Goal: Task Accomplishment & Management: Manage account settings

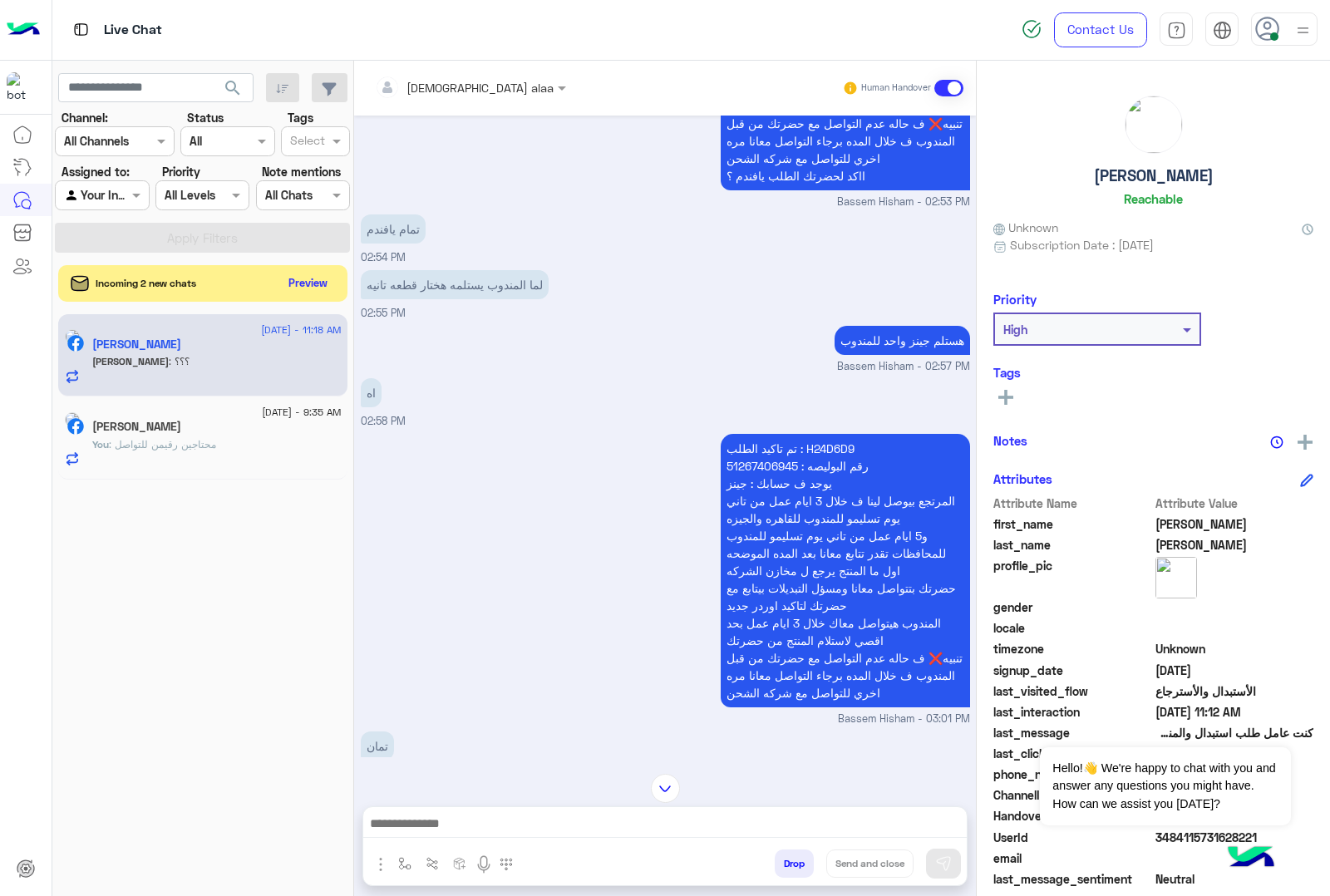
scroll to position [1231, 0]
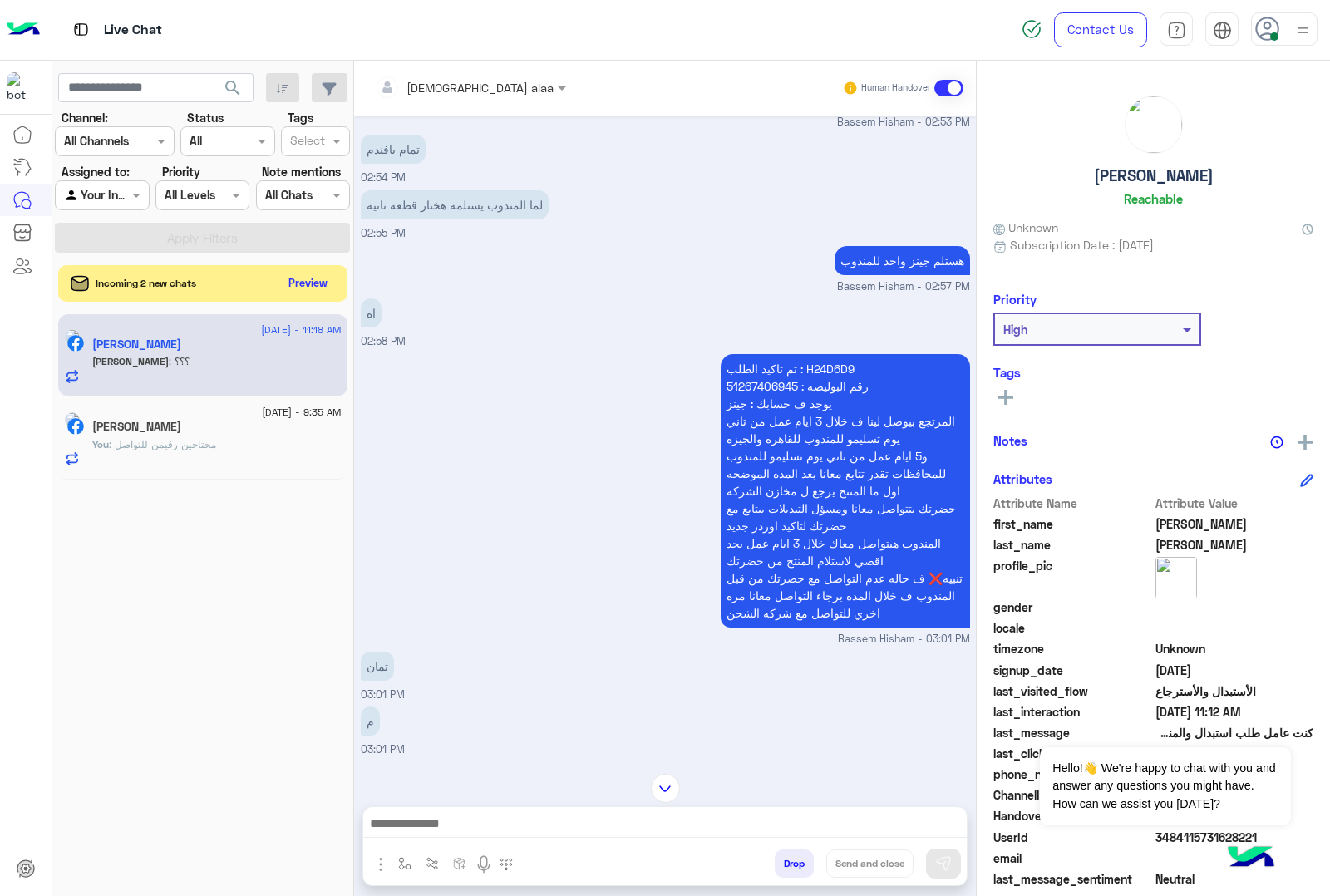
click at [836, 363] on p "تم تاكيد الطلب : H24D6D9 رقم البوليصه : 51267406945 يوجد ف حسابك : جينز المرتجع…" at bounding box center [845, 490] width 250 height 274
copy p "H24D6D9"
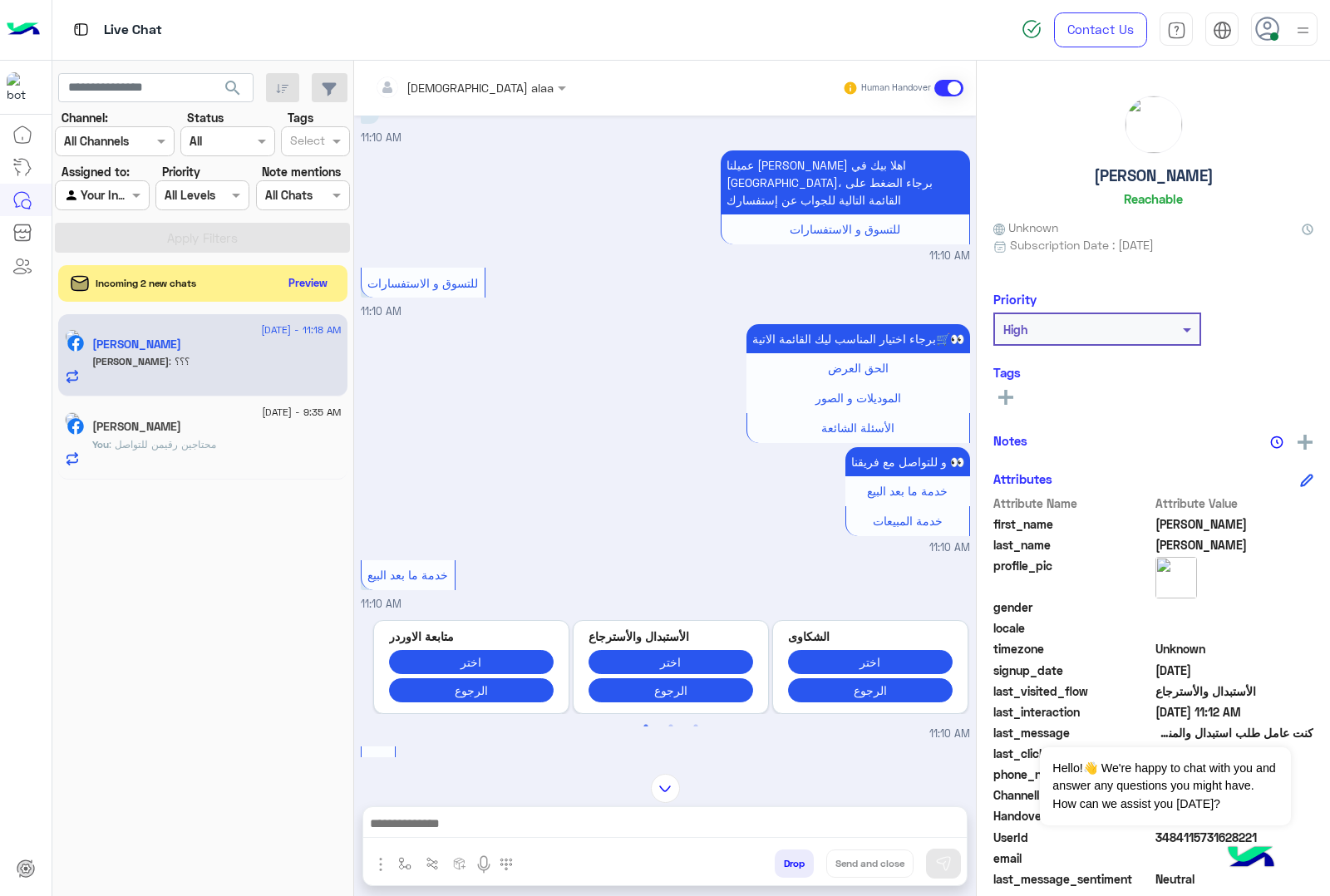
scroll to position [2582, 0]
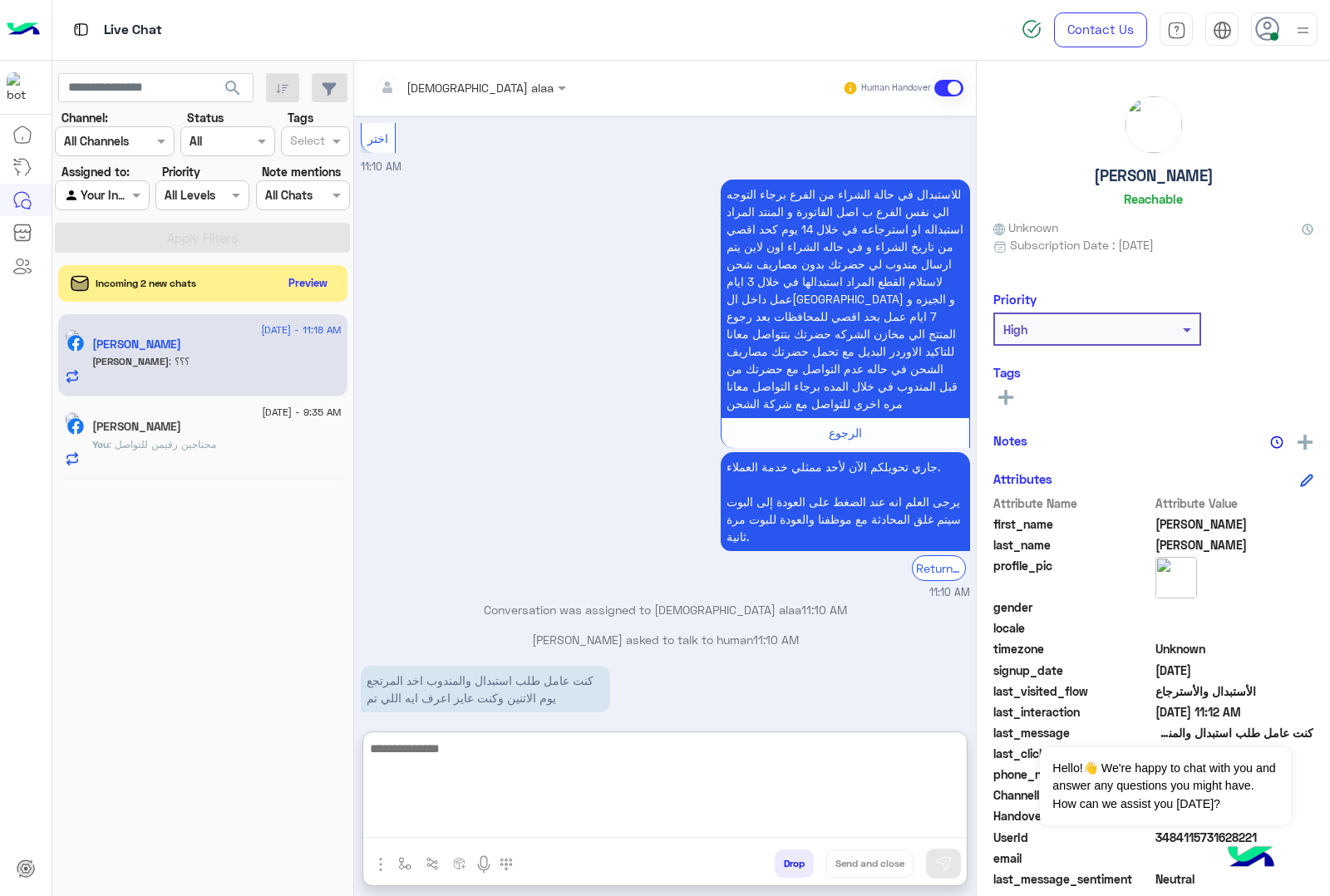
click at [518, 821] on textarea at bounding box center [665, 788] width 604 height 99
type textarea "**********"
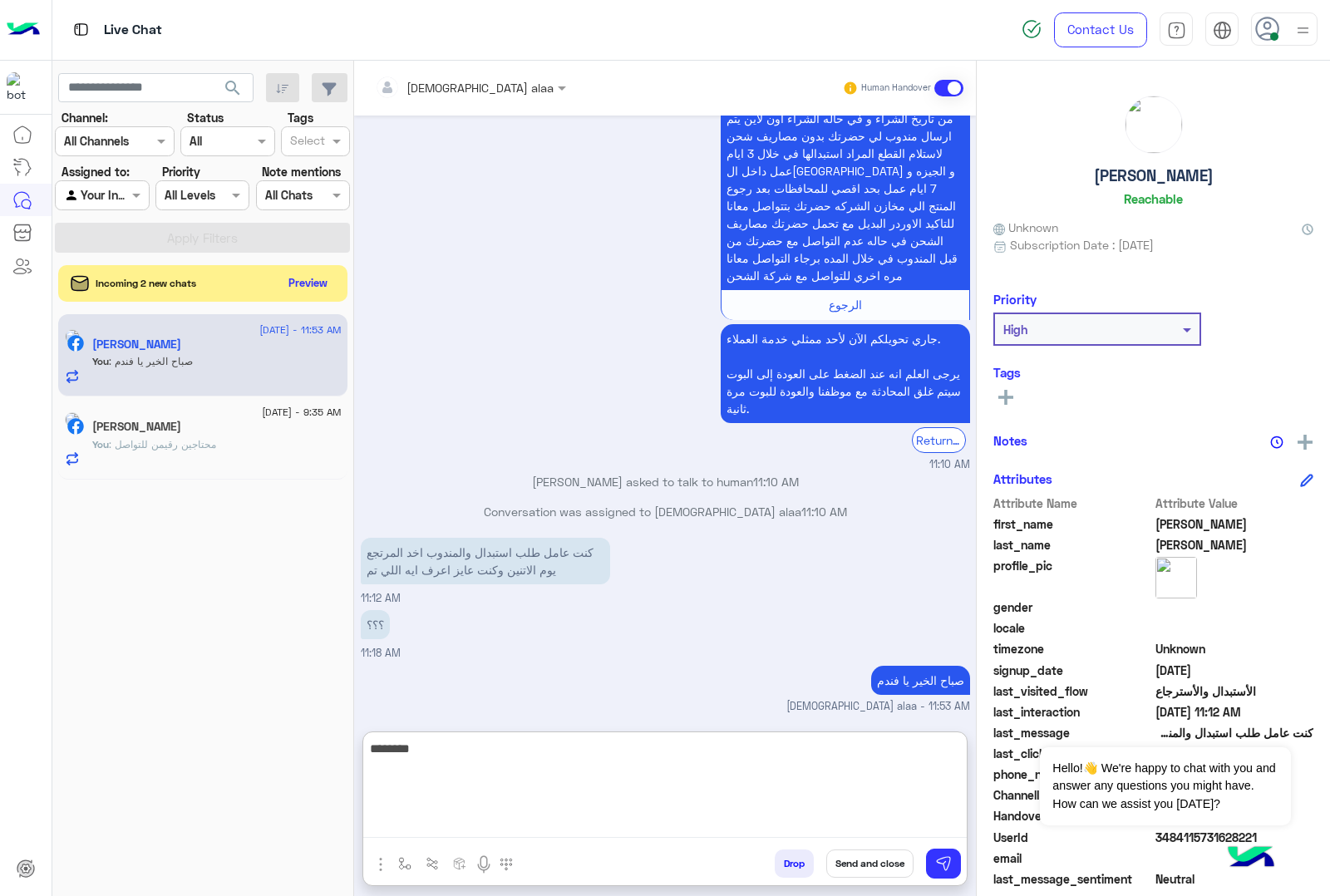
scroll to position [2740, 0]
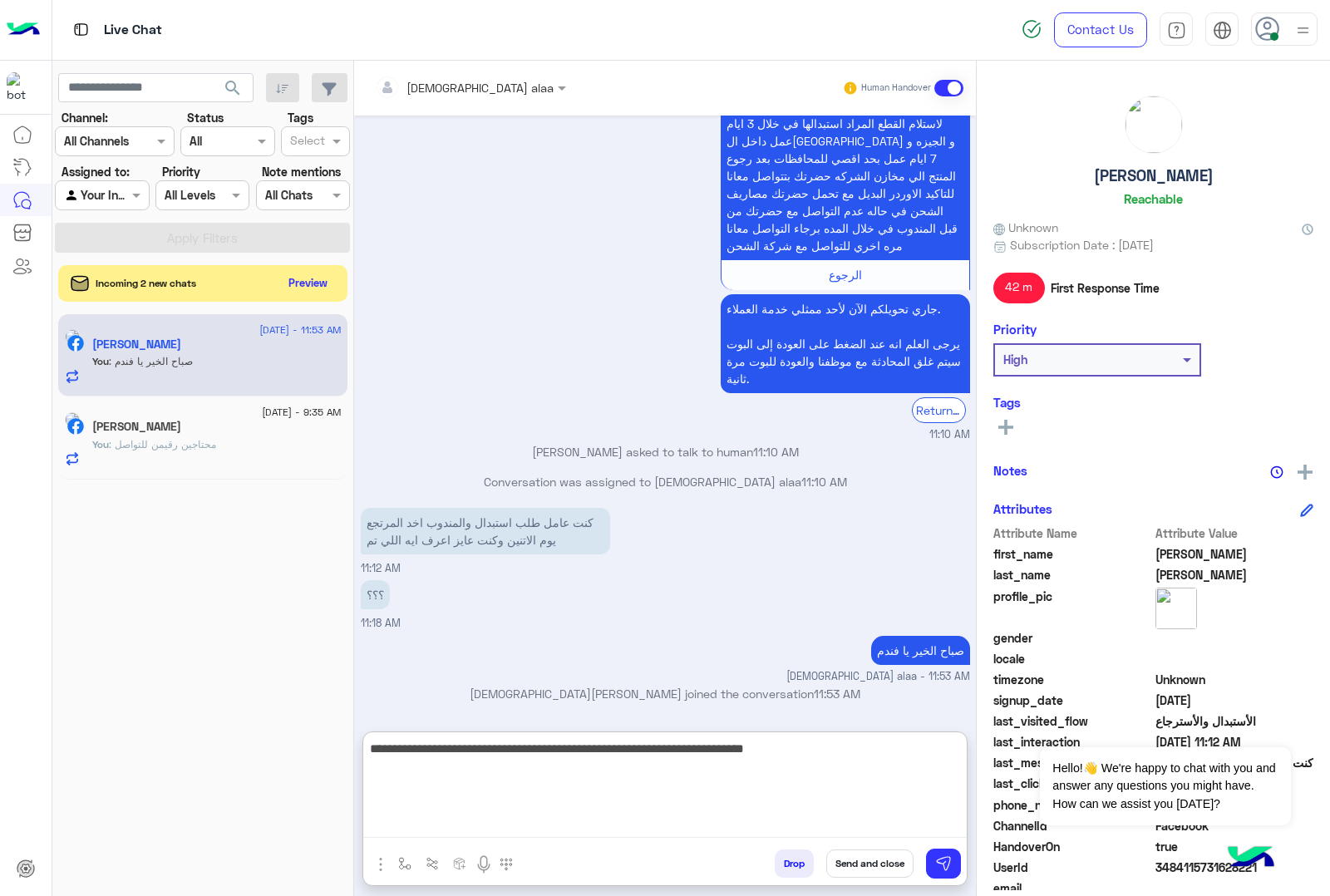
type textarea "**********"
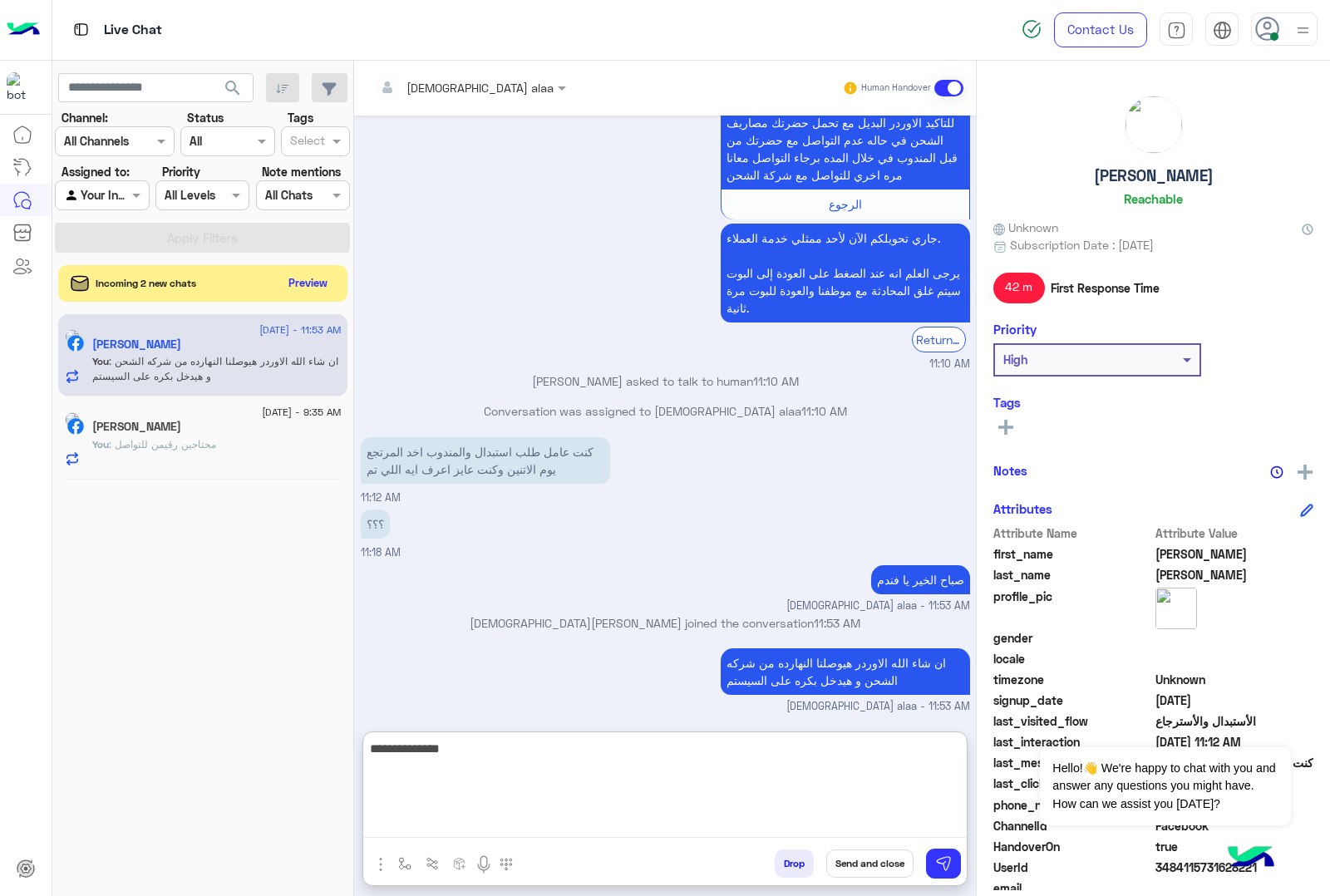
type textarea "**********"
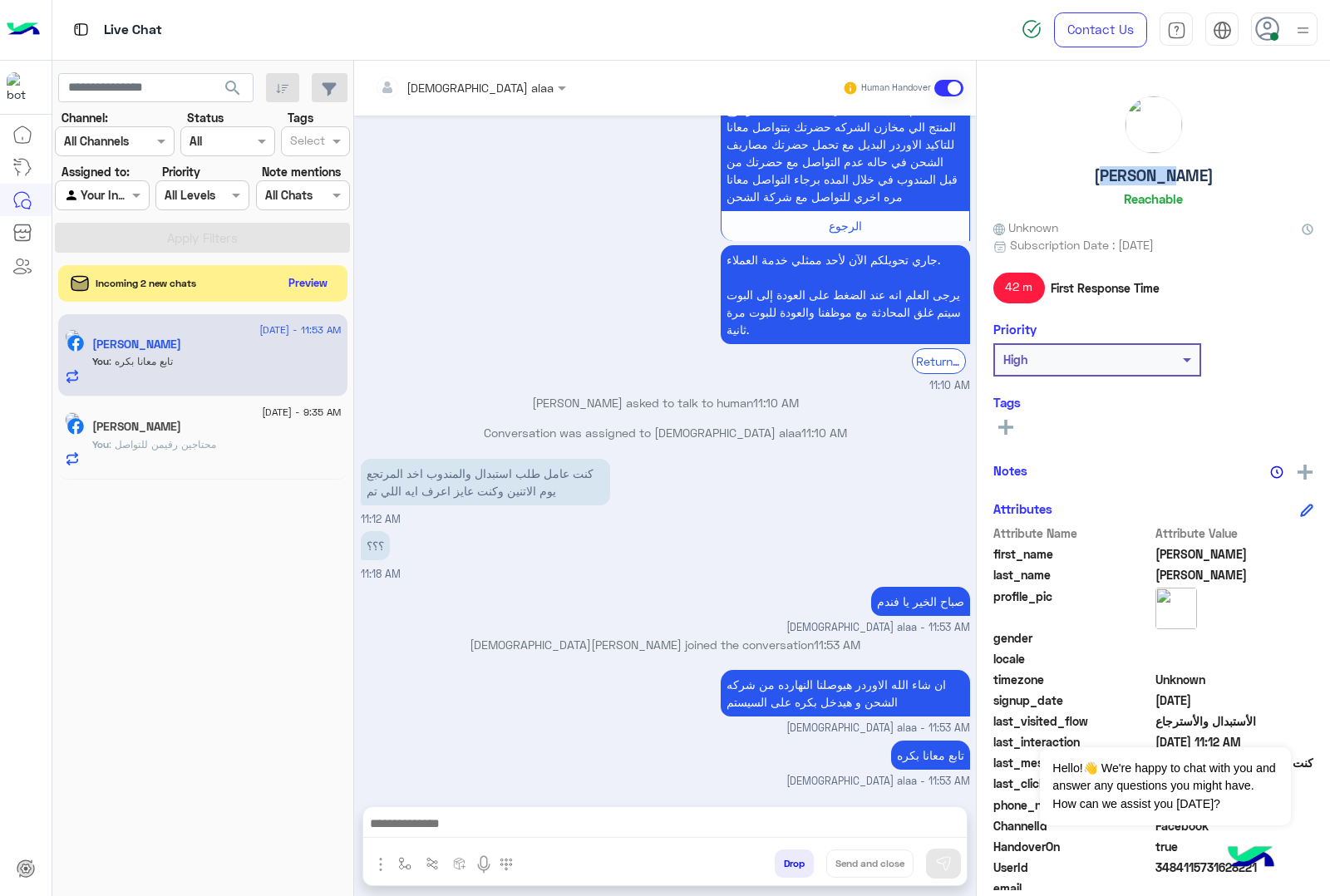
scroll to position [2789, 0]
drag, startPoint x: 1097, startPoint y: 172, endPoint x: 1152, endPoint y: 151, distance: 58.9
click at [1212, 171] on div "Mohamed Ali Reachable" at bounding box center [1154, 154] width 320 height 117
copy h5 "Mohamed Ali"
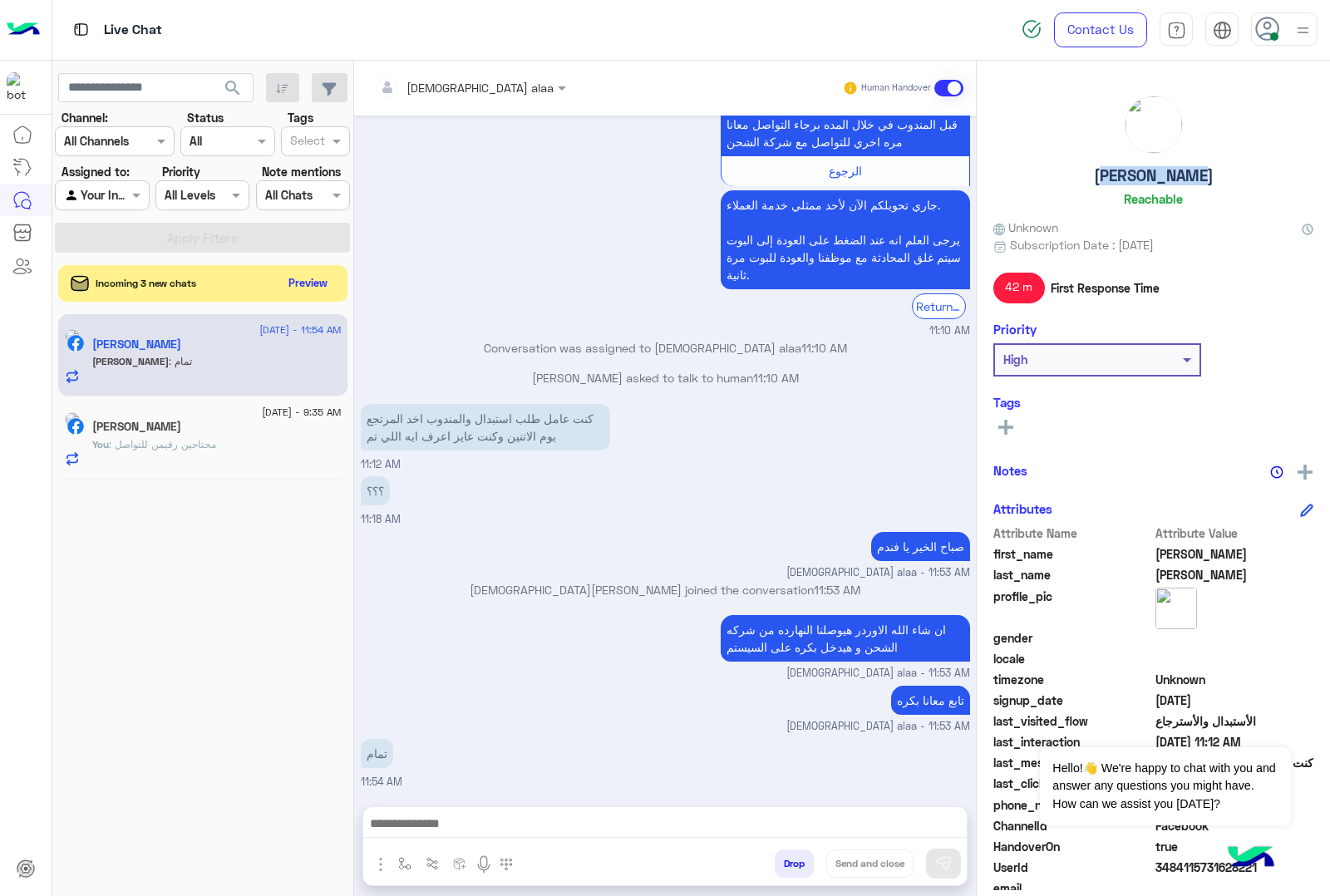
click at [788, 863] on button "Drop" at bounding box center [795, 863] width 39 height 28
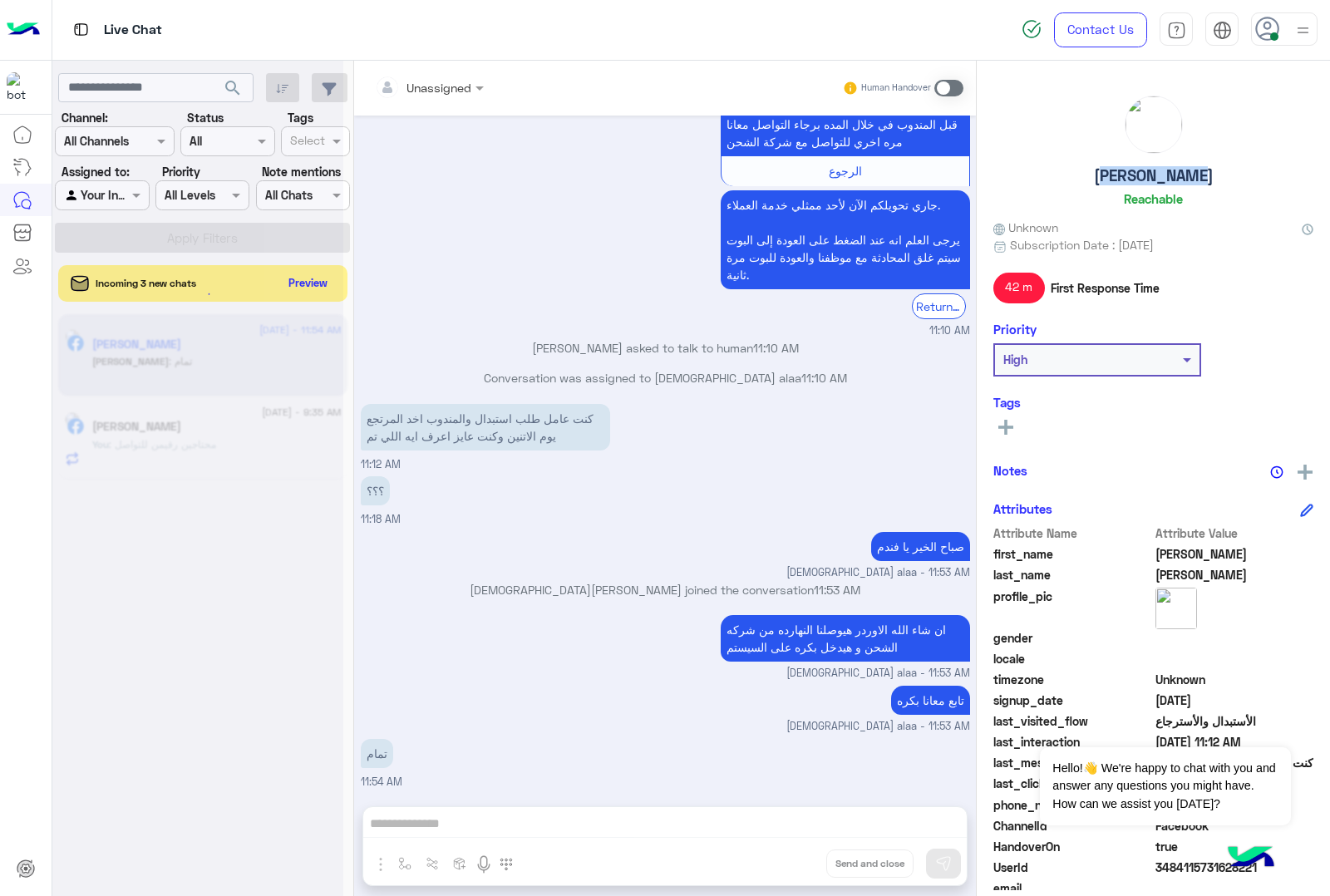
scroll to position [2873, 0]
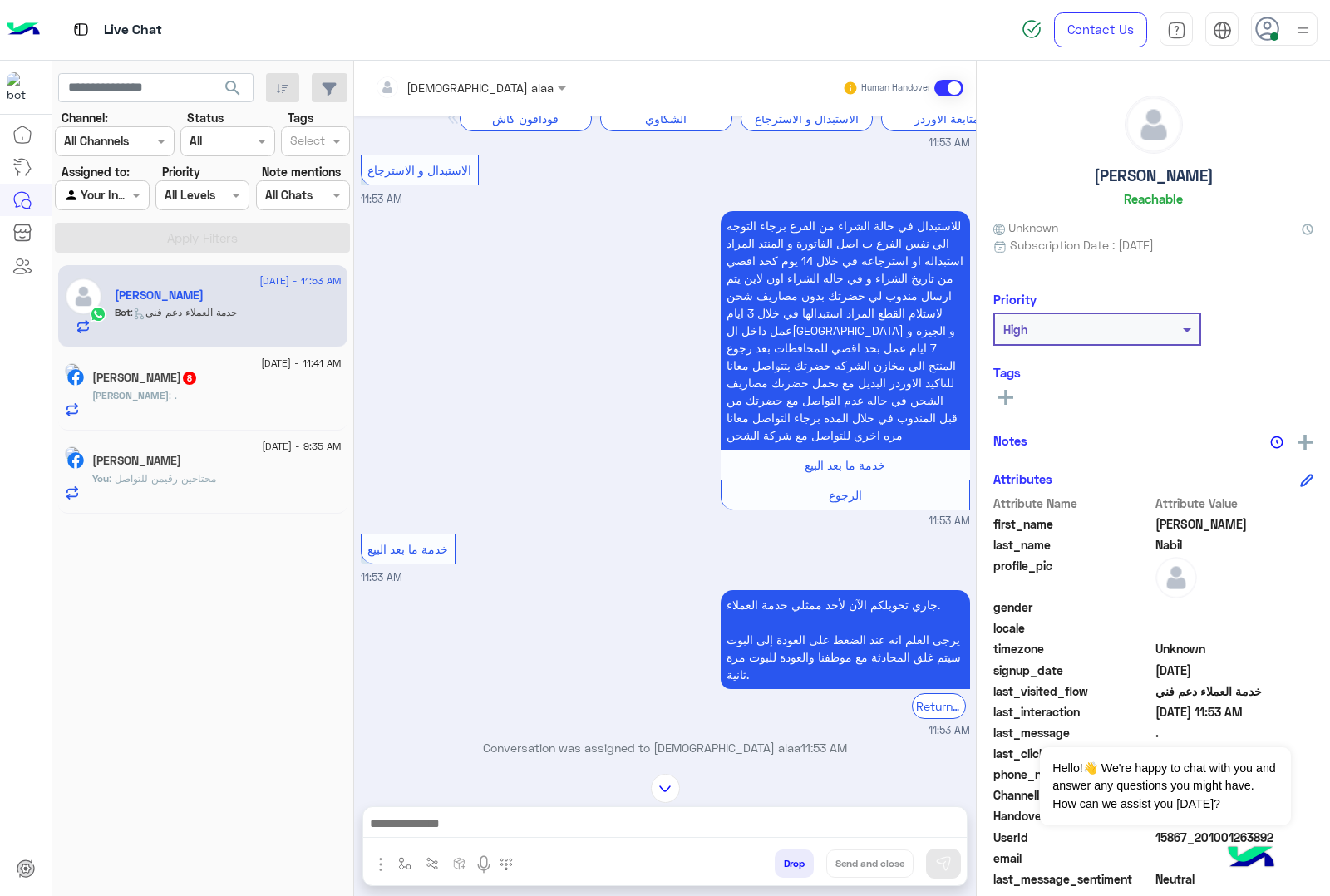
scroll to position [799, 0]
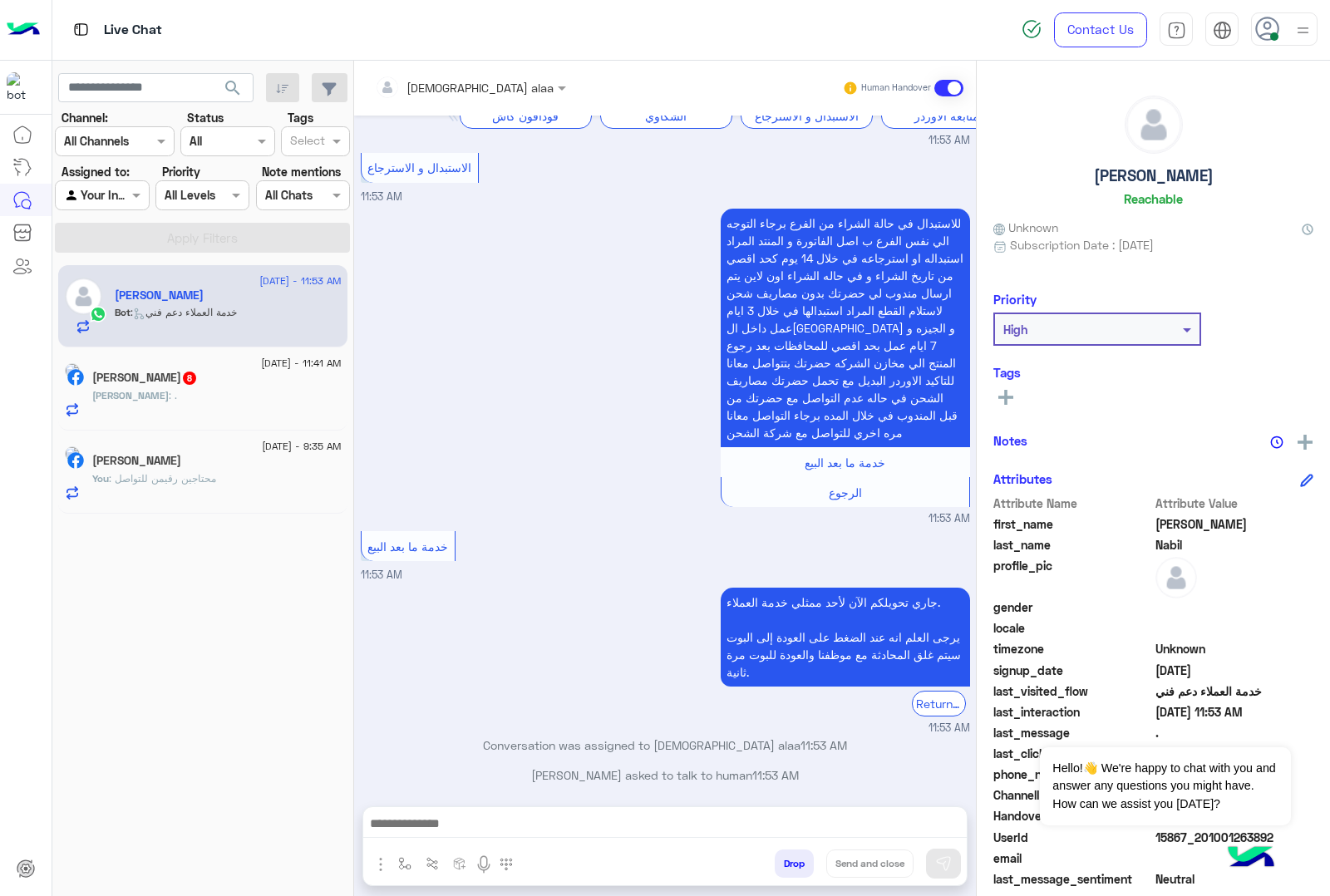
click at [237, 398] on div "Ahmed : ." at bounding box center [217, 403] width 250 height 29
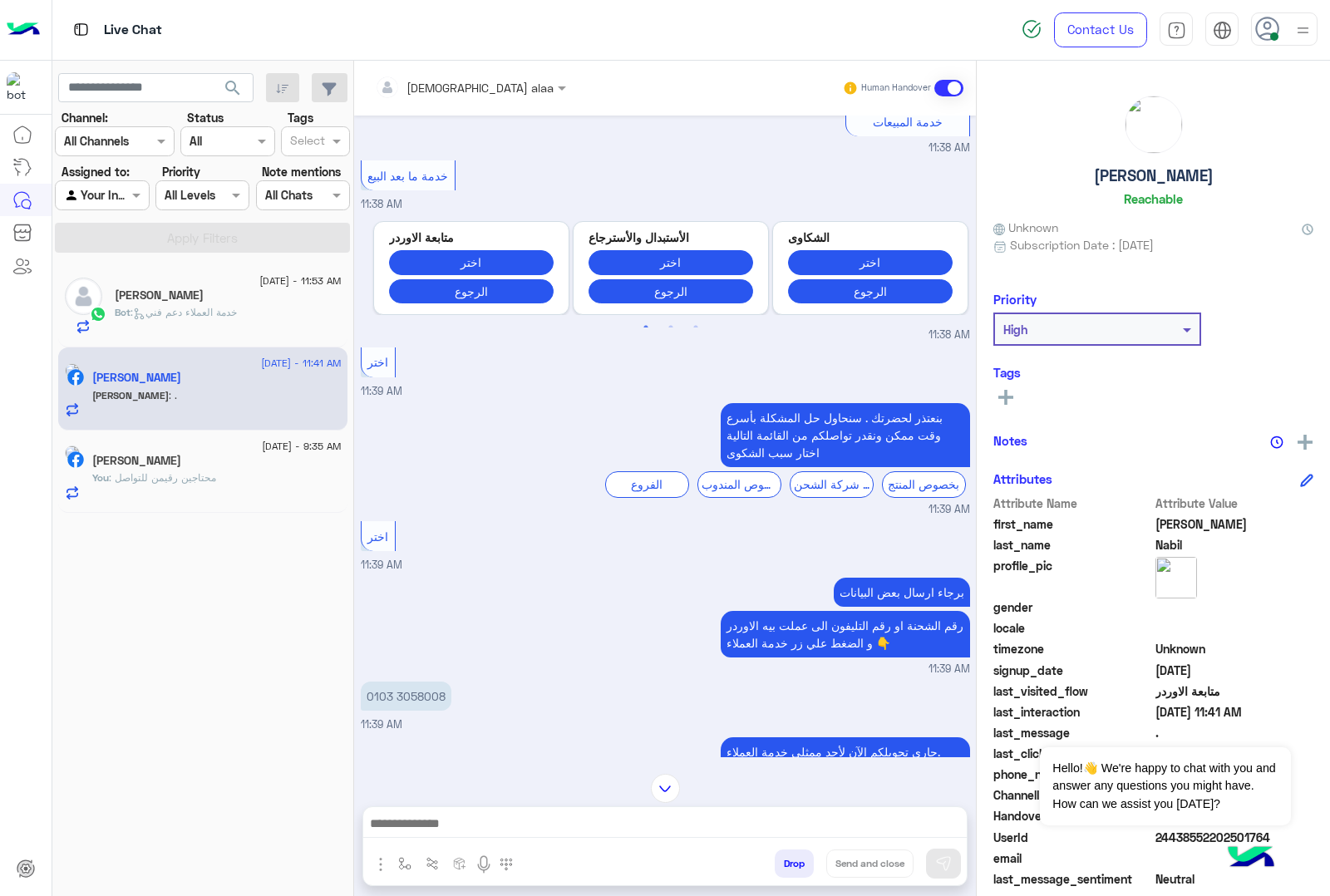
scroll to position [939, 0]
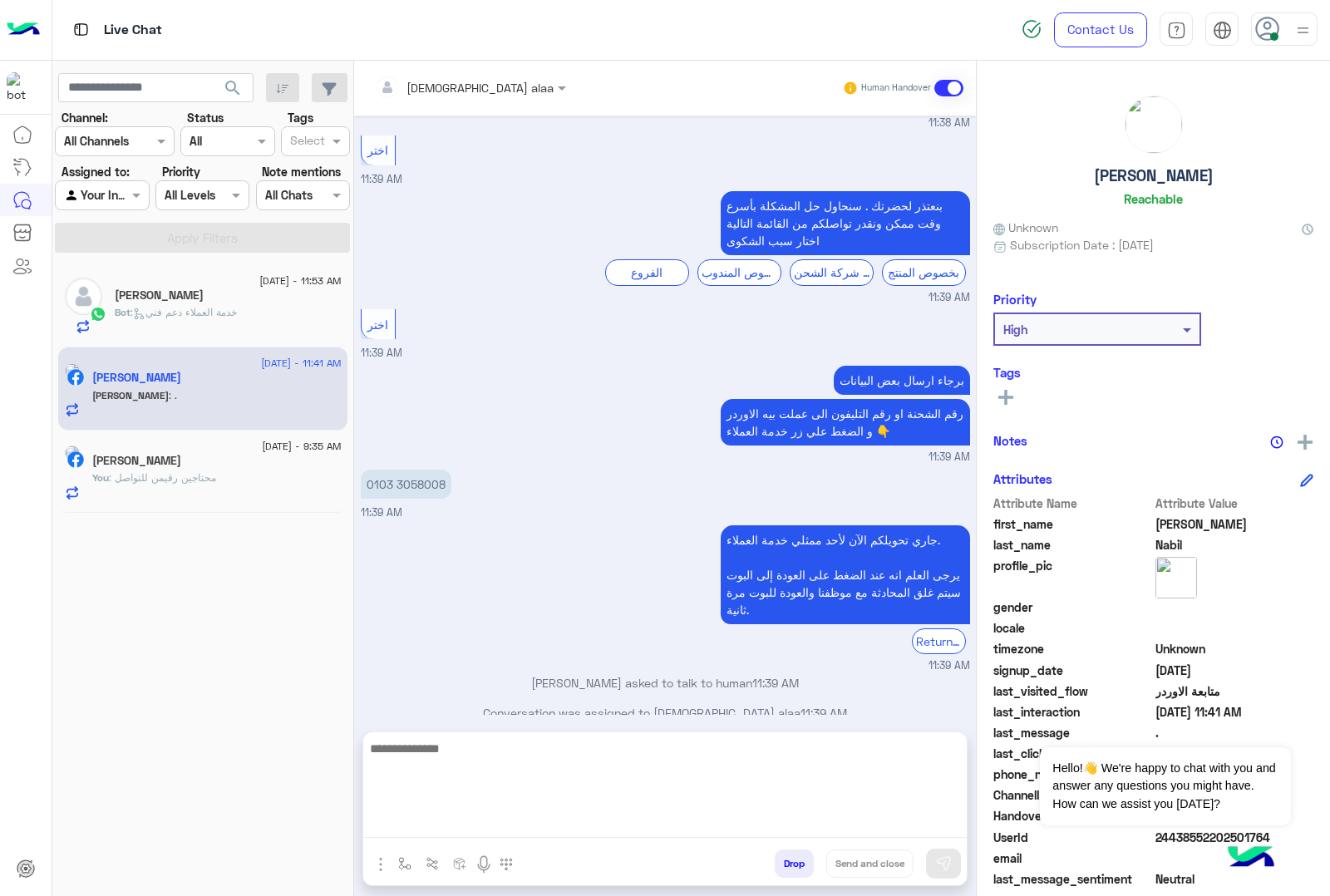
click at [508, 821] on textarea at bounding box center [665, 788] width 604 height 99
type textarea "**********"
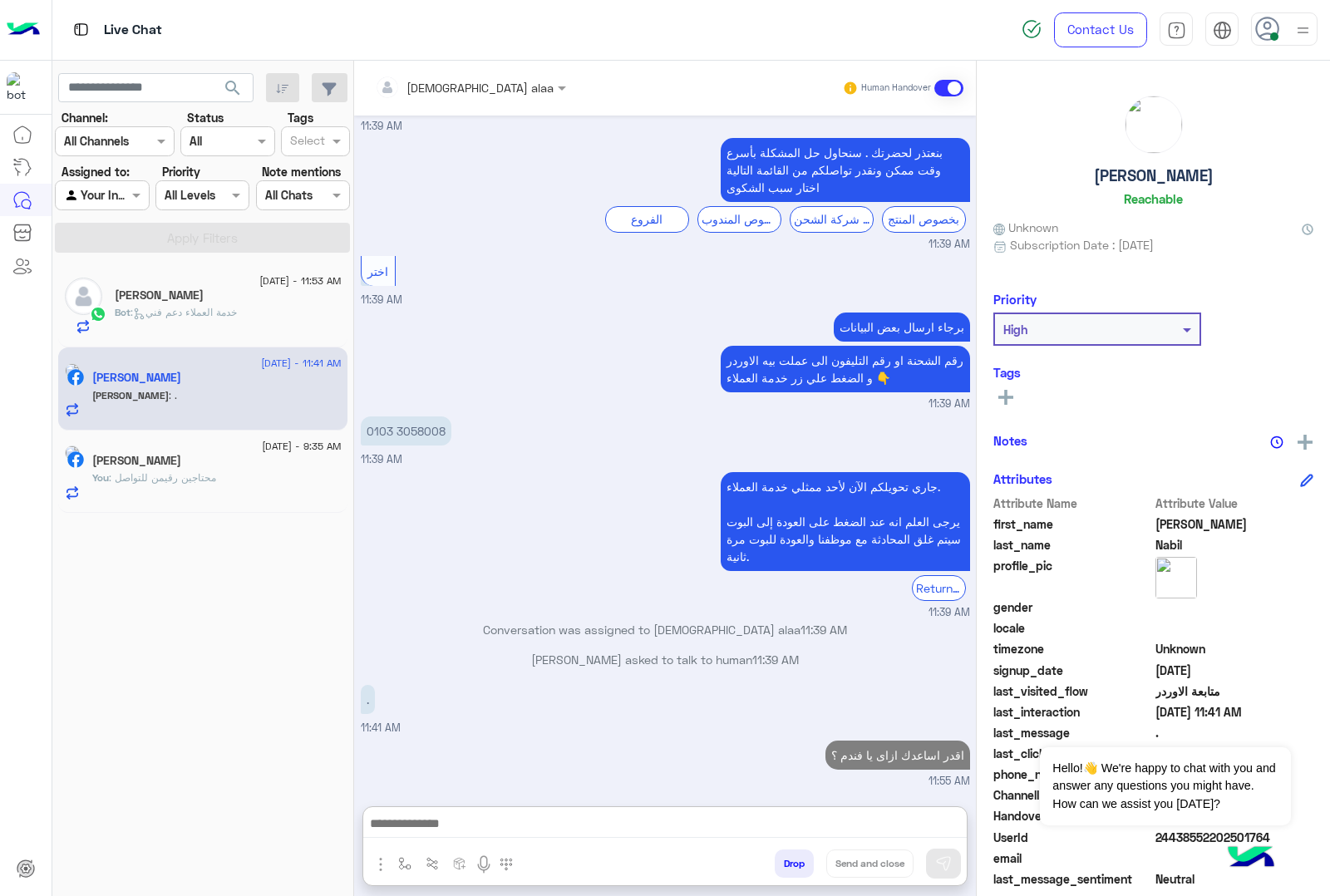
scroll to position [1096, 0]
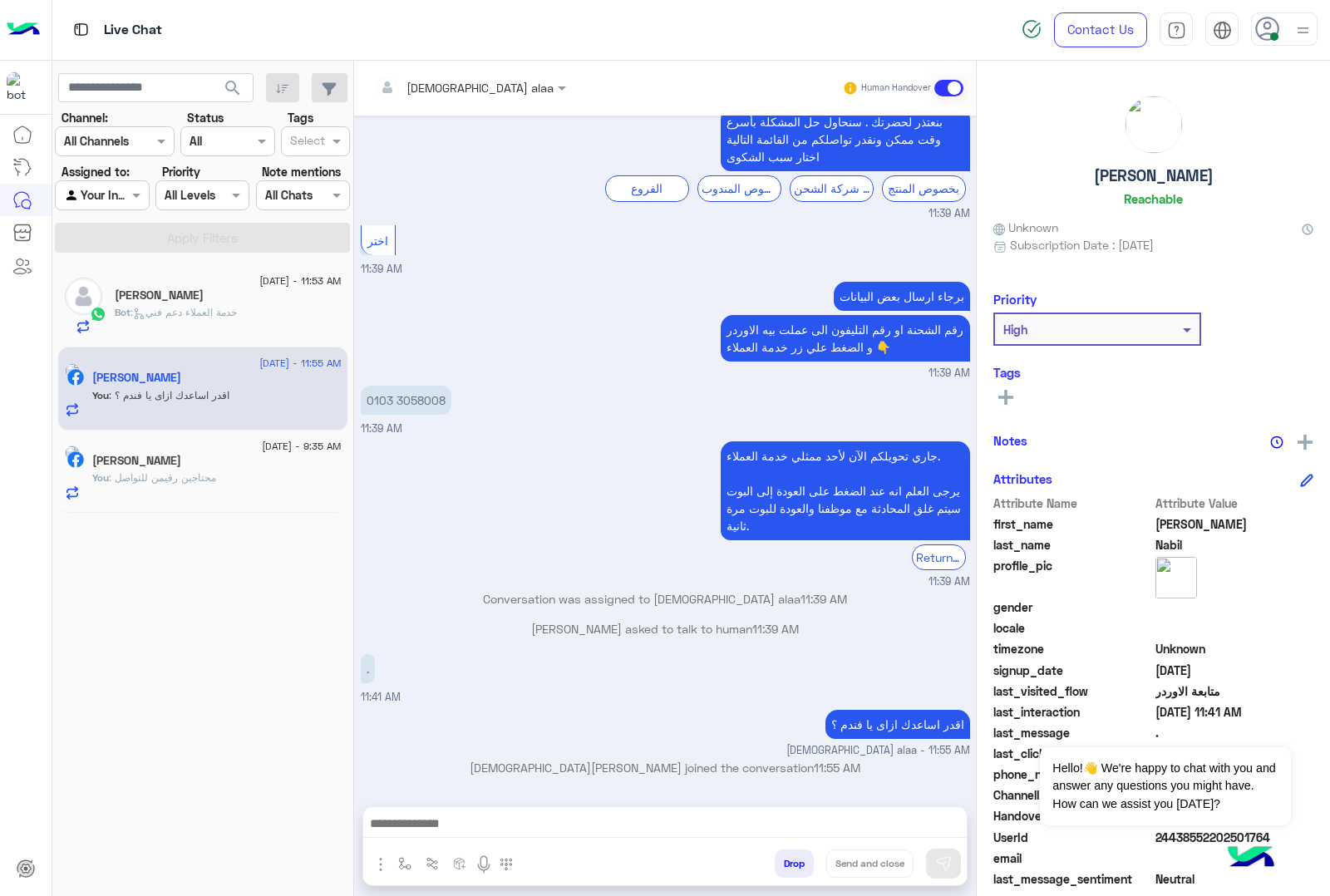
click at [195, 300] on div "Ahmed Nabil" at bounding box center [228, 297] width 227 height 18
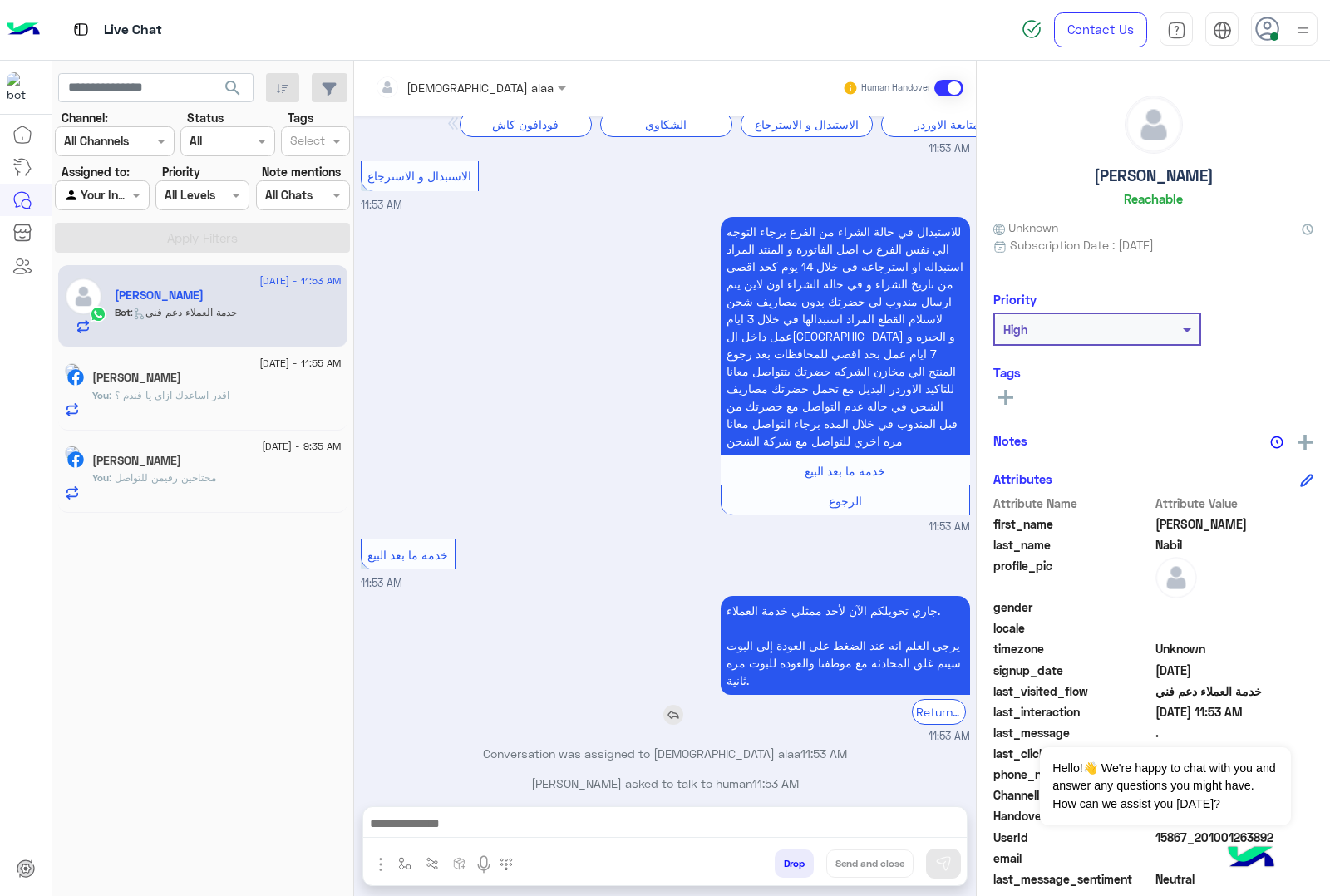
scroll to position [799, 0]
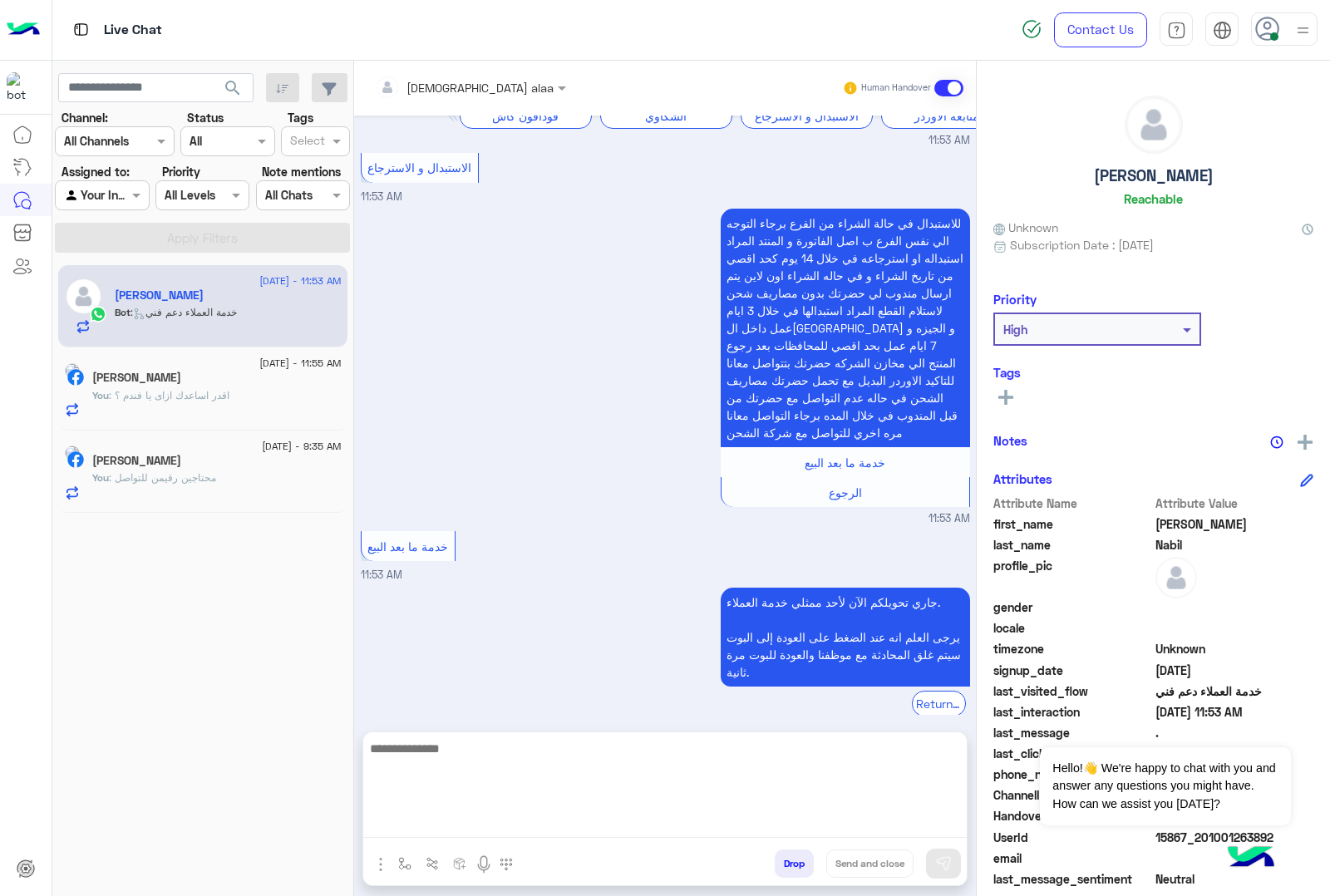
click at [601, 830] on textarea at bounding box center [665, 788] width 604 height 99
type textarea "**********"
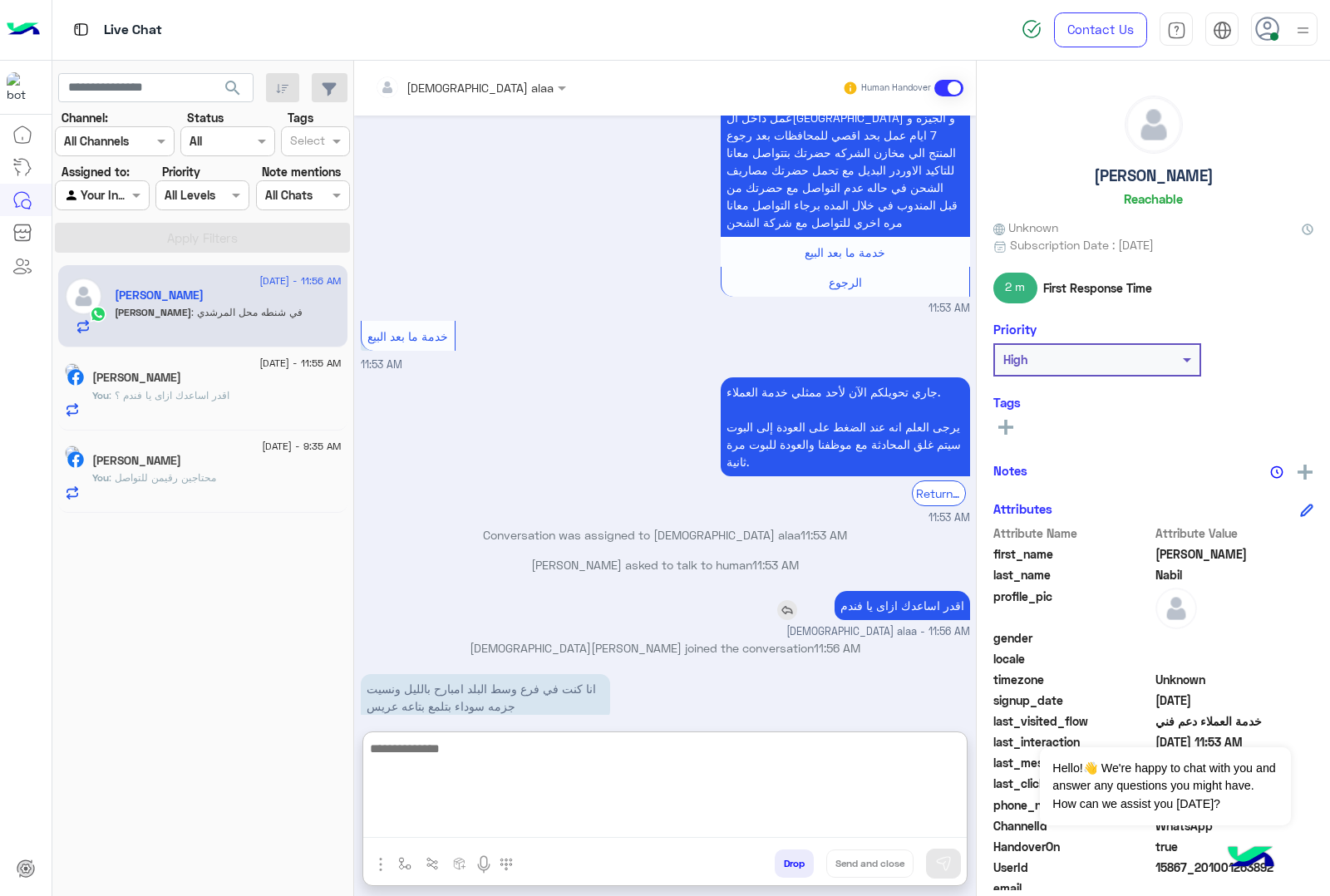
scroll to position [1083, 0]
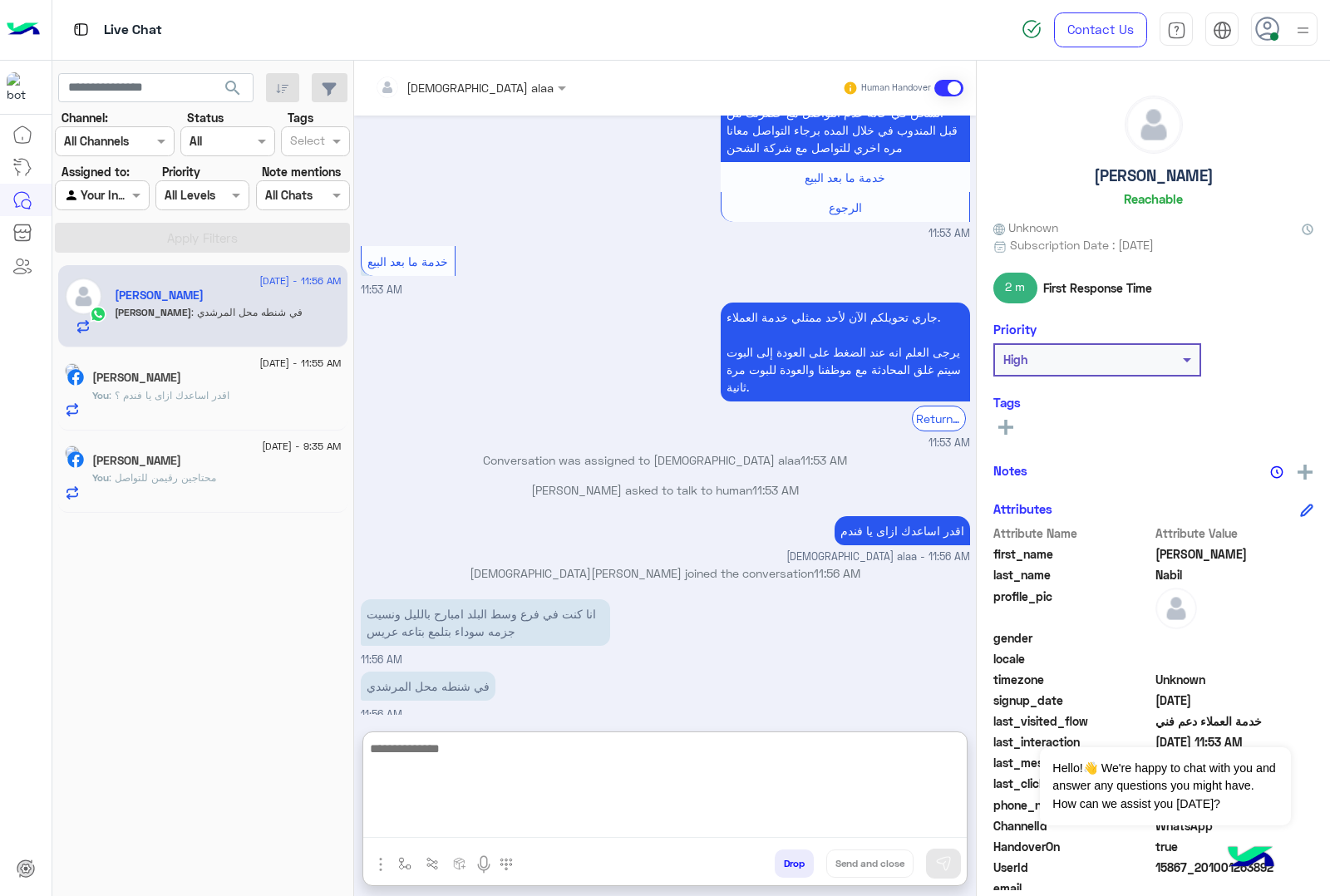
click at [625, 767] on textarea at bounding box center [665, 788] width 604 height 99
type textarea "**********"
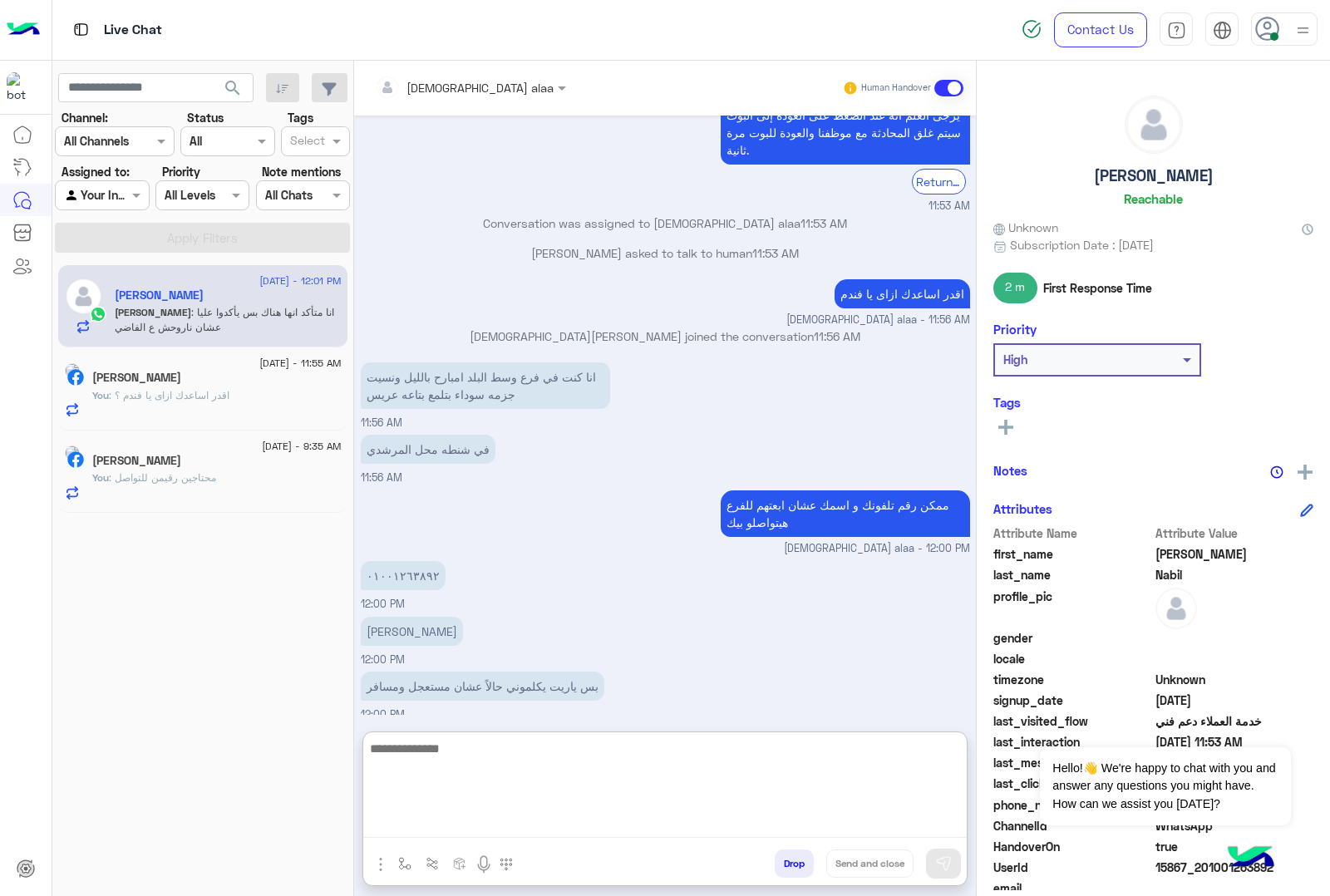
scroll to position [1320, 0]
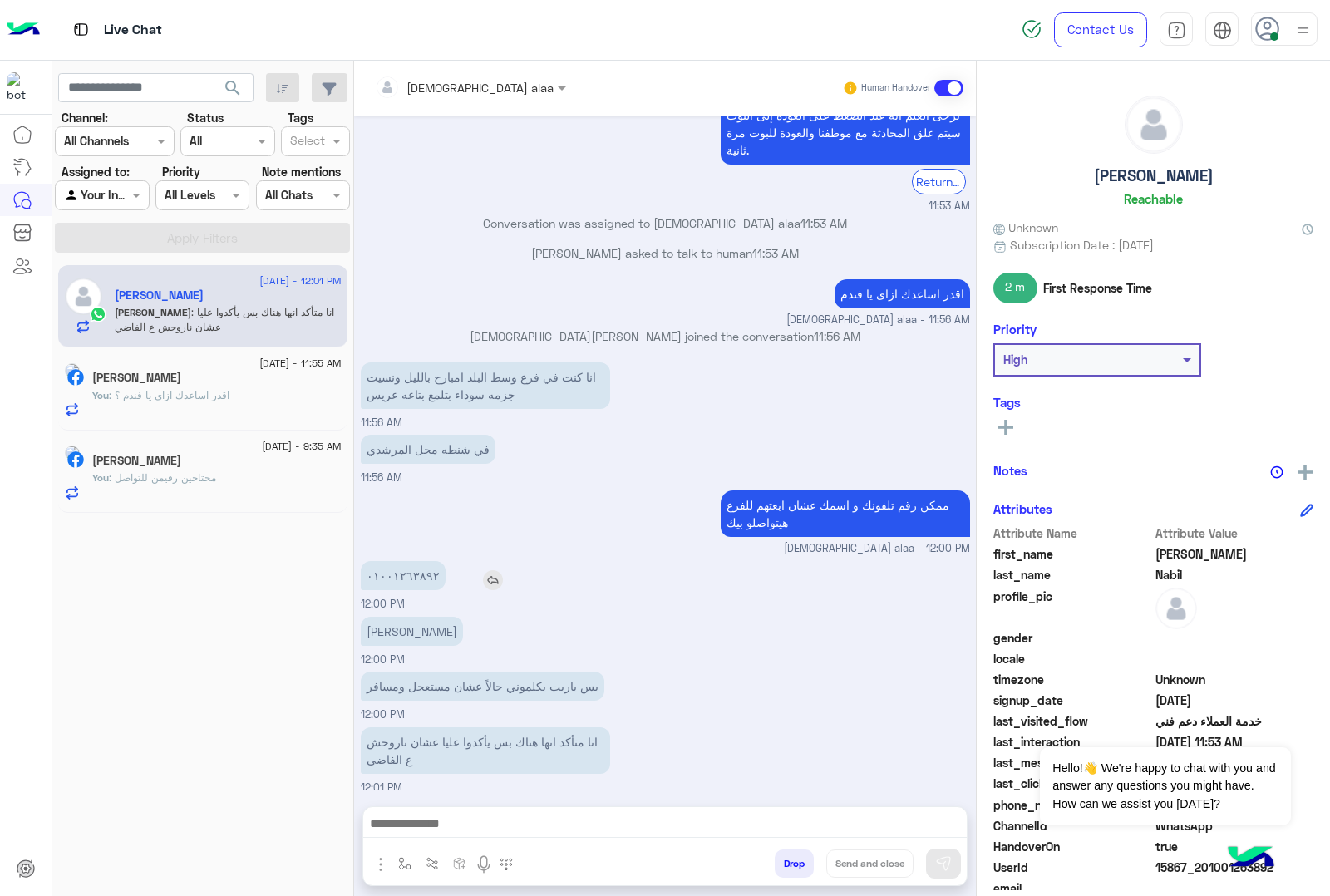
click at [393, 569] on p "٠١٠٠١٢٦٣٨٩٢" at bounding box center [403, 576] width 85 height 29
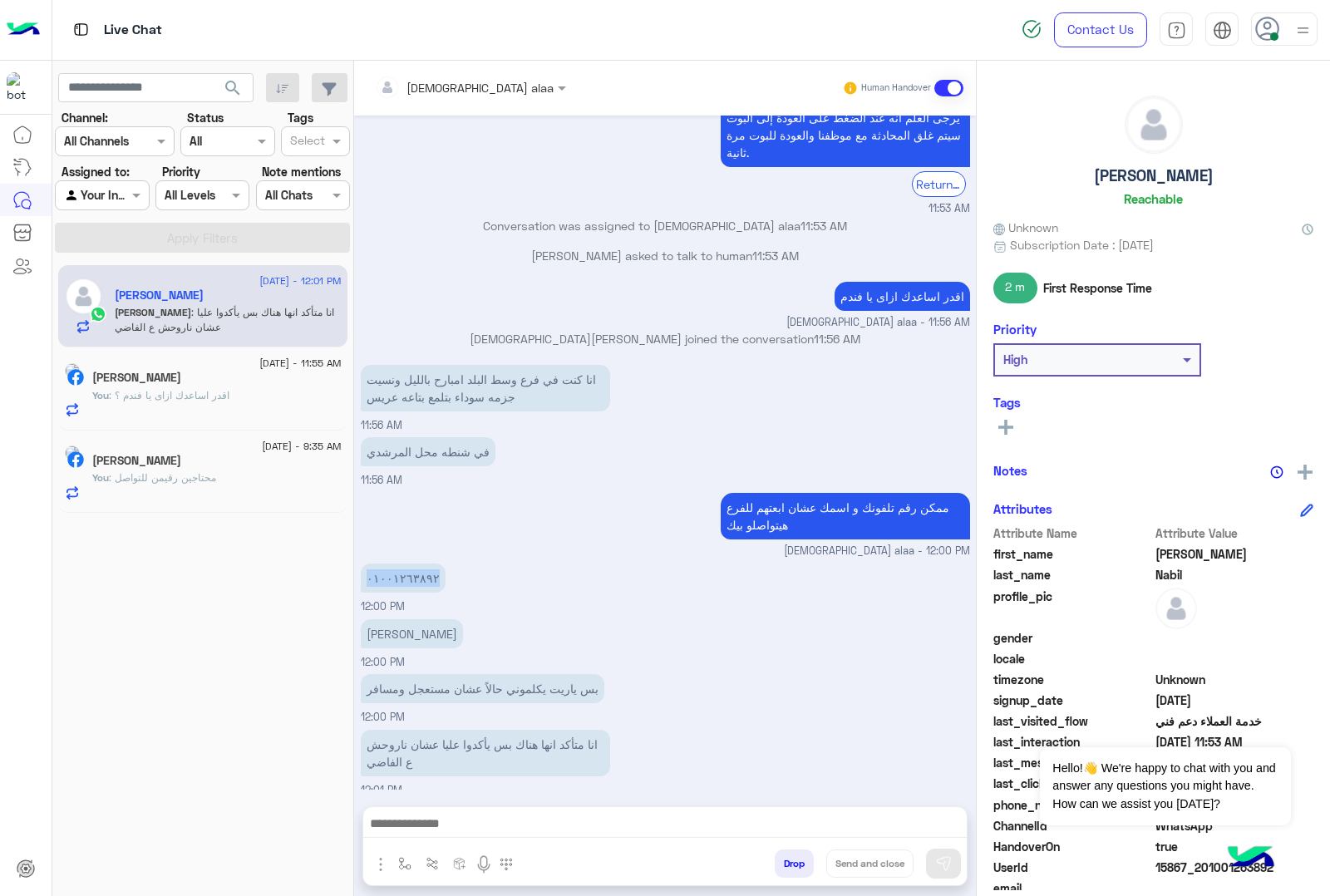
copy p "٠١٠٠١٢٦٣٨٩٢"
click at [399, 628] on p "محمد الامير" at bounding box center [411, 634] width 102 height 29
click at [396, 626] on p "محمد الامير" at bounding box center [411, 634] width 102 height 29
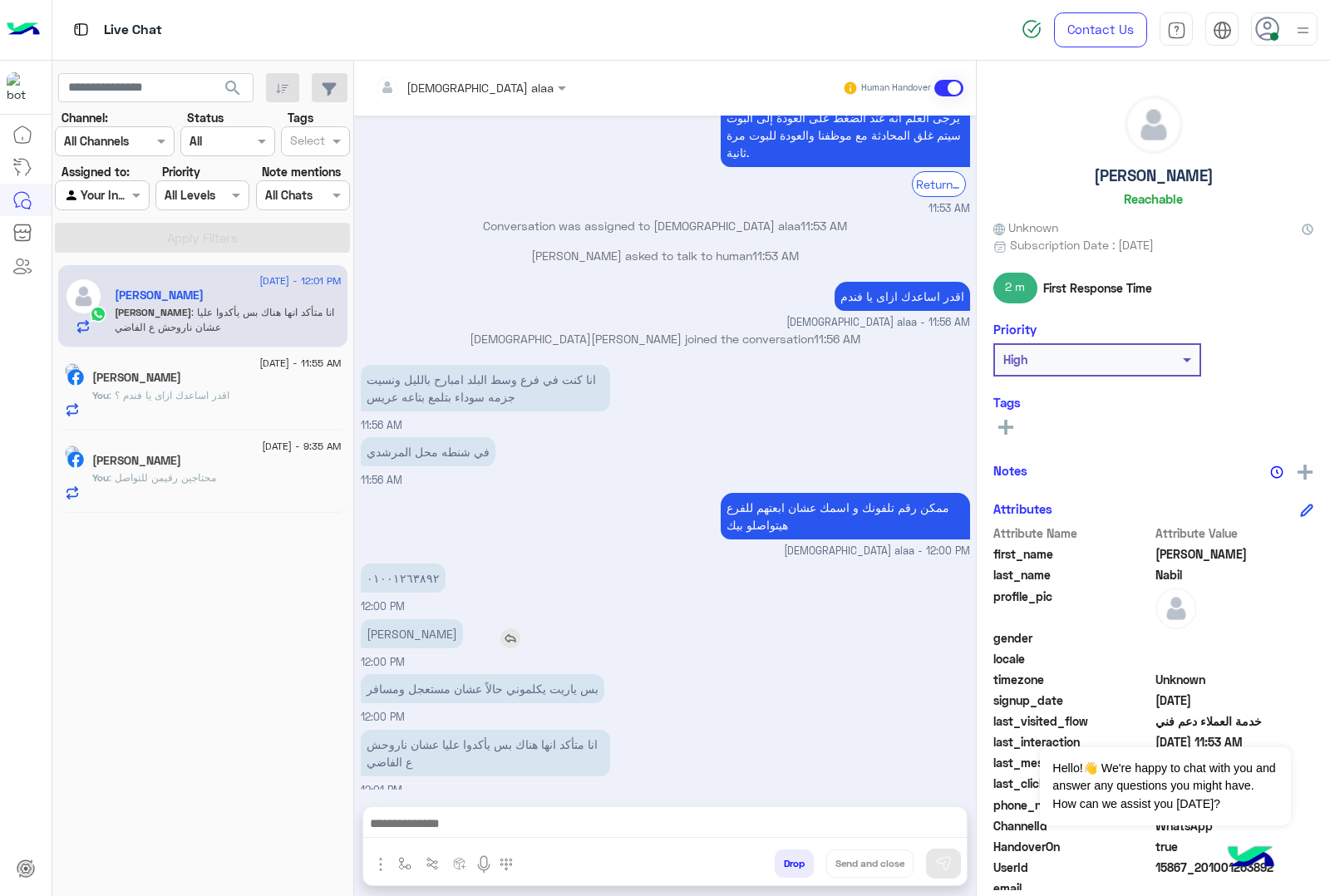
click at [396, 626] on p "محمد الامير" at bounding box center [411, 634] width 102 height 29
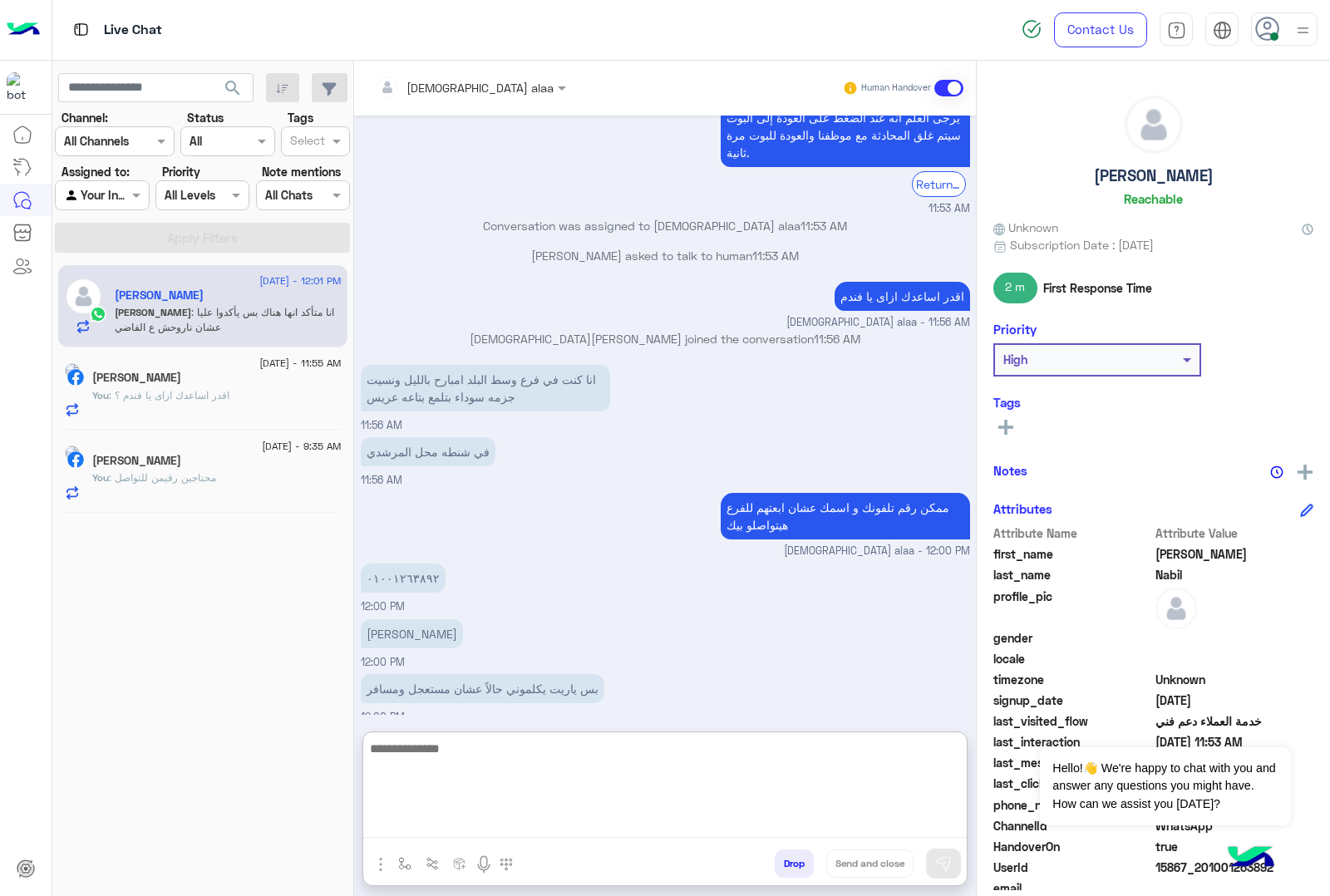
click at [574, 816] on textarea at bounding box center [665, 788] width 604 height 99
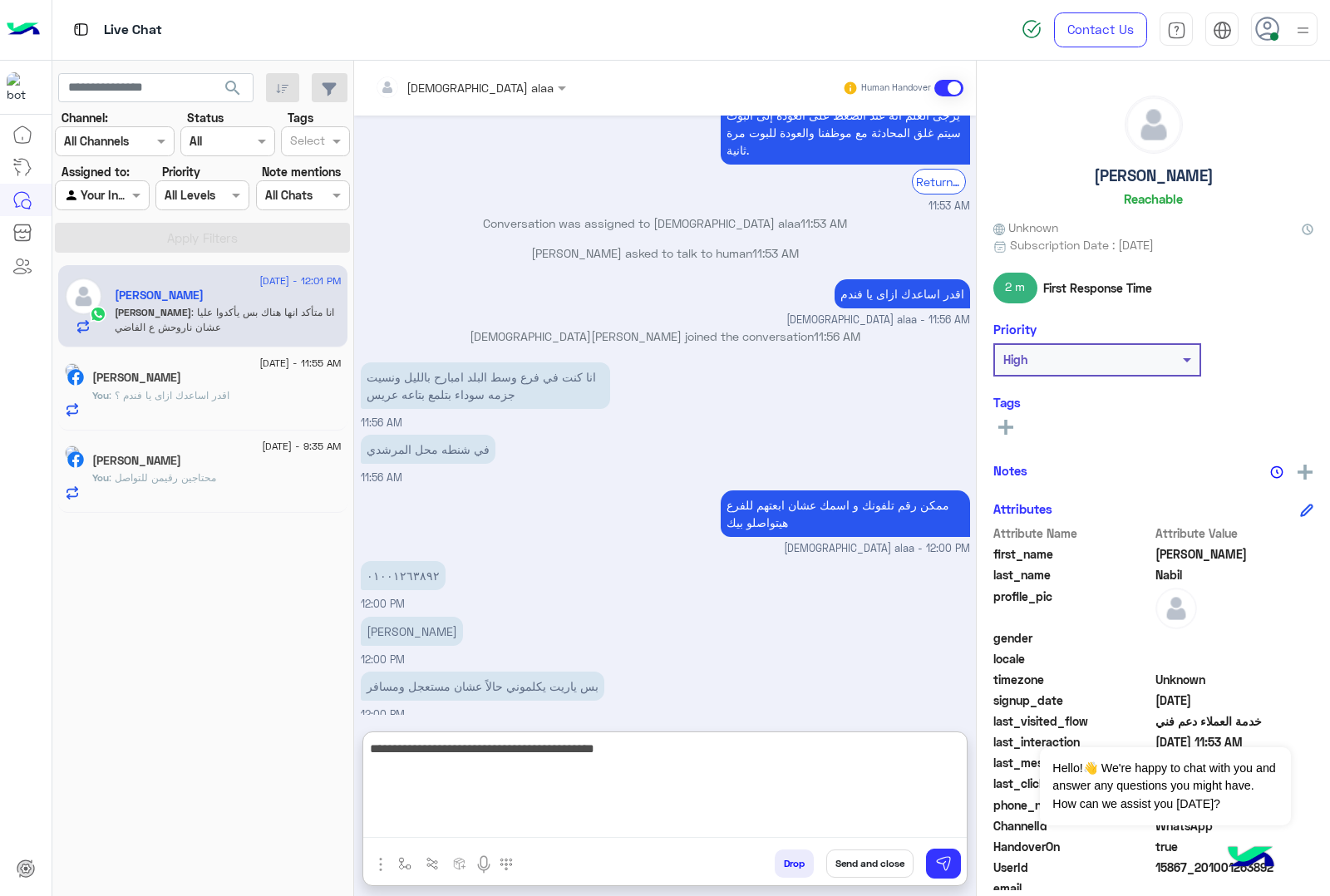
type textarea "**********"
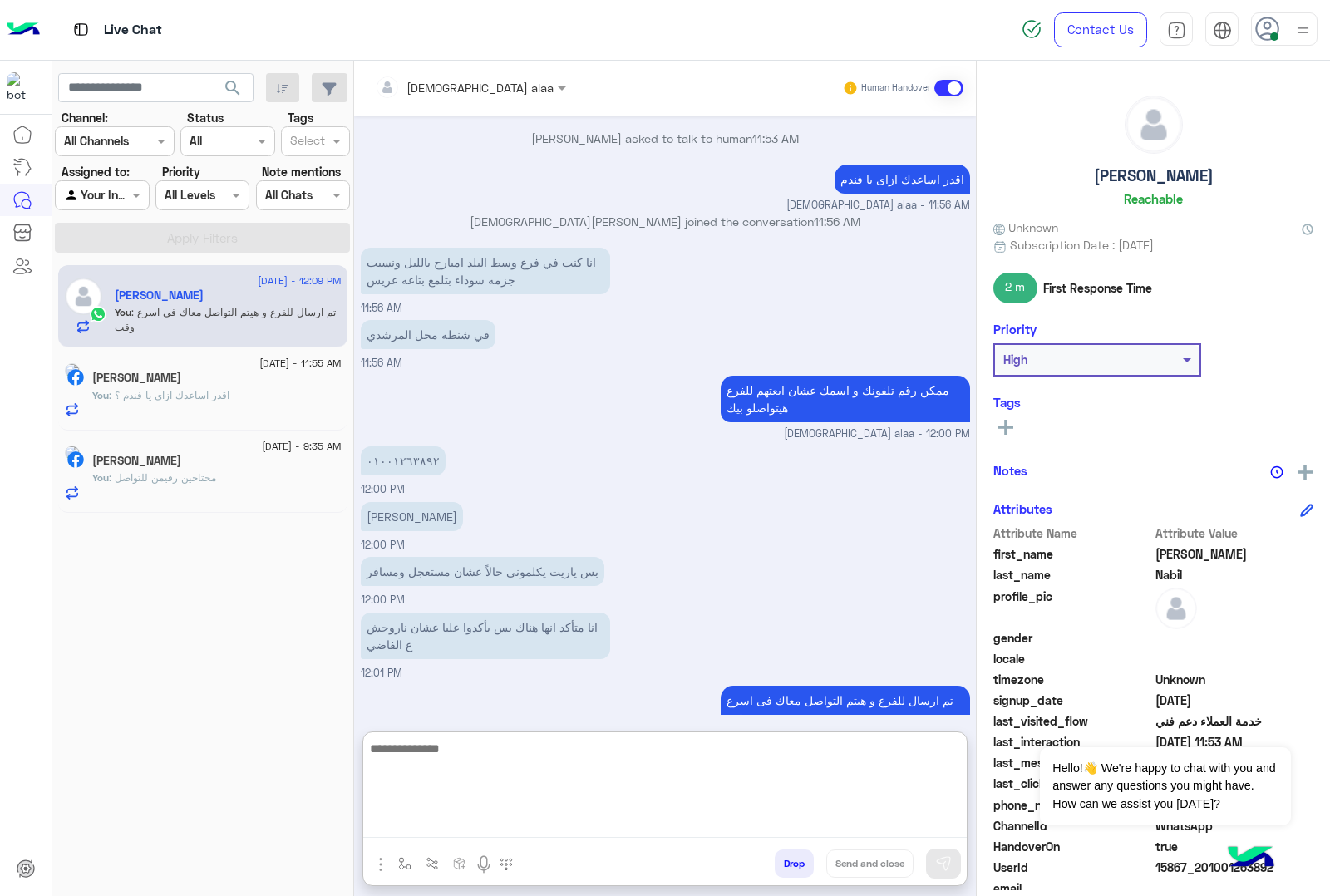
scroll to position [1463, 0]
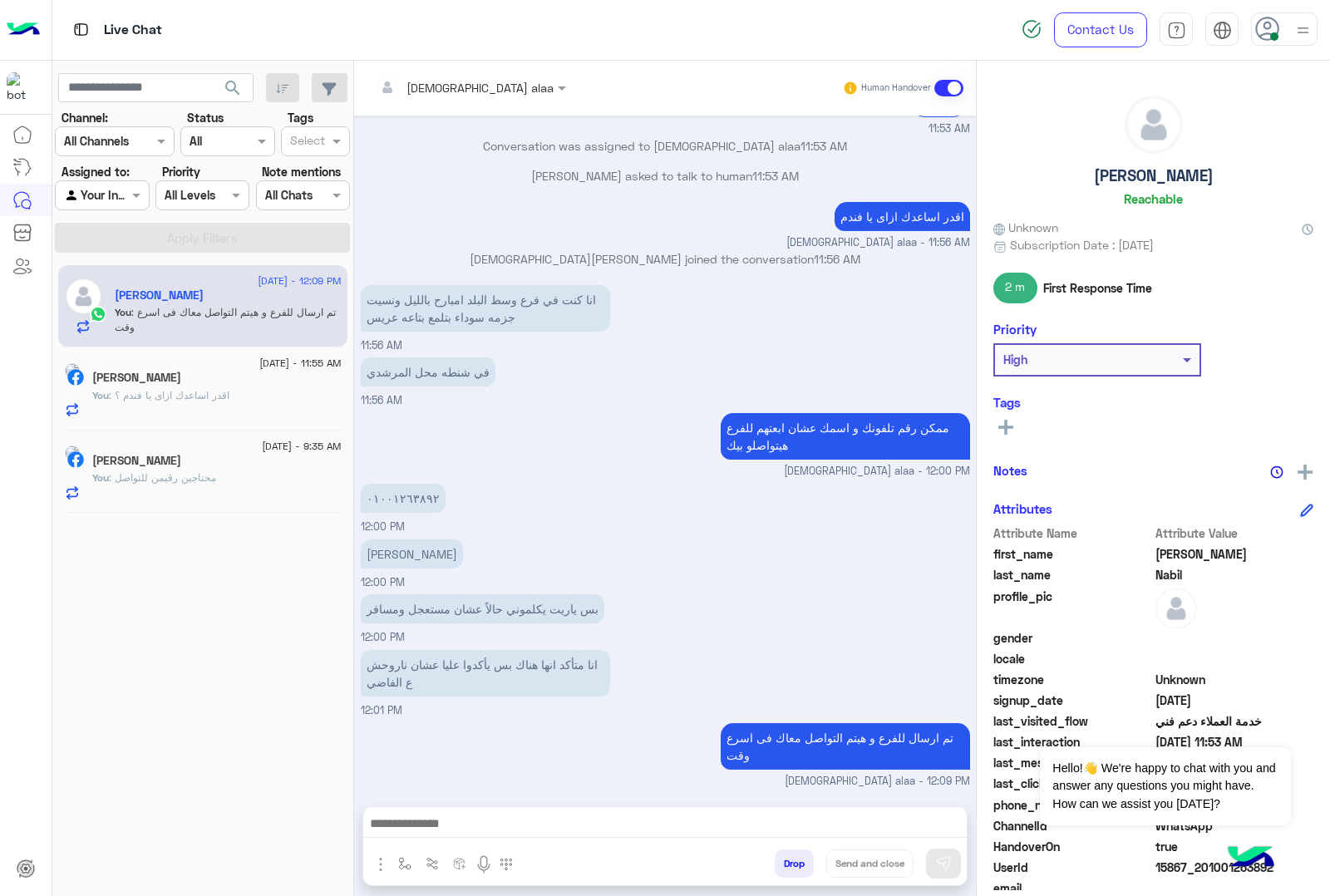
click at [1162, 175] on h5 "Ahmed Nabil" at bounding box center [1154, 176] width 120 height 19
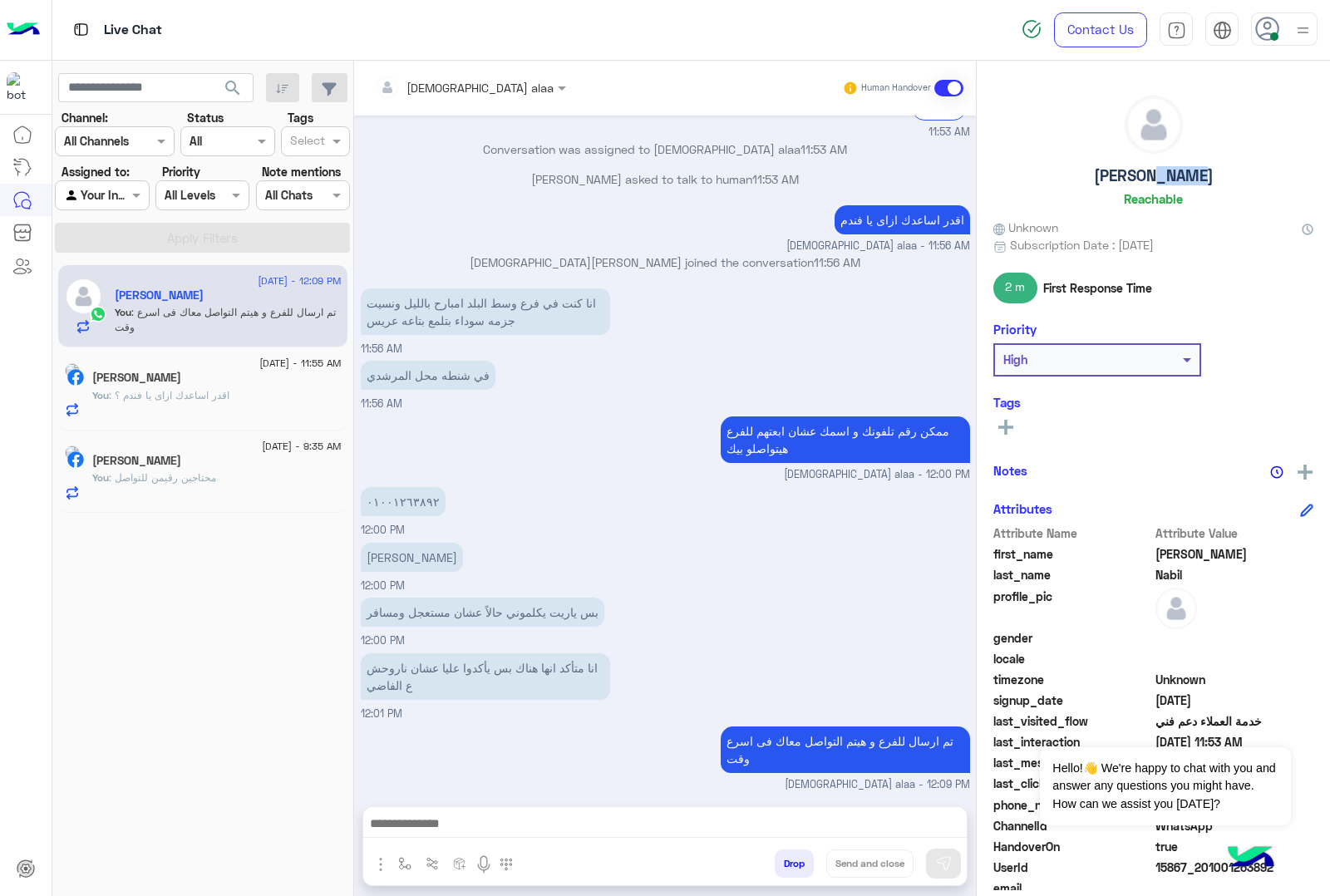
click at [1162, 175] on h5 "Ahmed Nabil" at bounding box center [1154, 176] width 120 height 19
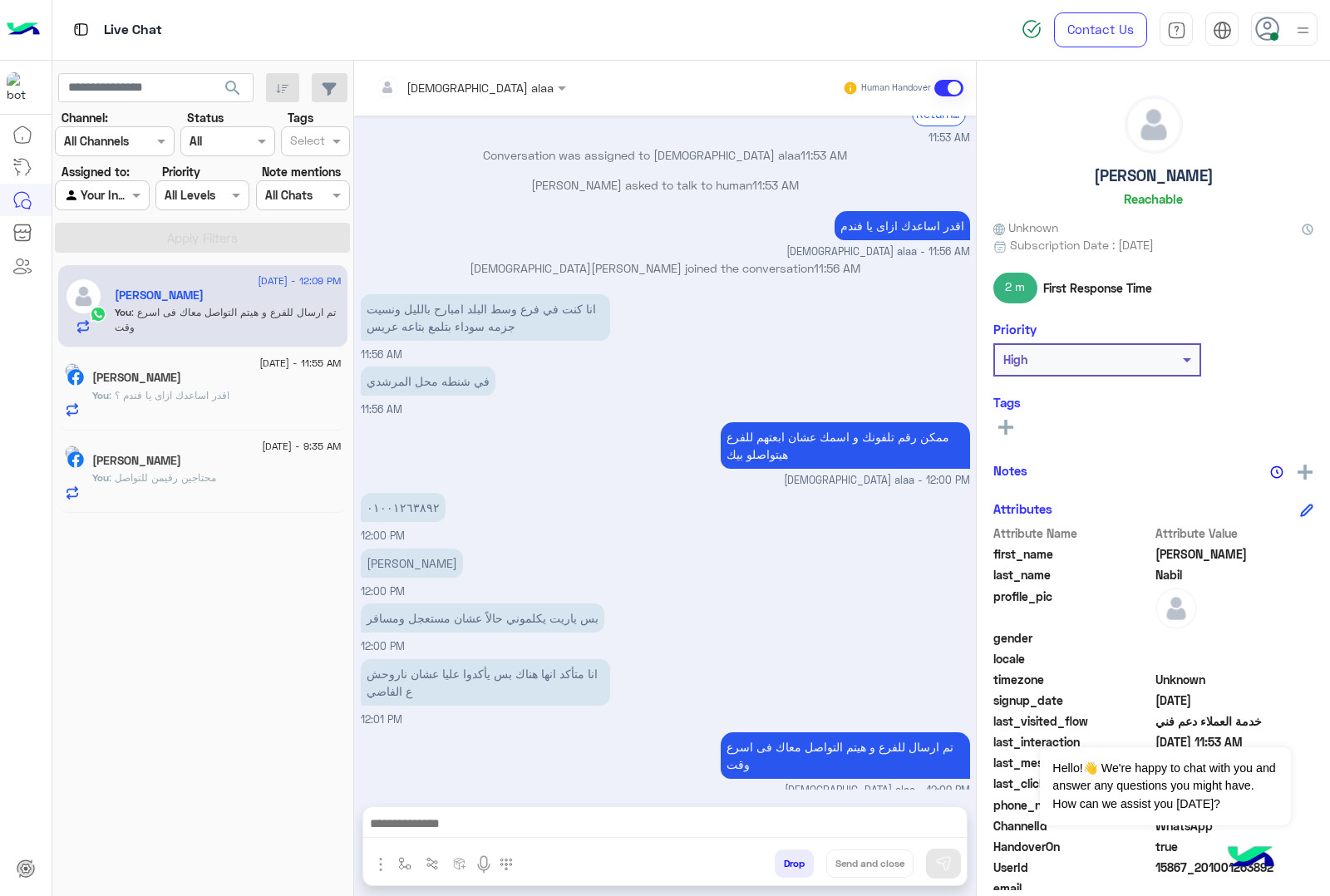
click at [1126, 175] on h5 "Ahmed Nabil" at bounding box center [1154, 176] width 120 height 19
click at [1110, 183] on h5 "Ahmed Nabil" at bounding box center [1154, 176] width 120 height 19
drag, startPoint x: 1099, startPoint y: 176, endPoint x: 1199, endPoint y: 172, distance: 100.1
click at [1199, 172] on div "Ahmed Nabil Reachable" at bounding box center [1154, 154] width 320 height 117
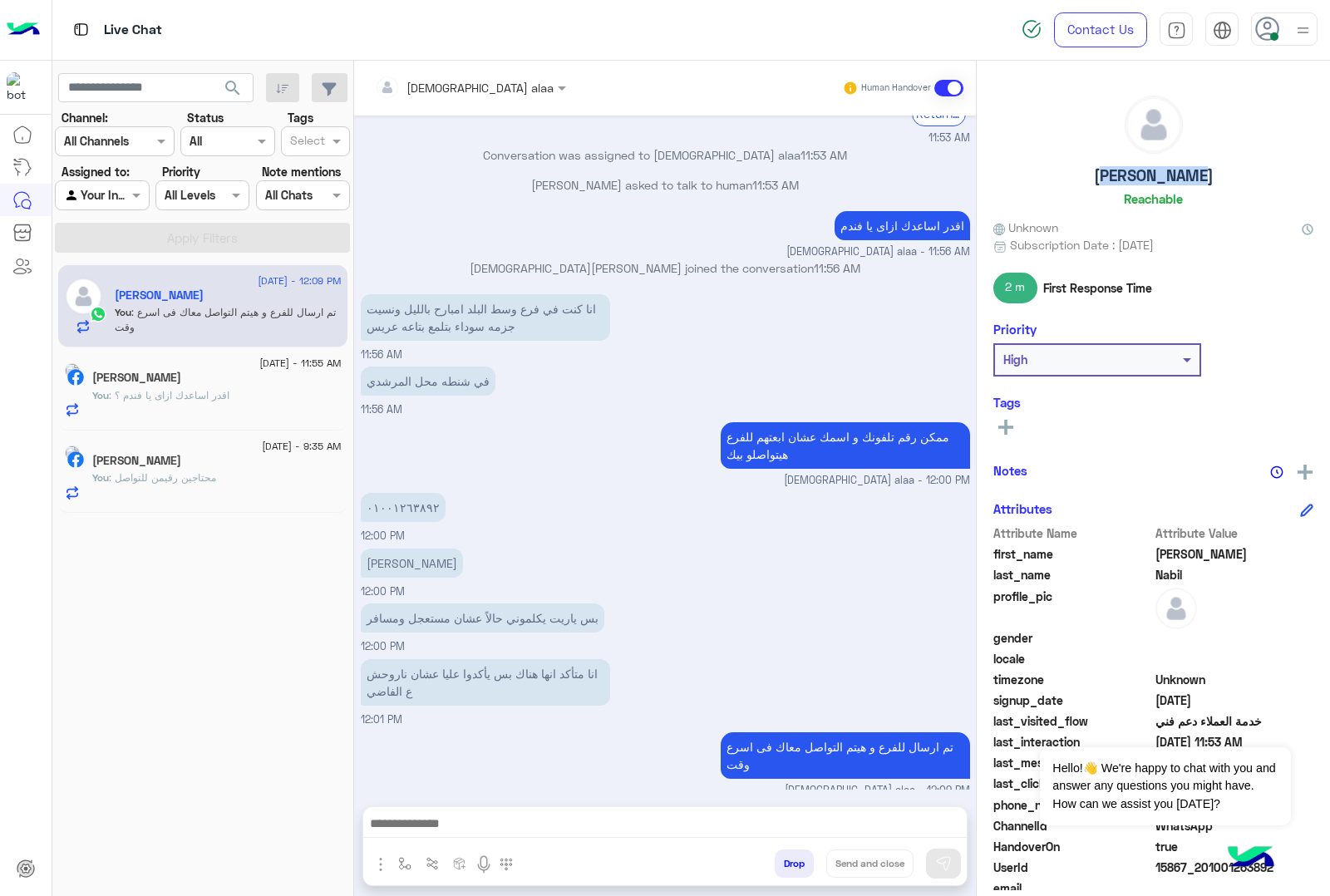
copy h5 "Ahmed Nabil"
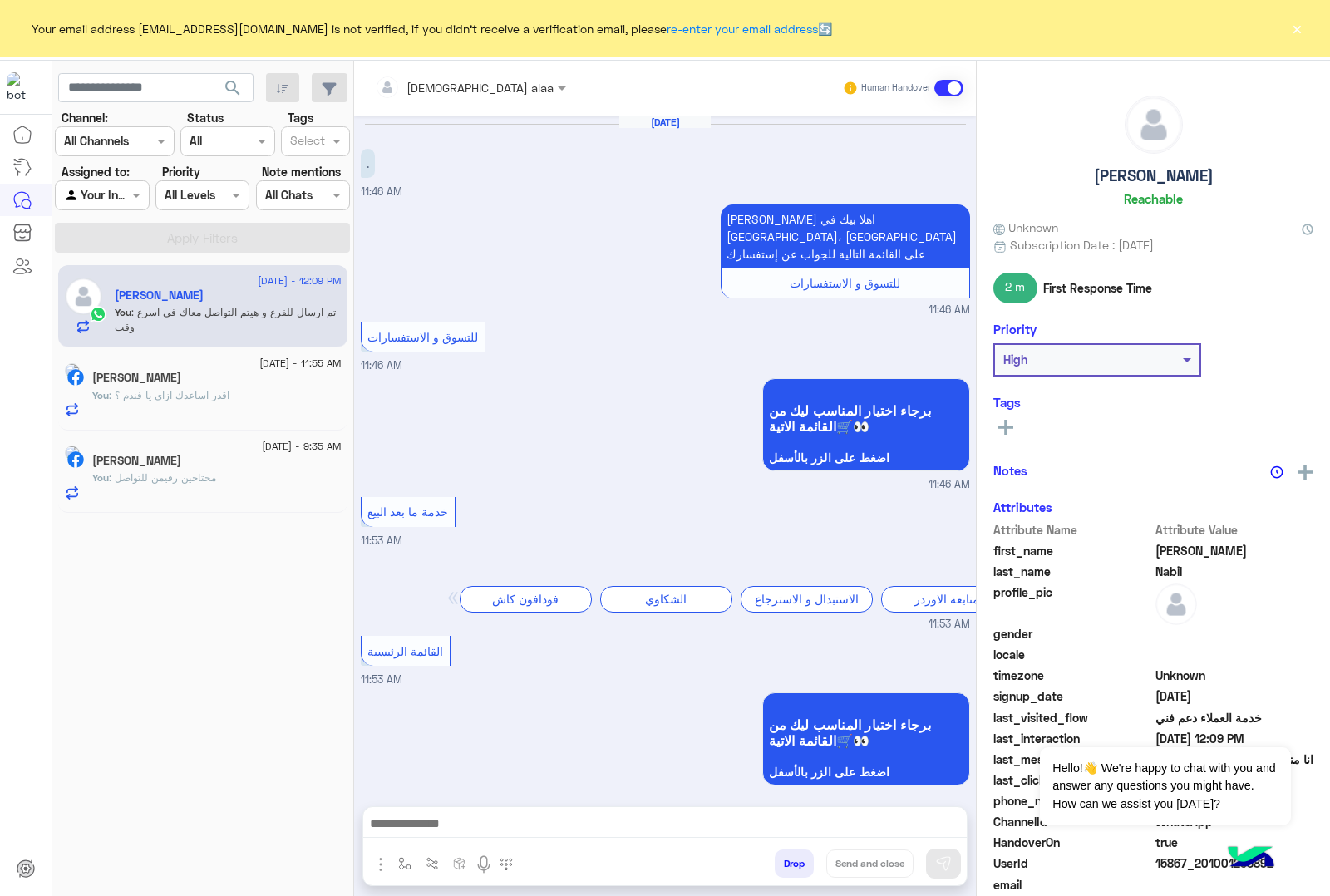
scroll to position [1388, 0]
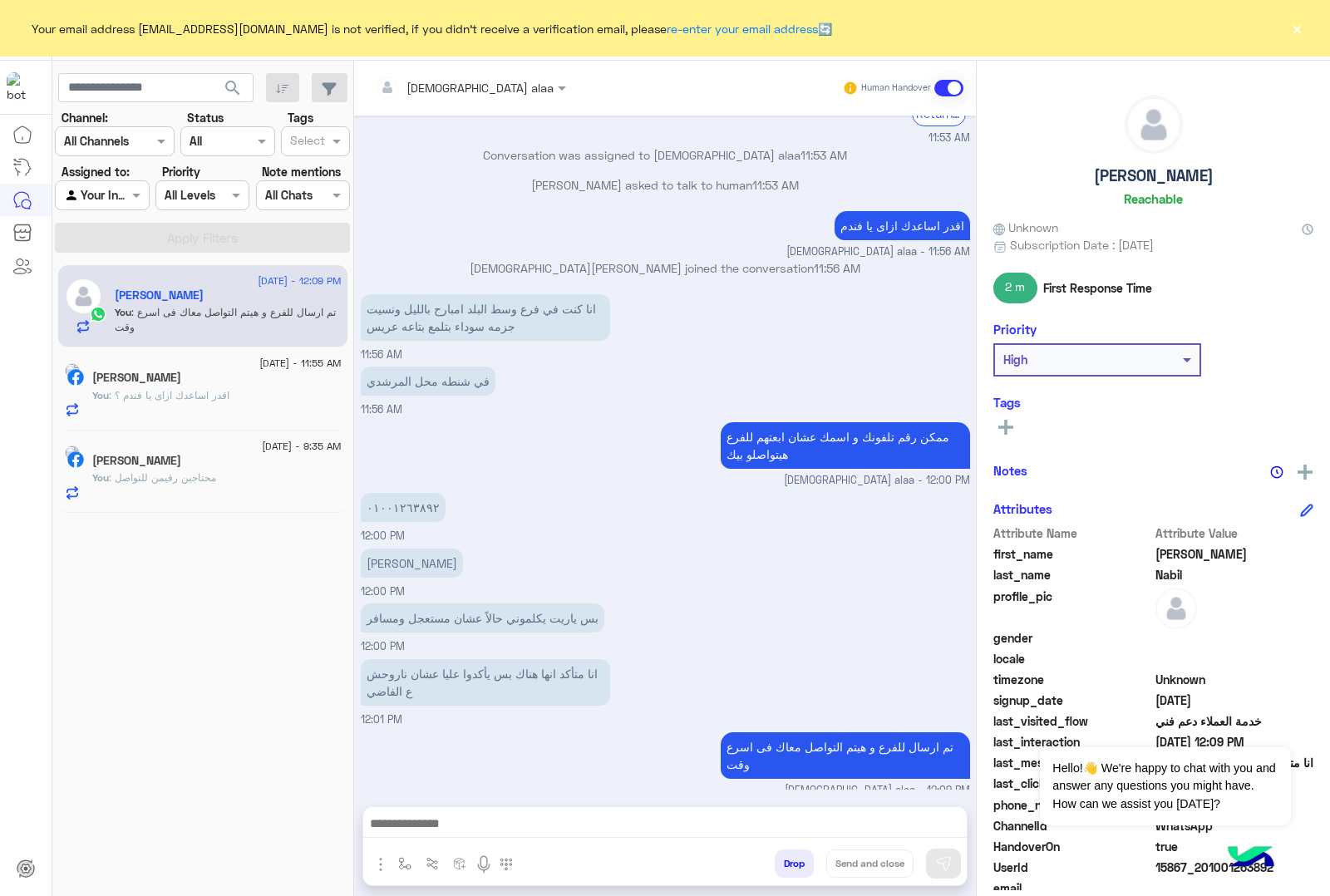
click at [1298, 25] on button "×" at bounding box center [1297, 27] width 17 height 17
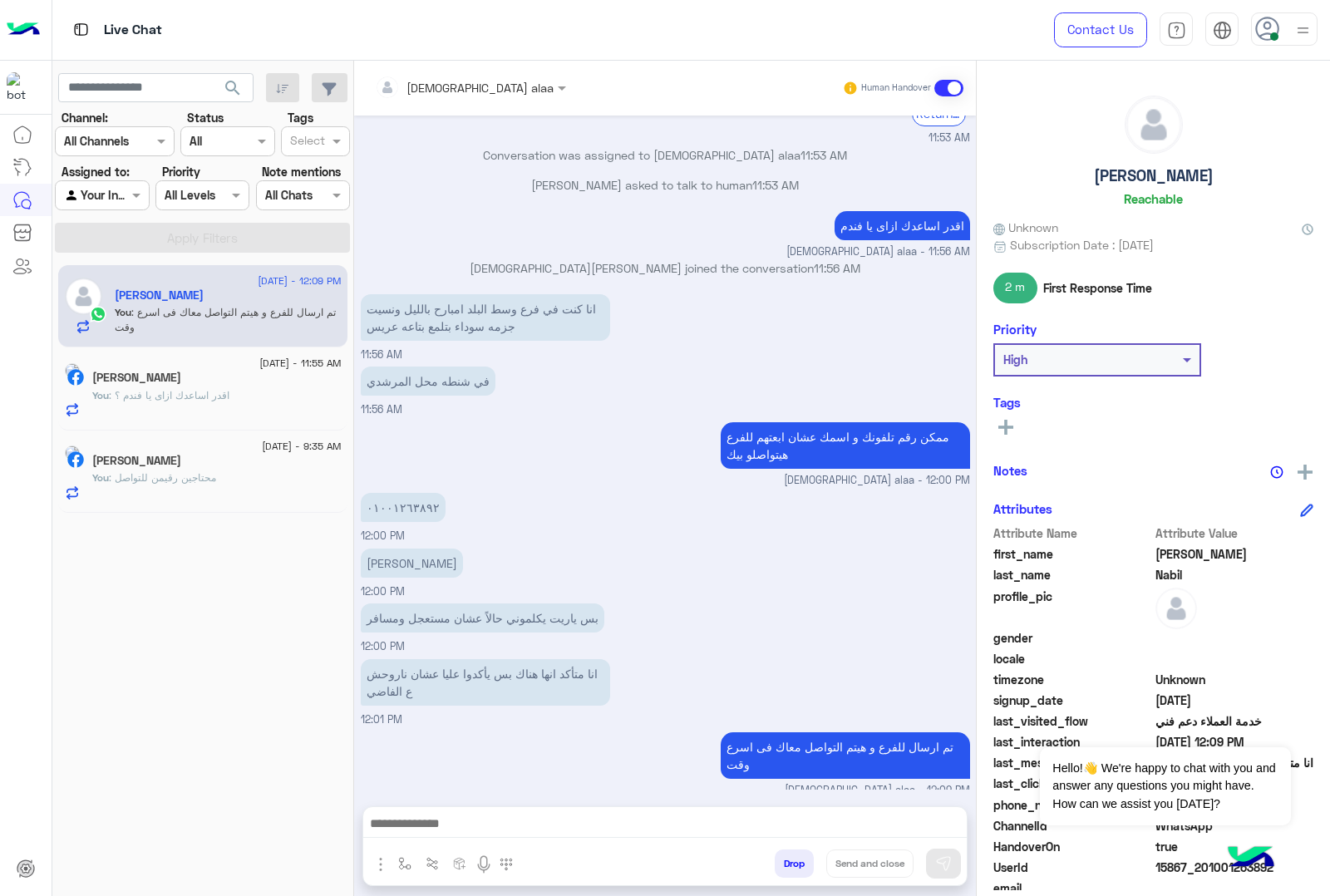
click at [777, 859] on button "Drop" at bounding box center [795, 863] width 39 height 28
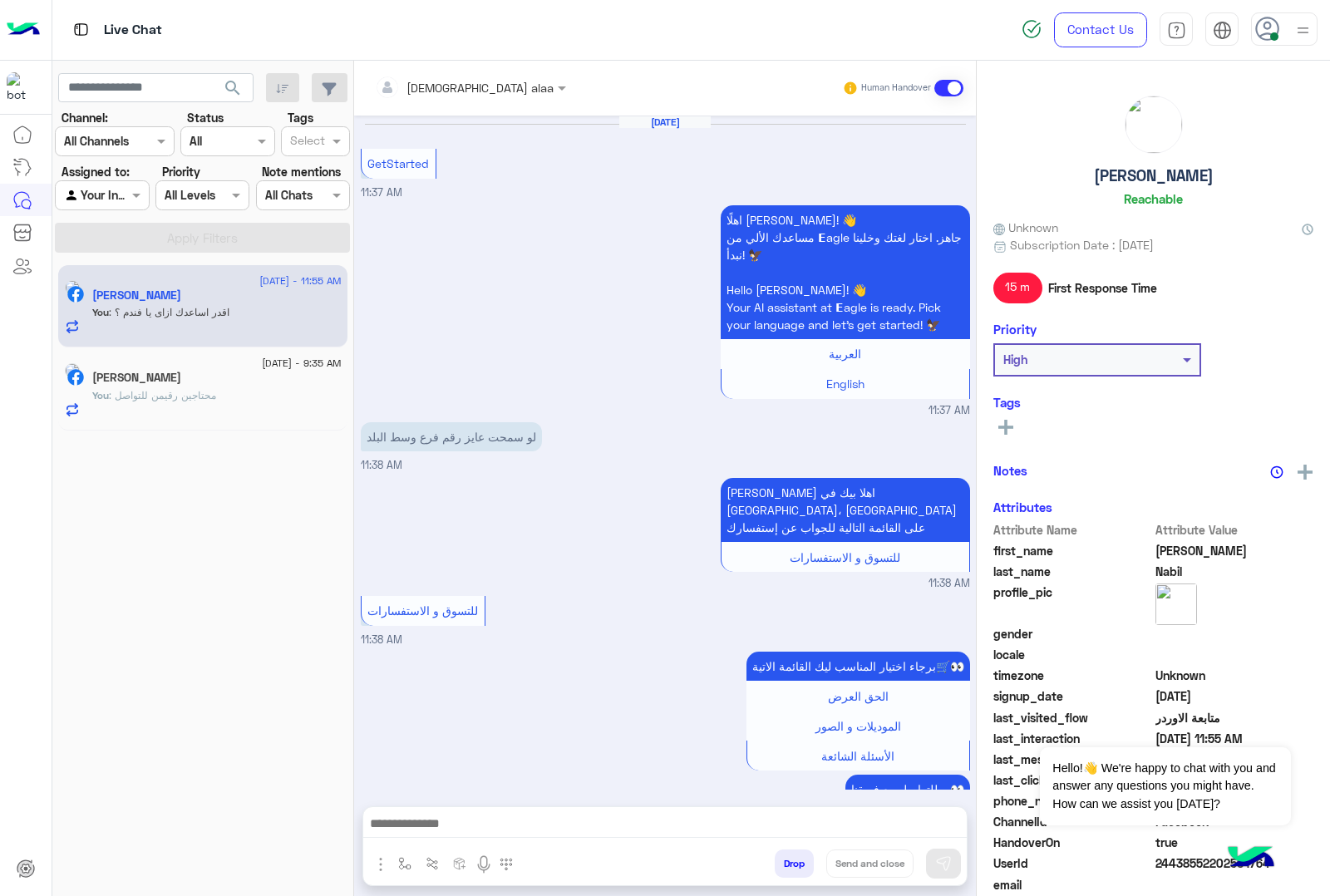
scroll to position [1023, 0]
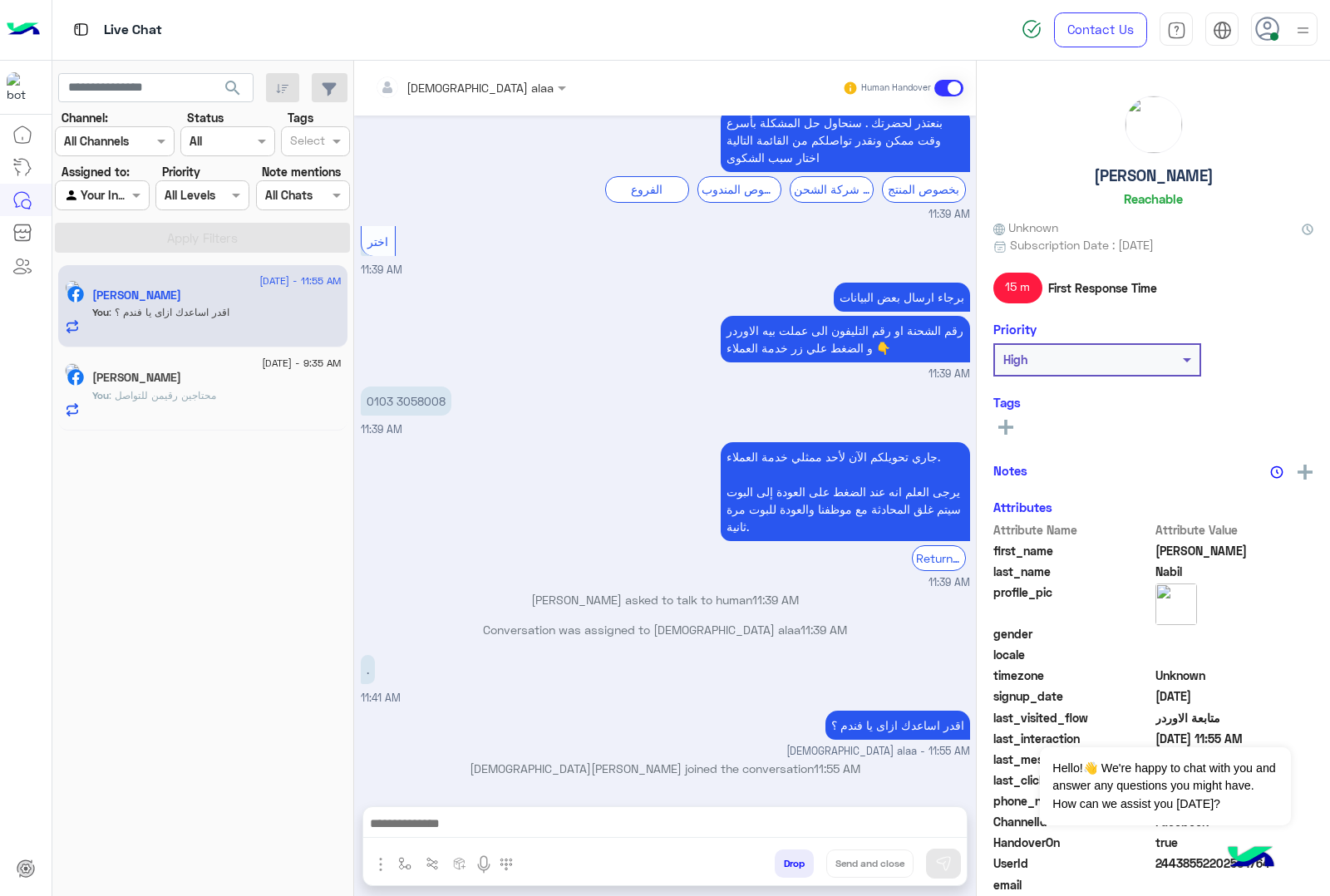
click at [216, 398] on span ": محتاجين رقيمن للتواصل" at bounding box center [163, 395] width 107 height 13
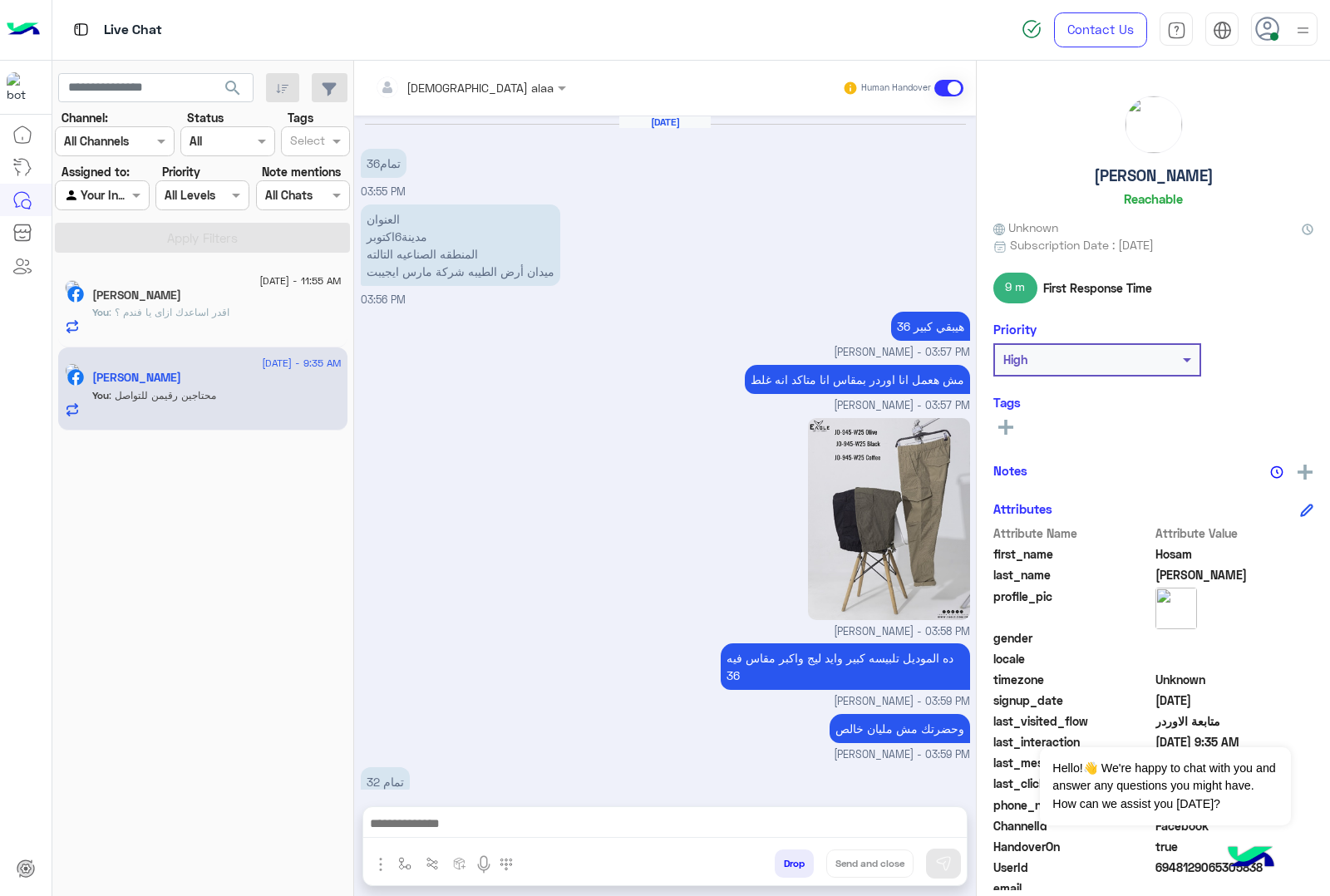
scroll to position [1700, 0]
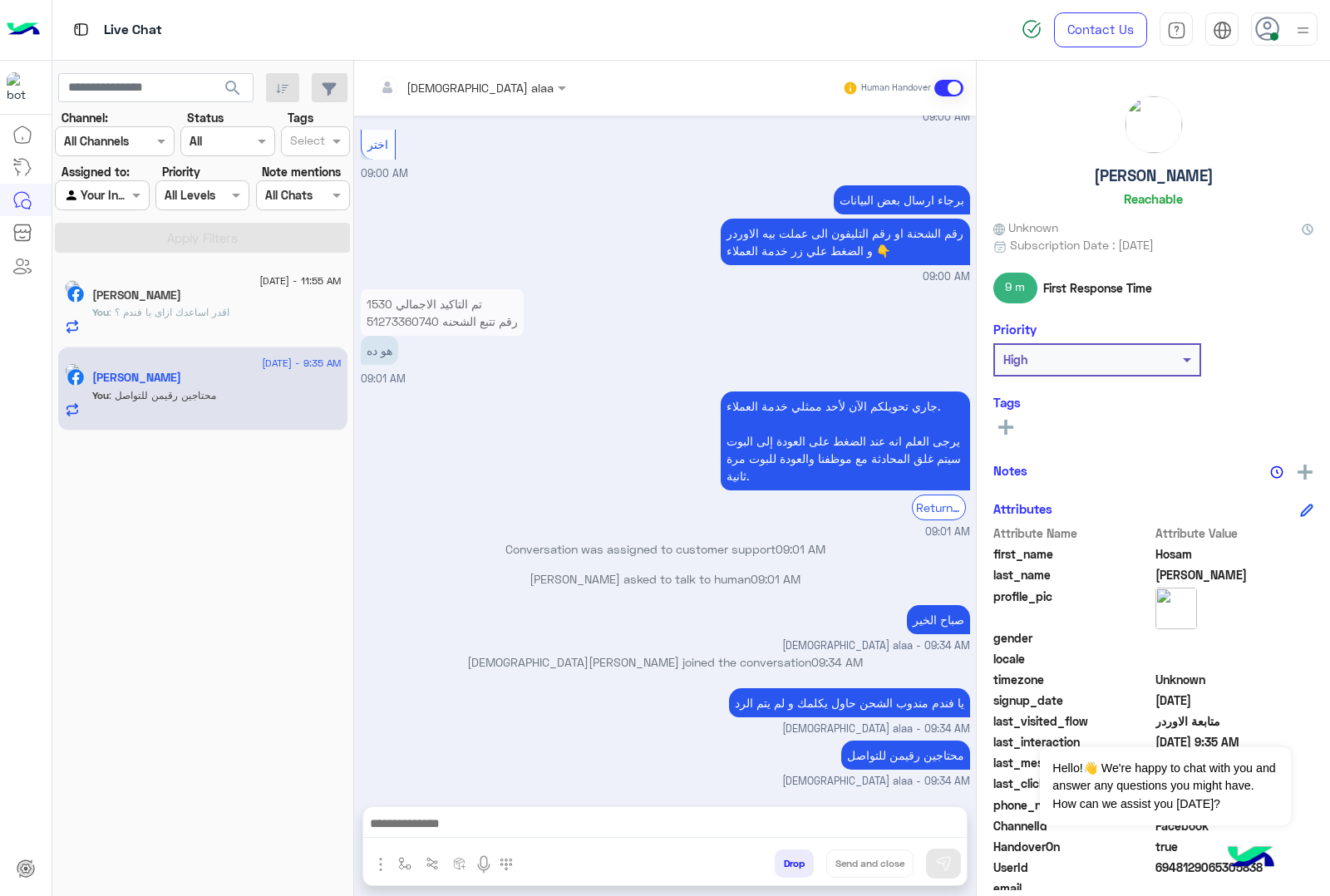
click at [184, 296] on div "Ahmed Nabil" at bounding box center [217, 297] width 250 height 18
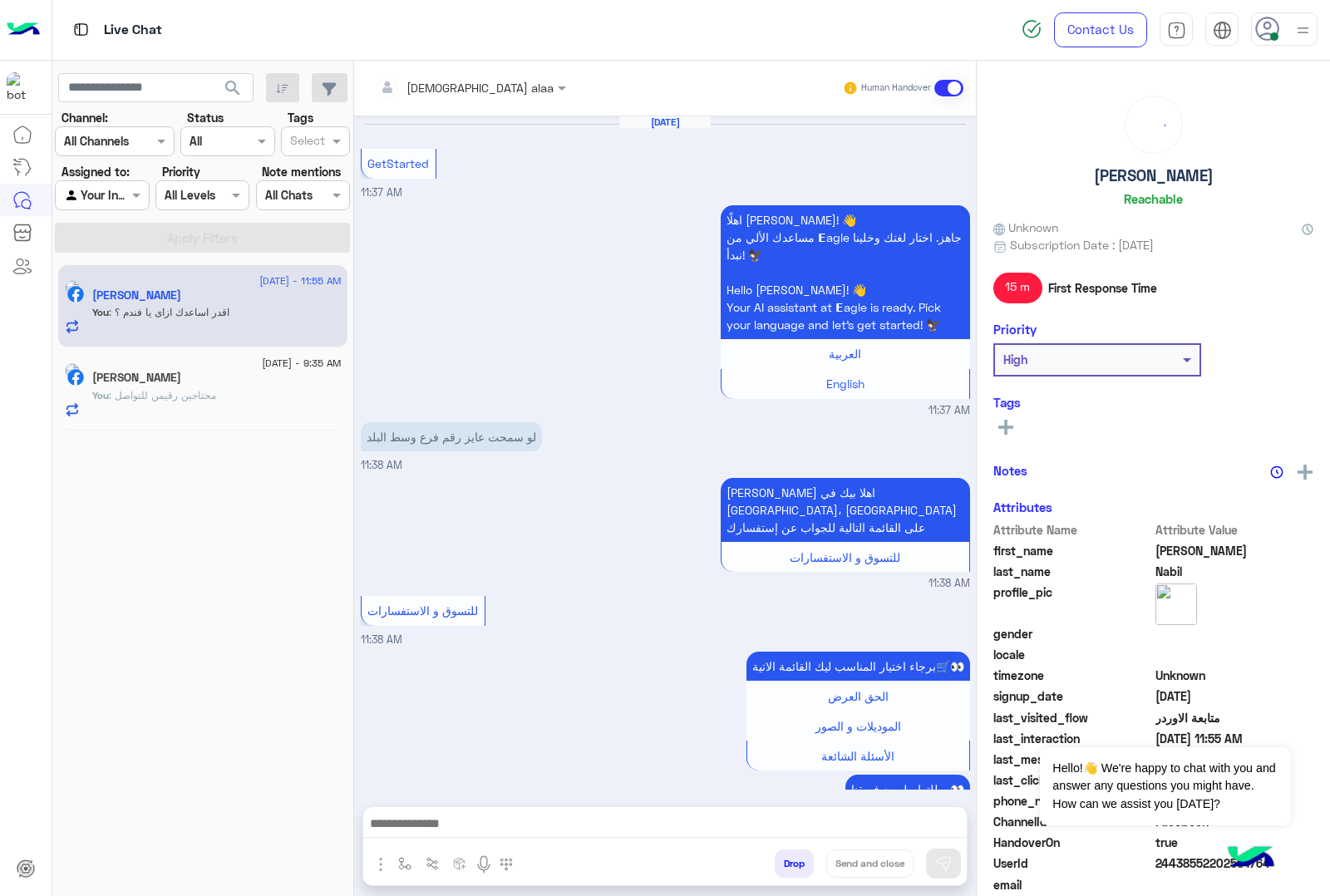
scroll to position [1023, 0]
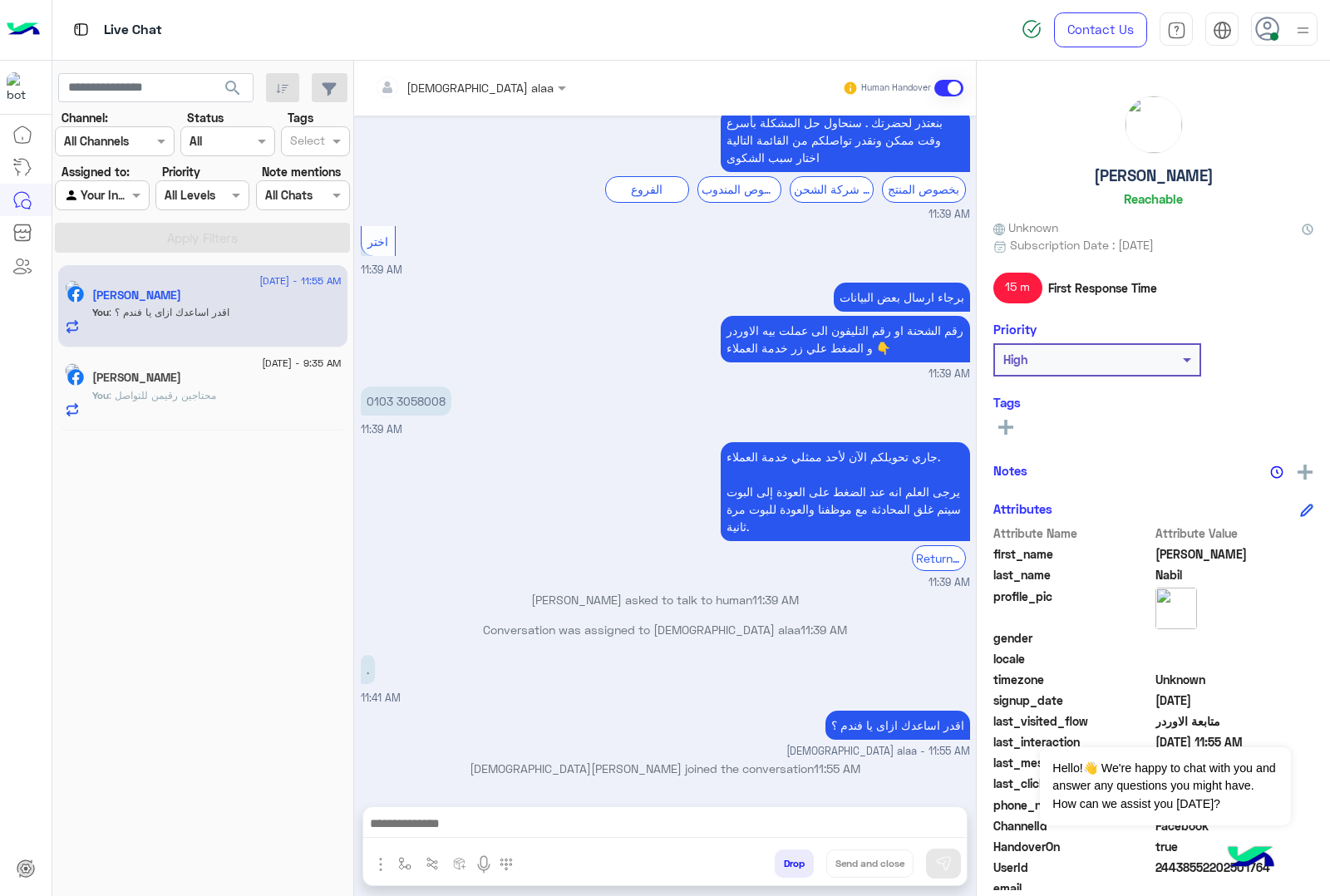
click at [227, 387] on div "Hosam Hassan" at bounding box center [217, 379] width 250 height 18
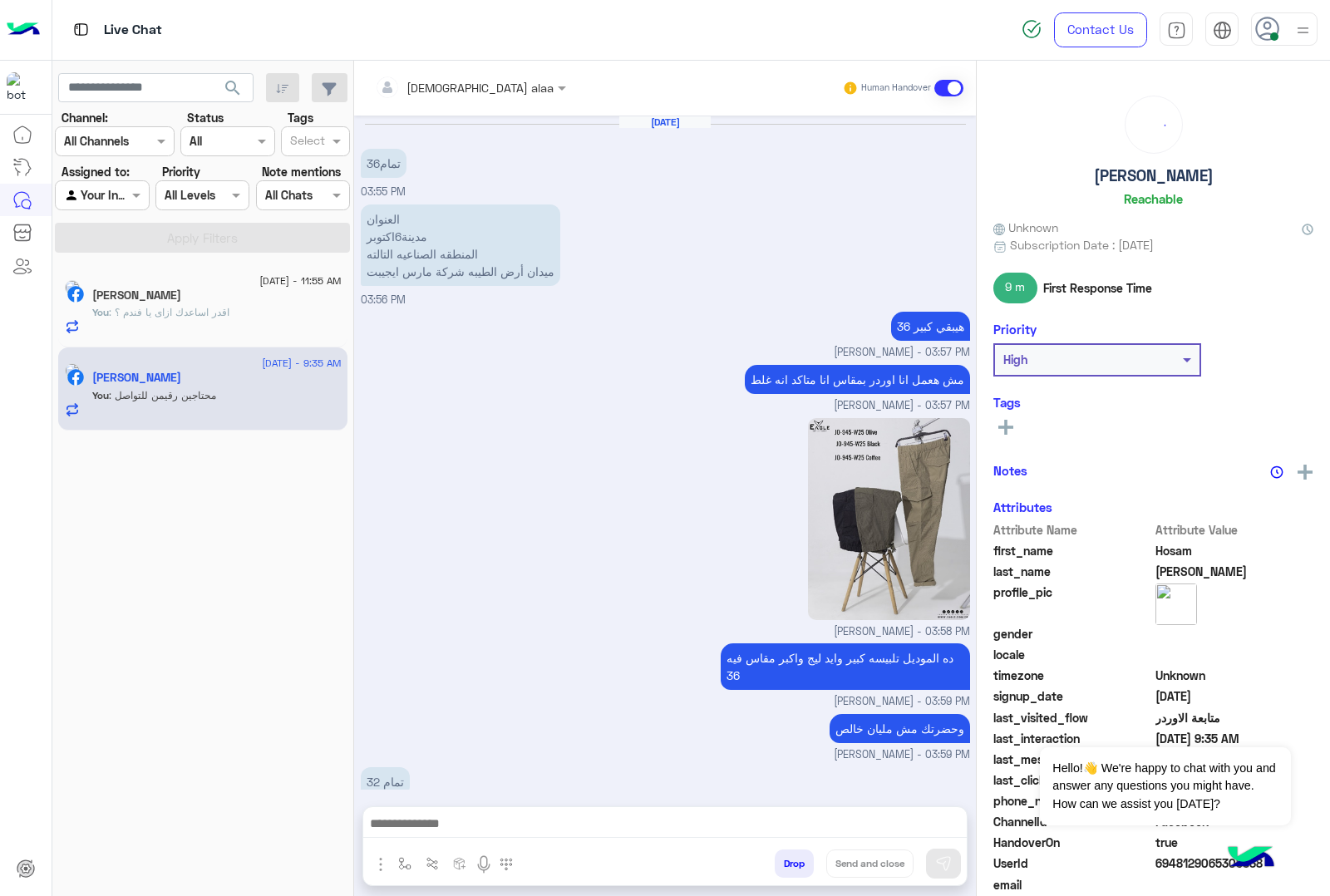
scroll to position [1700, 0]
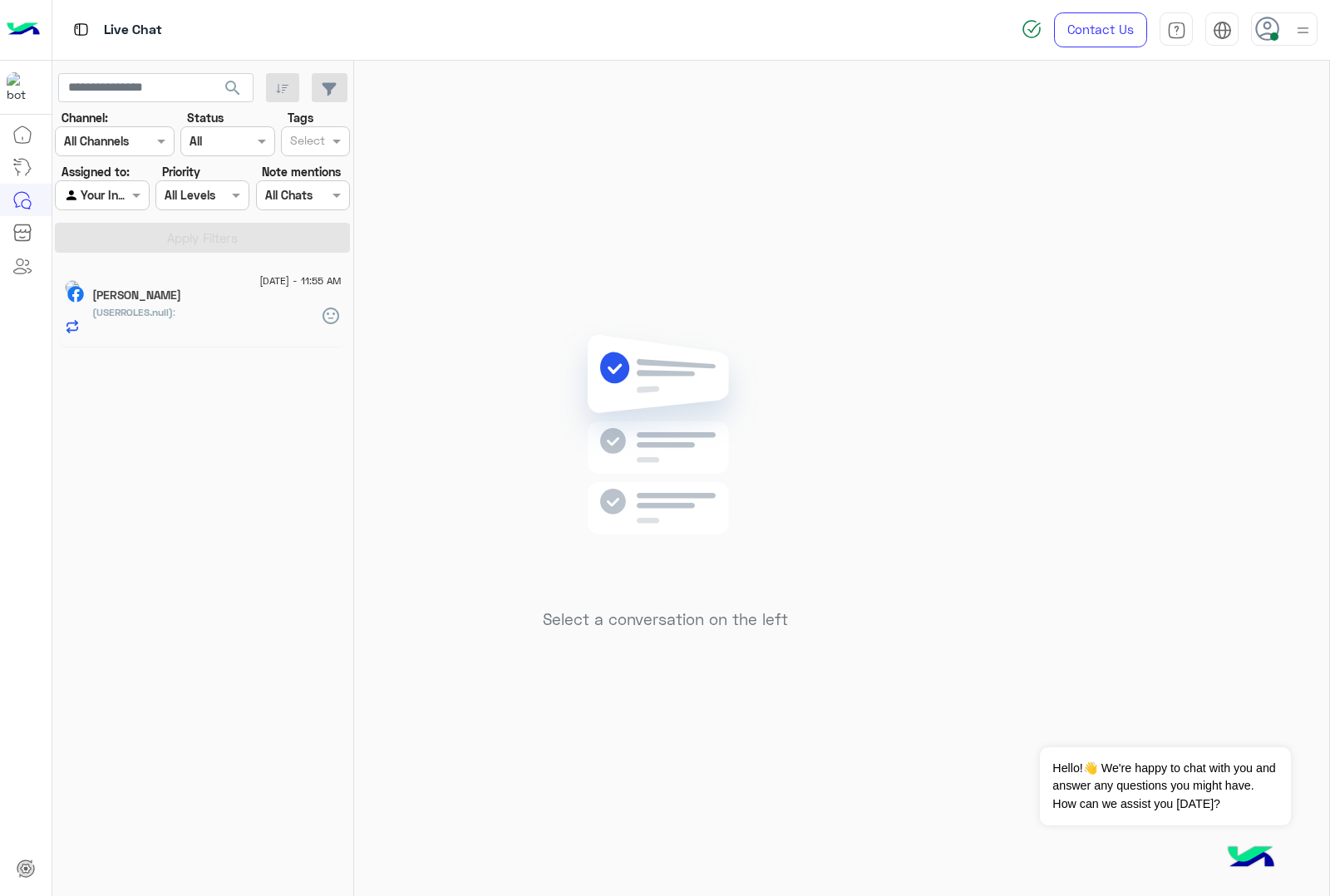
click at [1287, 29] on div at bounding box center [1284, 29] width 66 height 33
click at [1307, 26] on img at bounding box center [1303, 29] width 20 height 20
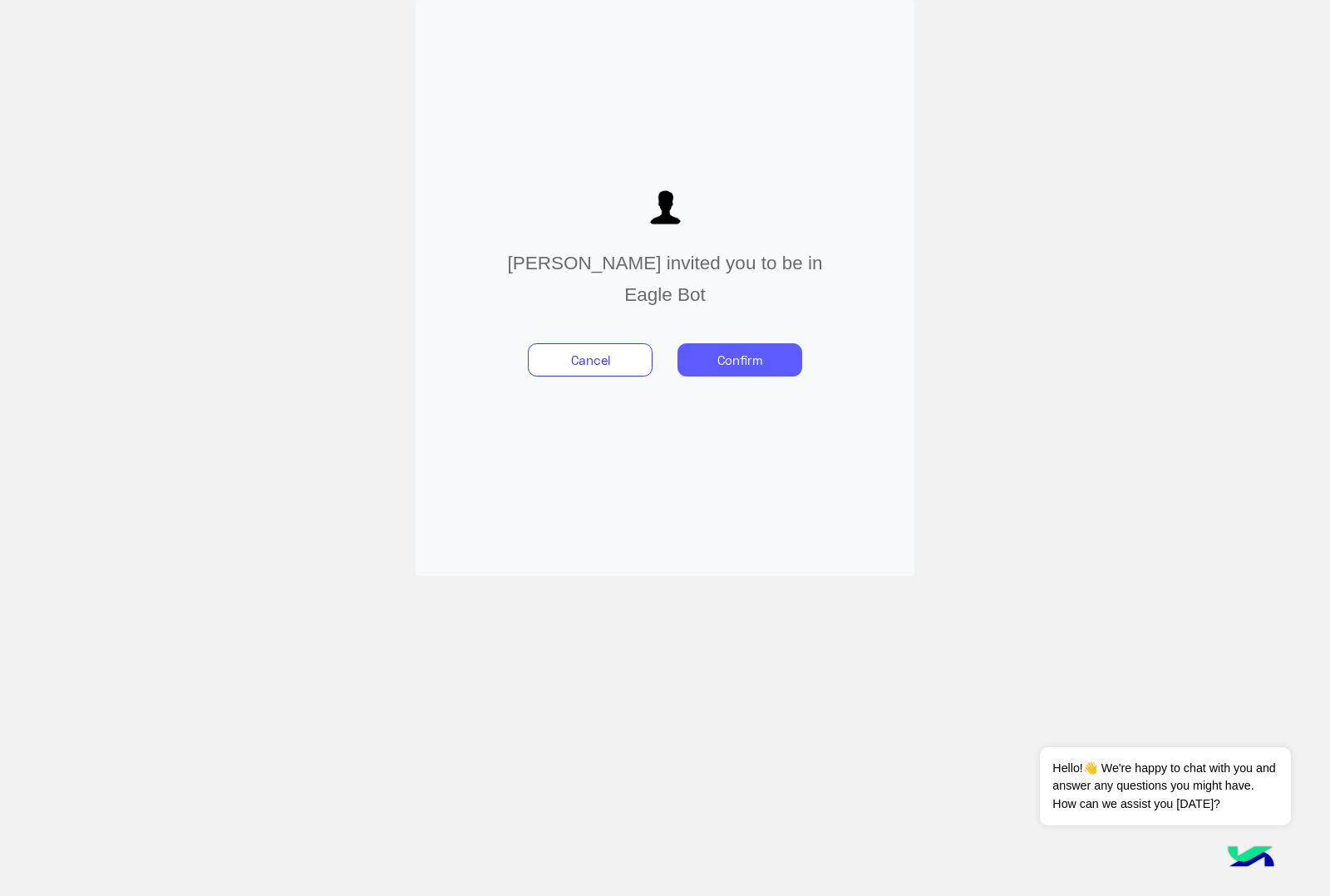
click at [759, 370] on button "Confirm" at bounding box center [740, 360] width 125 height 33
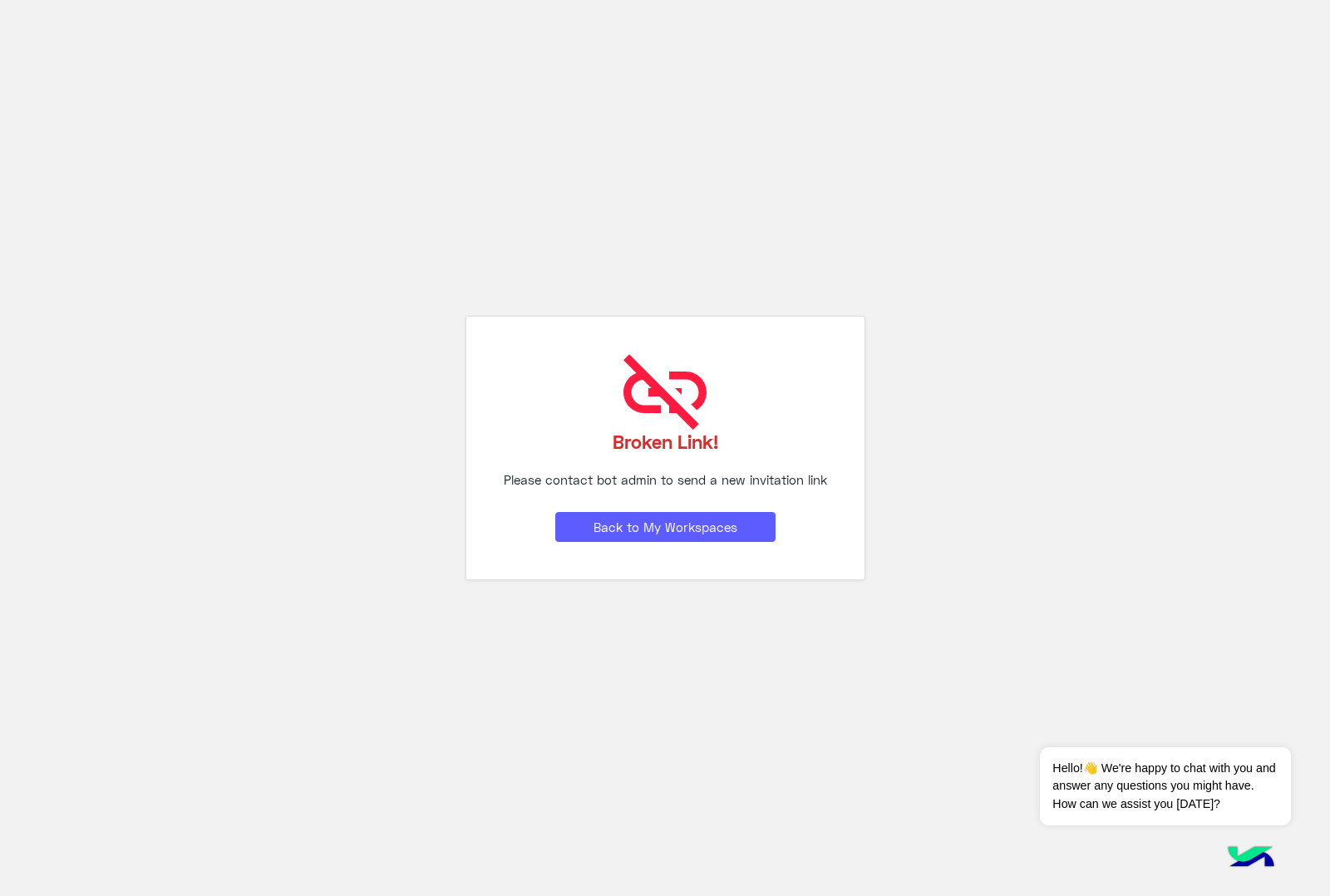
click at [718, 526] on button "Back to My Workspaces" at bounding box center [666, 526] width 220 height 30
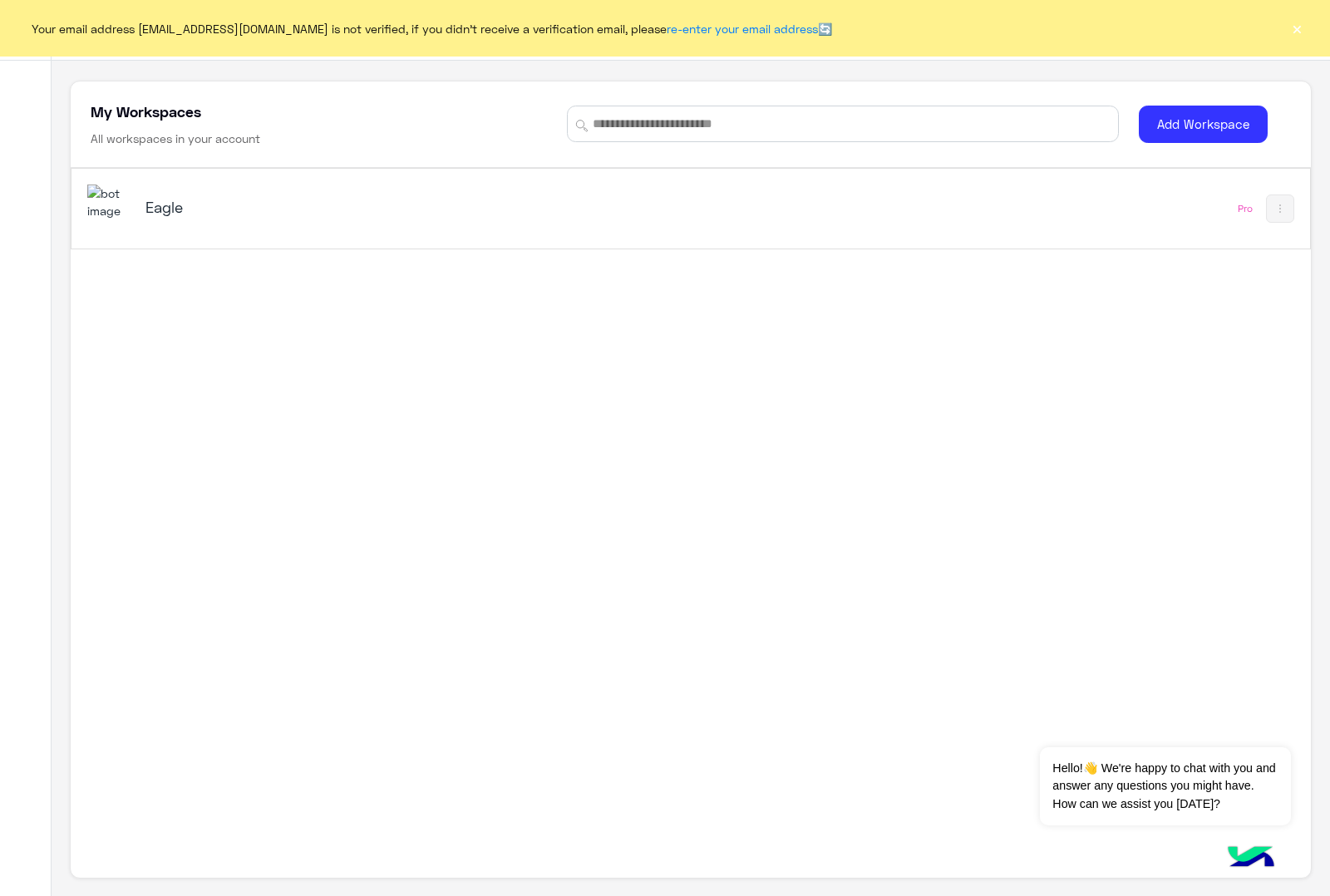
scroll to position [6, 0]
click at [104, 206] on img at bounding box center [110, 201] width 45 height 36
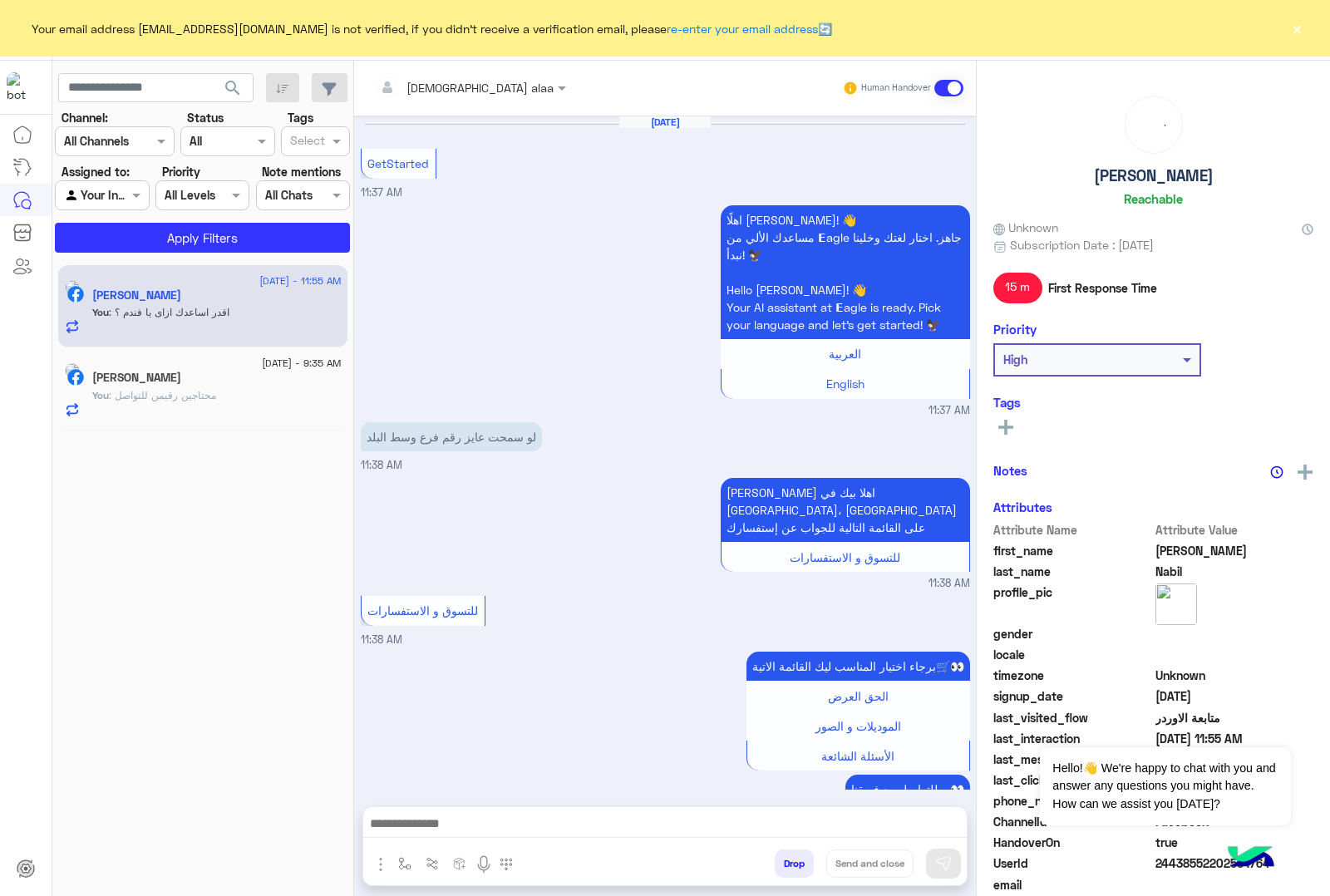
scroll to position [1023, 0]
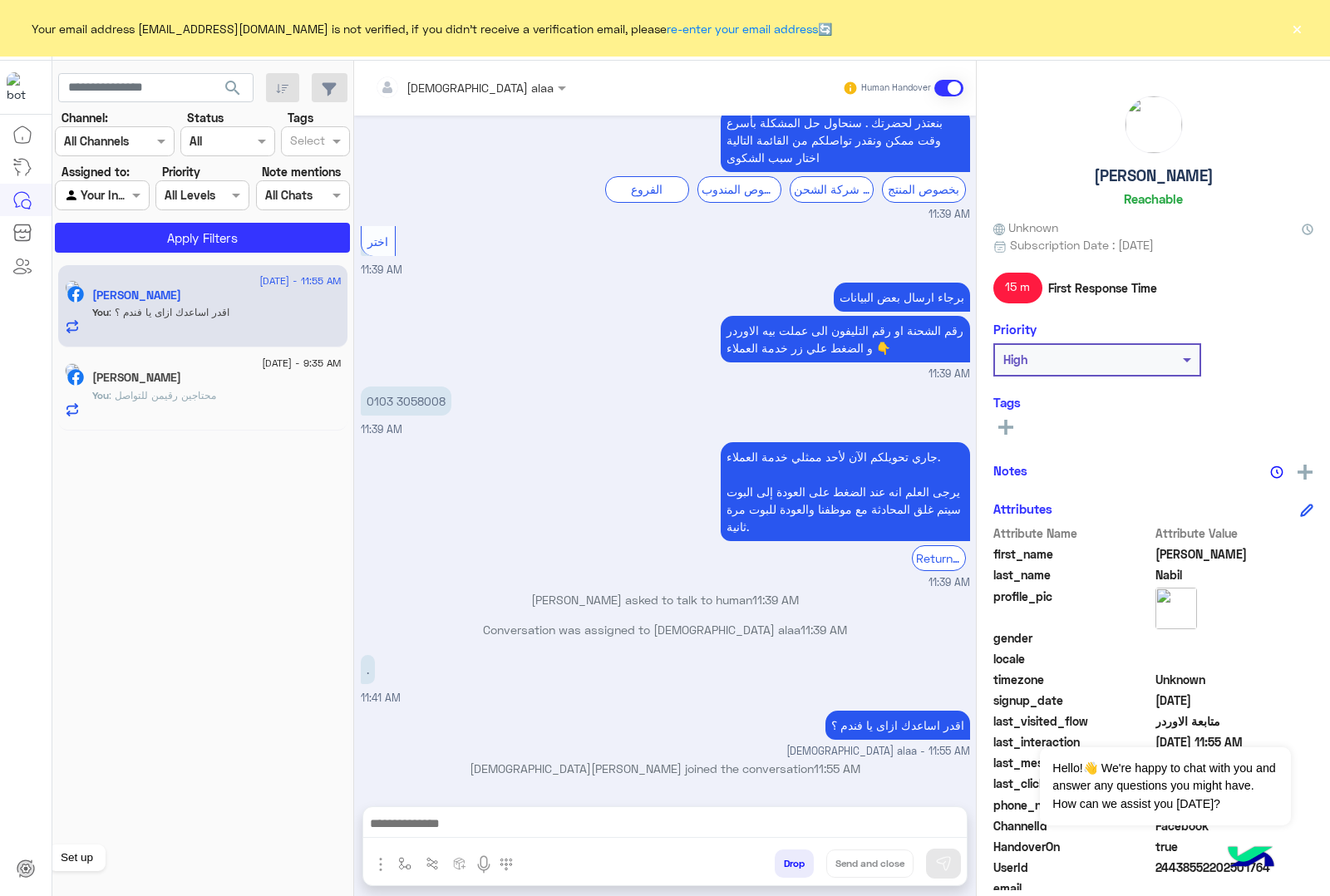
click at [27, 870] on icon at bounding box center [25, 869] width 20 height 19
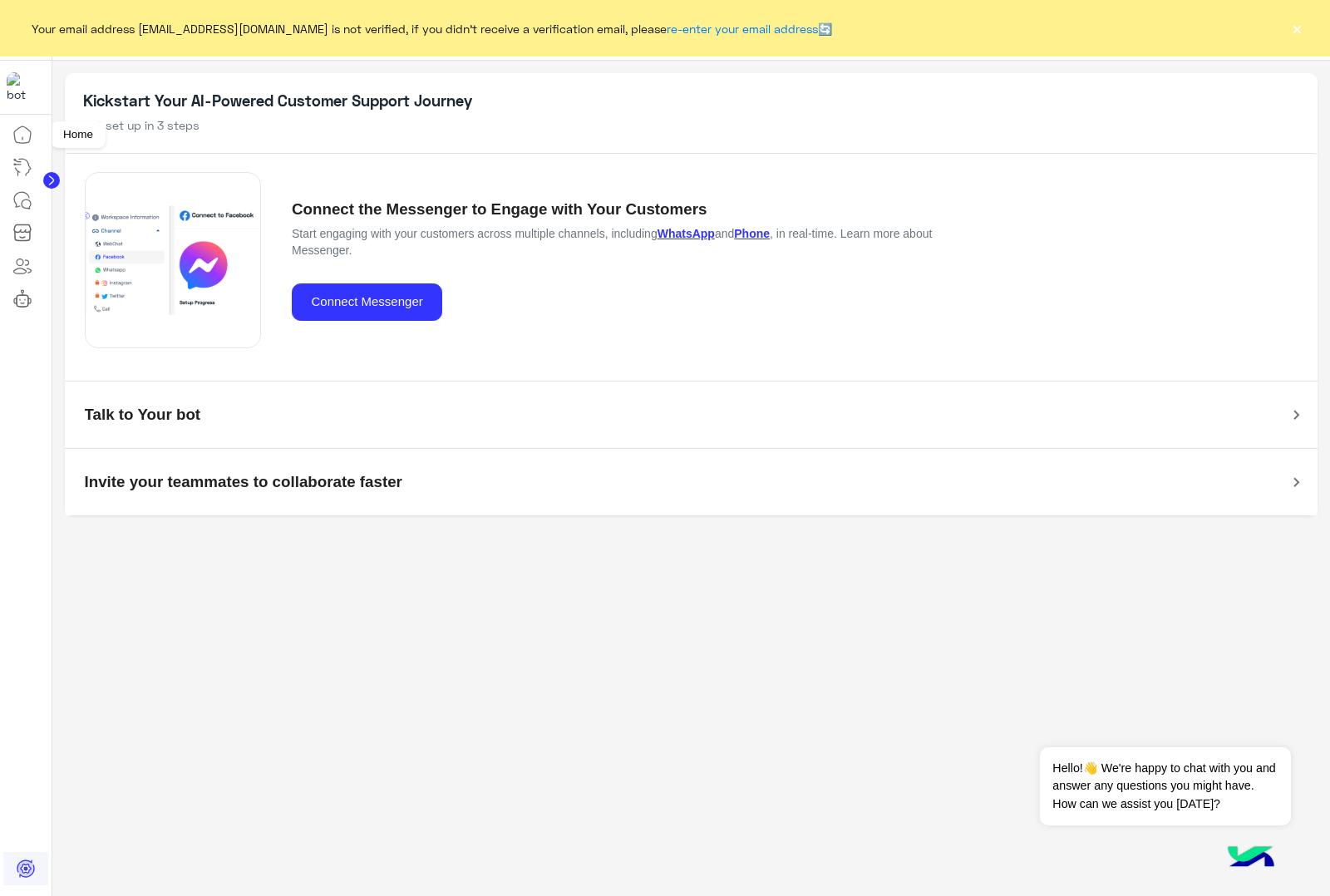
click at [9, 133] on link at bounding box center [22, 135] width 45 height 33
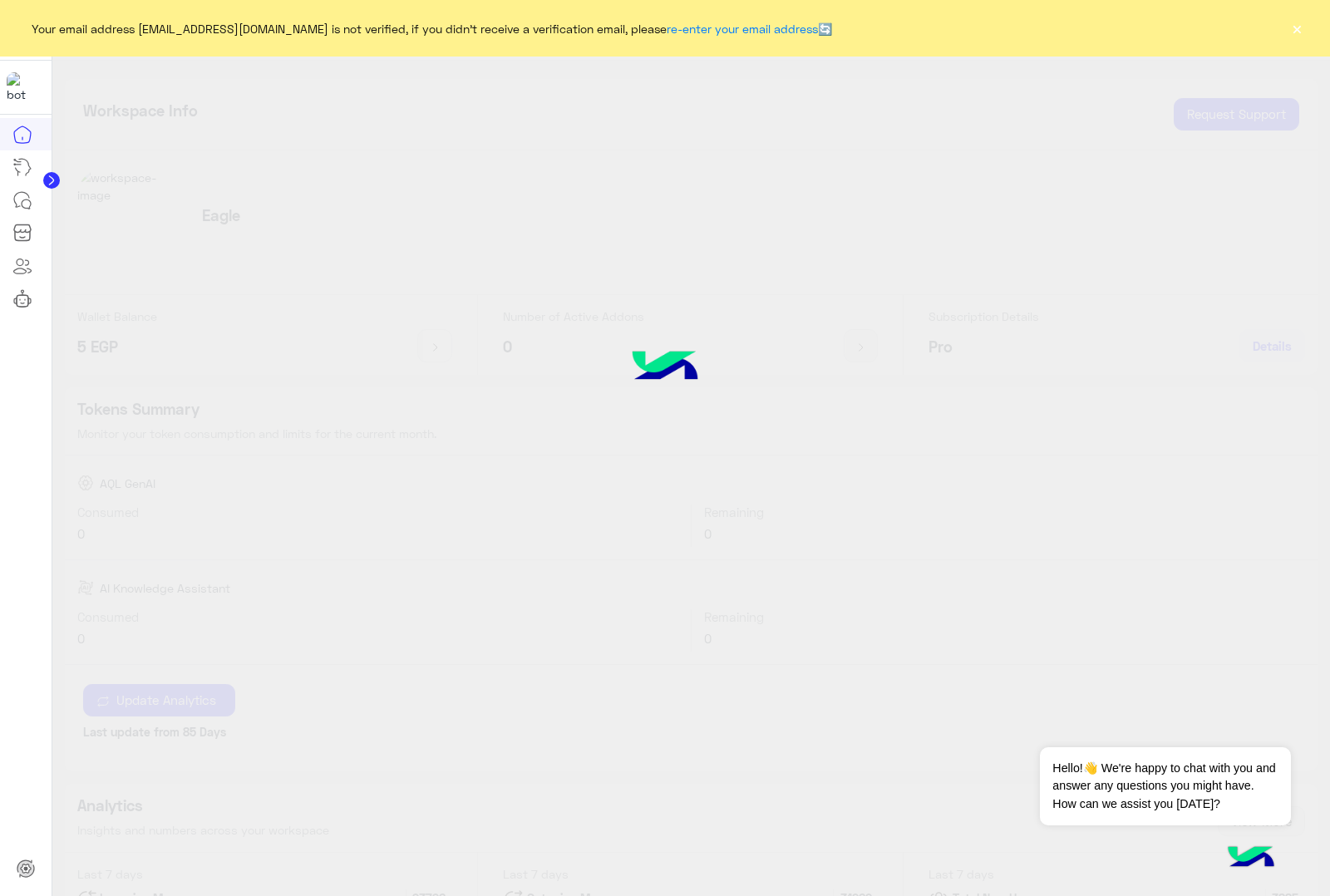
click at [1298, 39] on div "Your email address essoessiua@gmail.com is not verified, if you didn't receive …" at bounding box center [665, 28] width 1330 height 57
click at [1298, 30] on button "×" at bounding box center [1297, 27] width 17 height 17
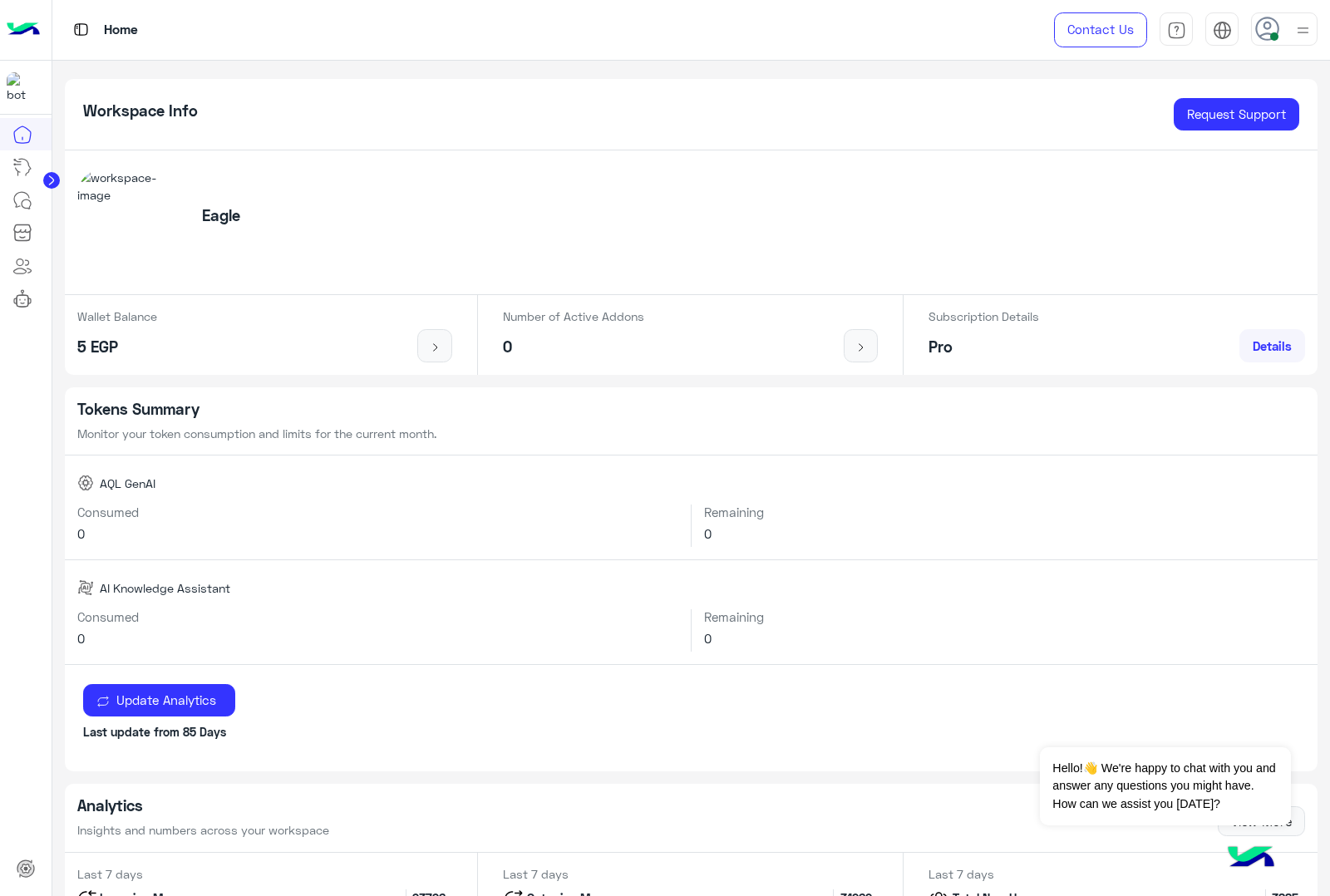
click at [1298, 29] on img at bounding box center [1303, 29] width 20 height 20
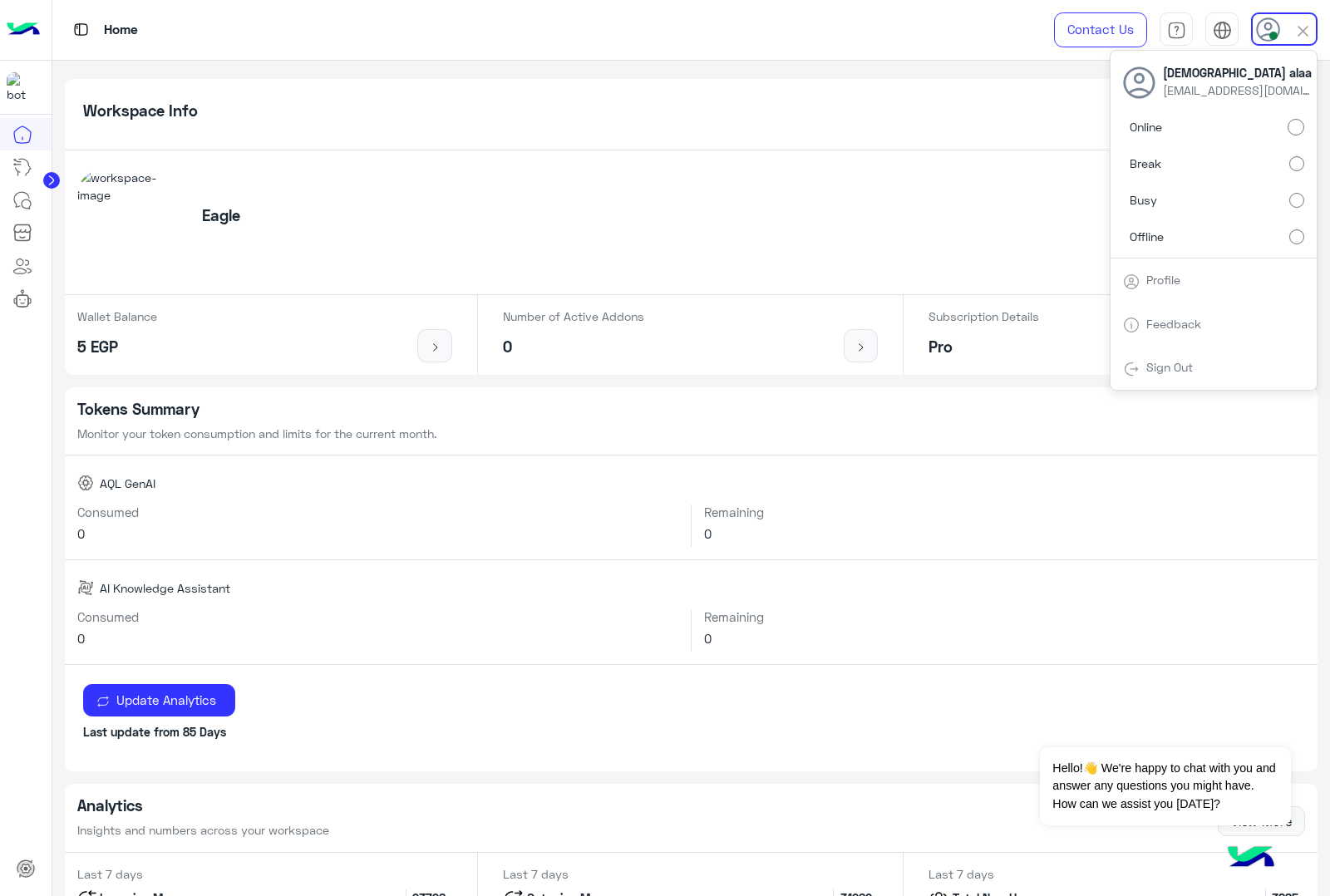
click at [1189, 367] on link "Sign Out" at bounding box center [1170, 367] width 47 height 14
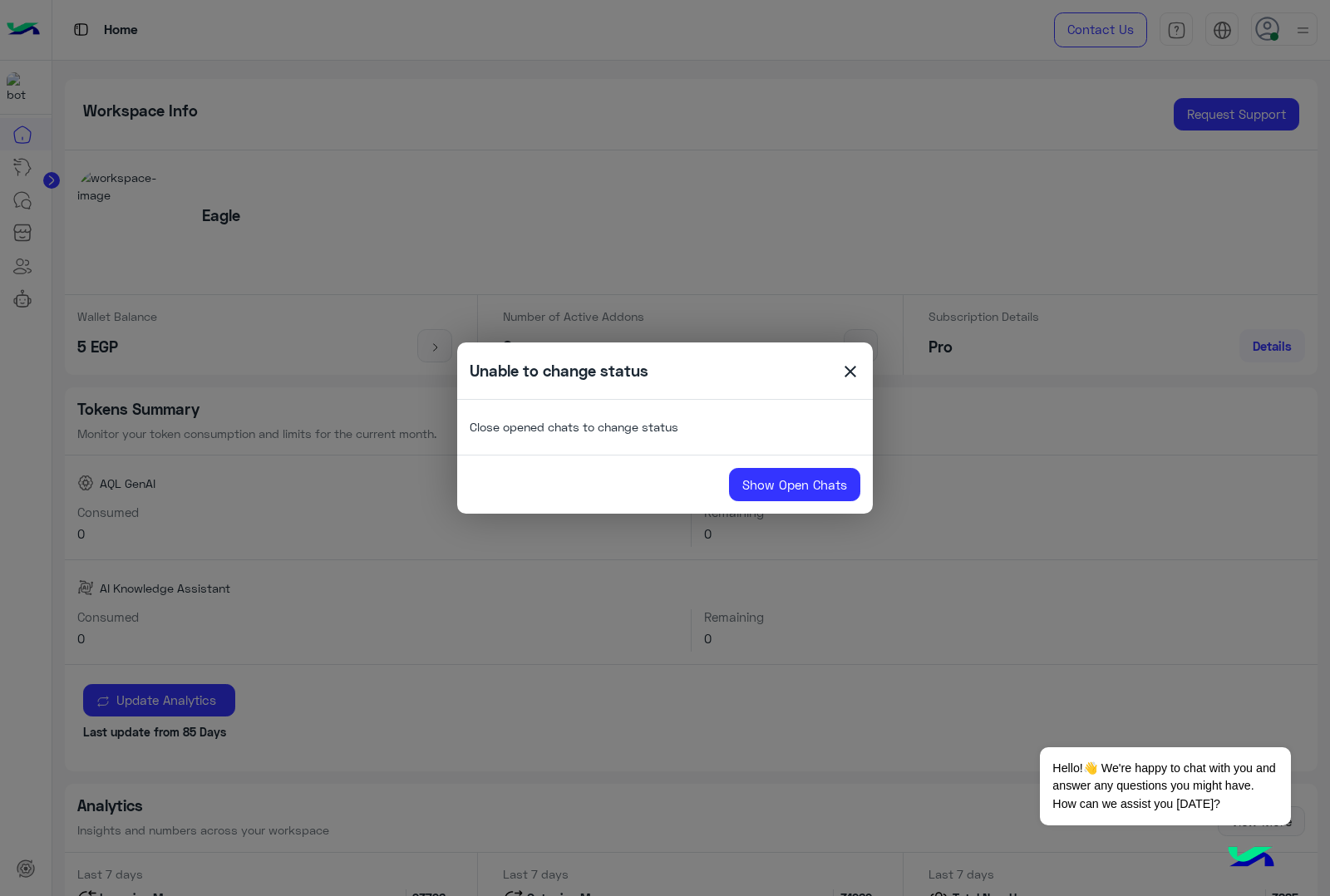
click at [845, 366] on span "close" at bounding box center [850, 374] width 20 height 25
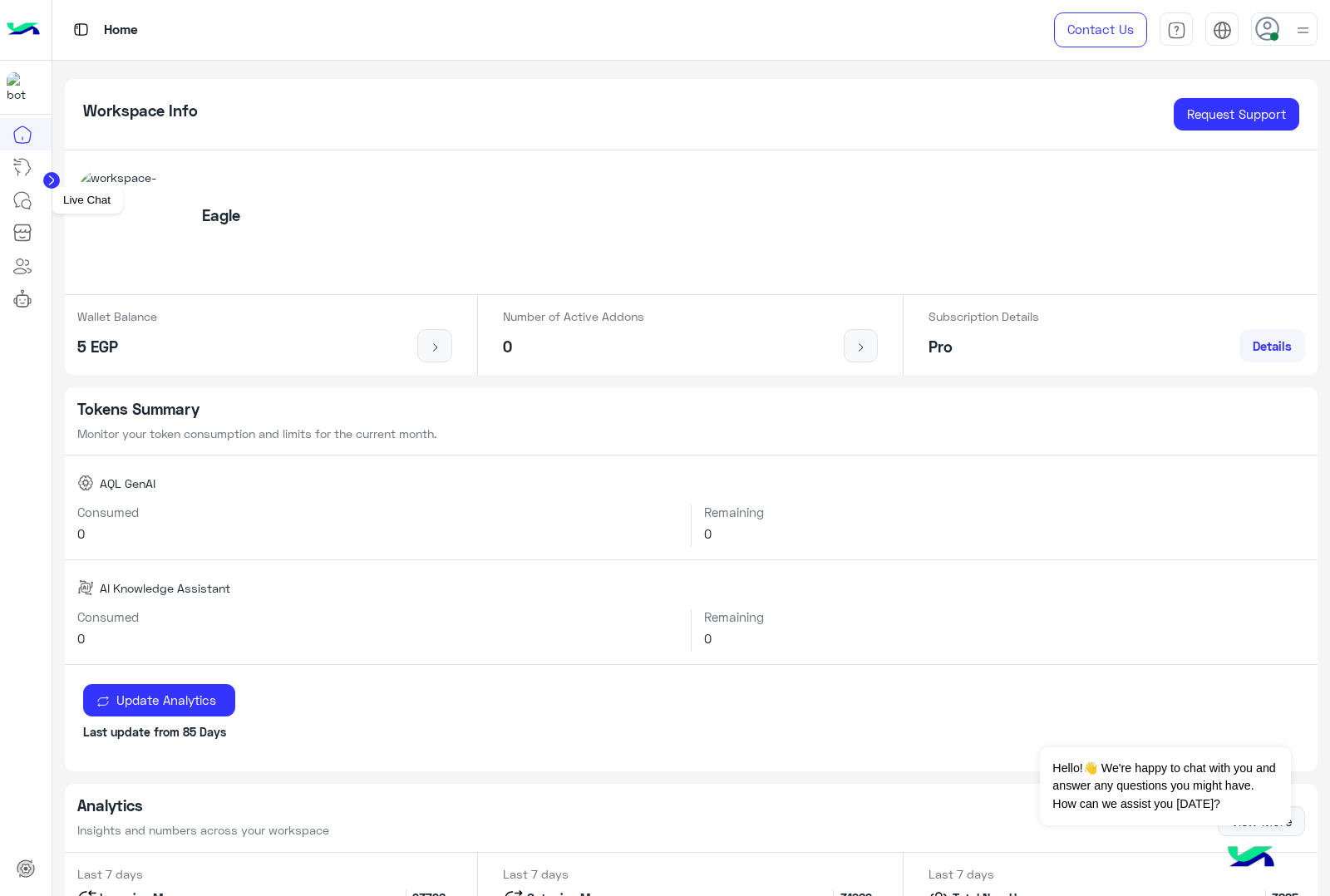
click at [14, 205] on icon at bounding box center [22, 200] width 20 height 19
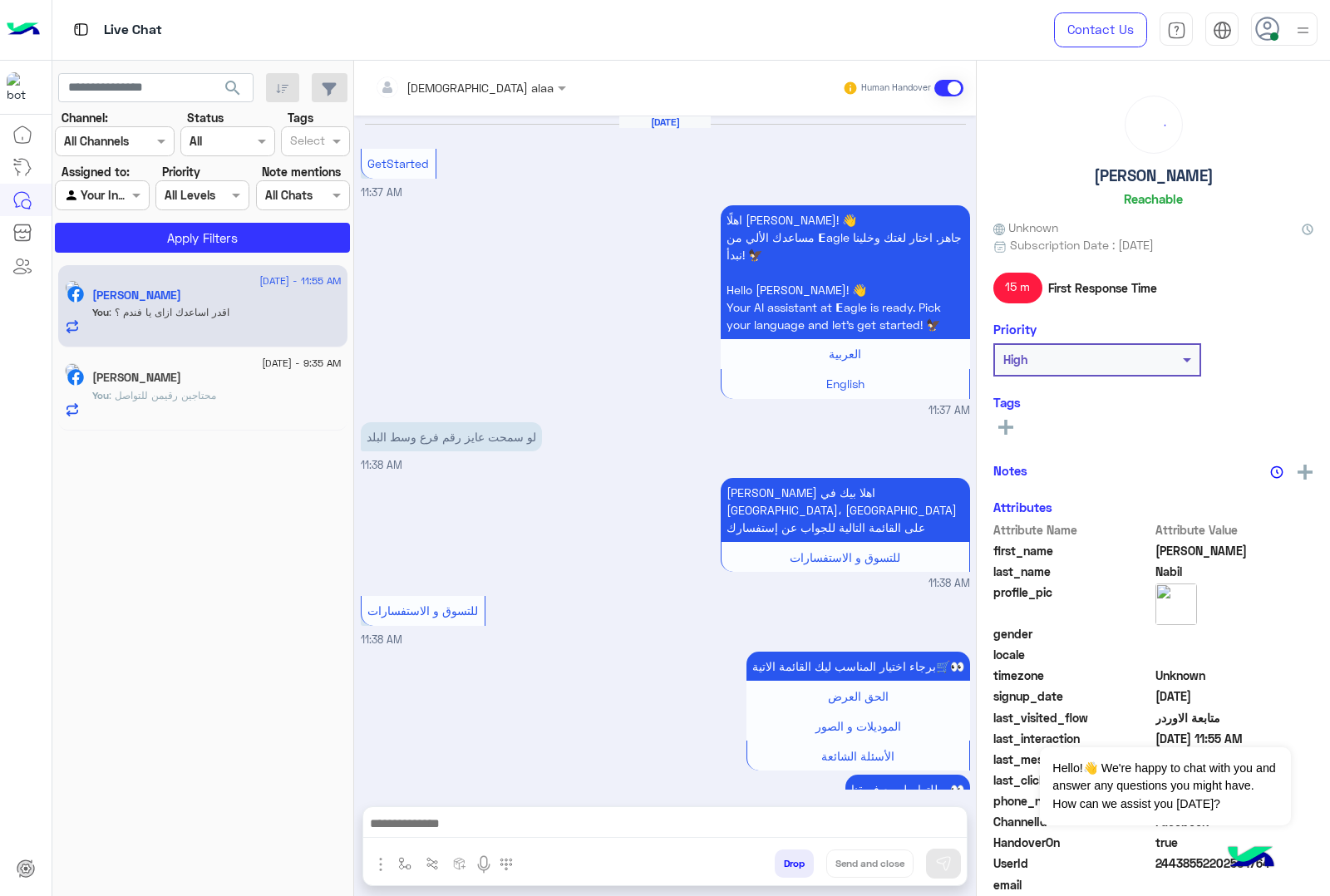
scroll to position [1023, 0]
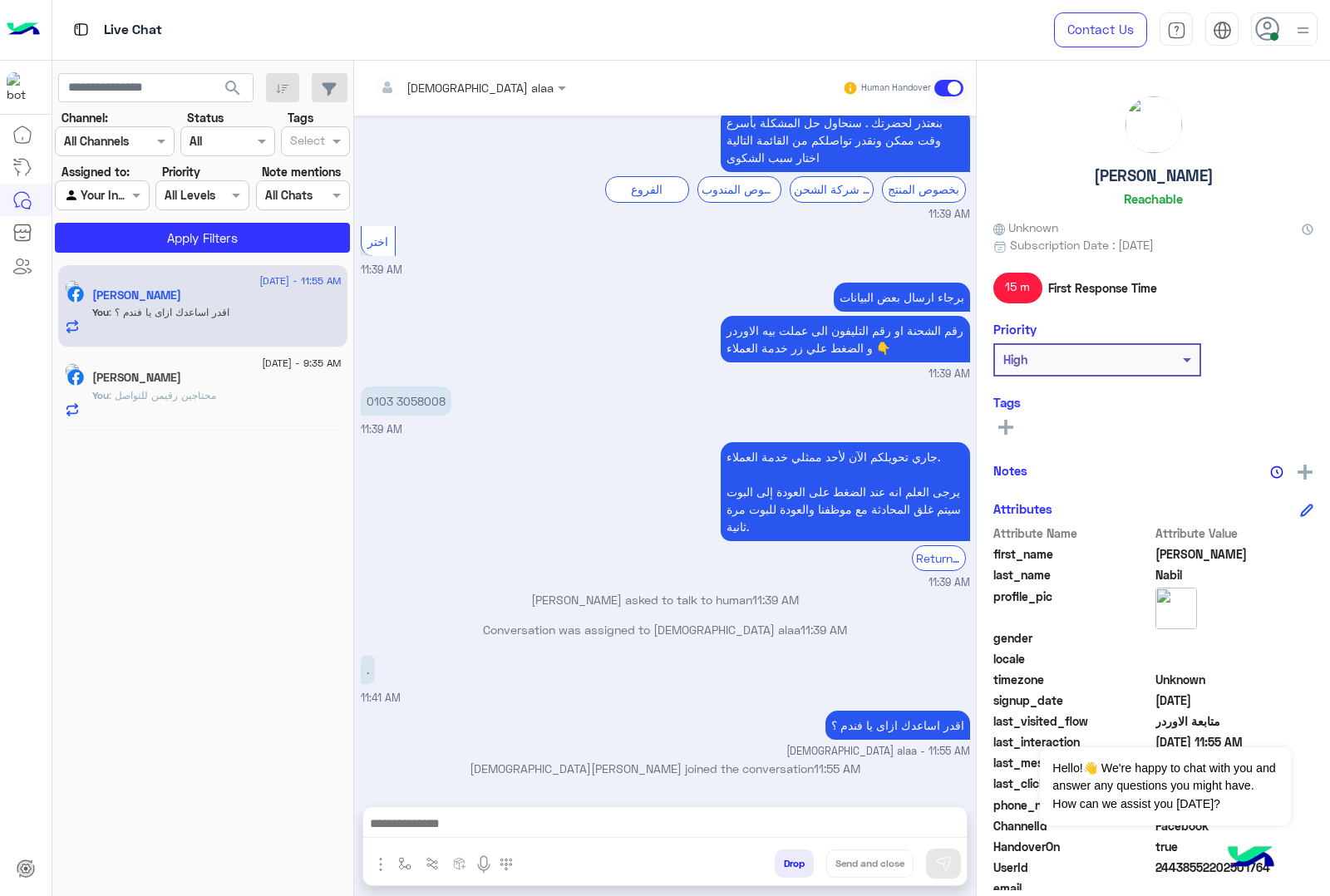
click at [459, 92] on div at bounding box center [470, 87] width 208 height 19
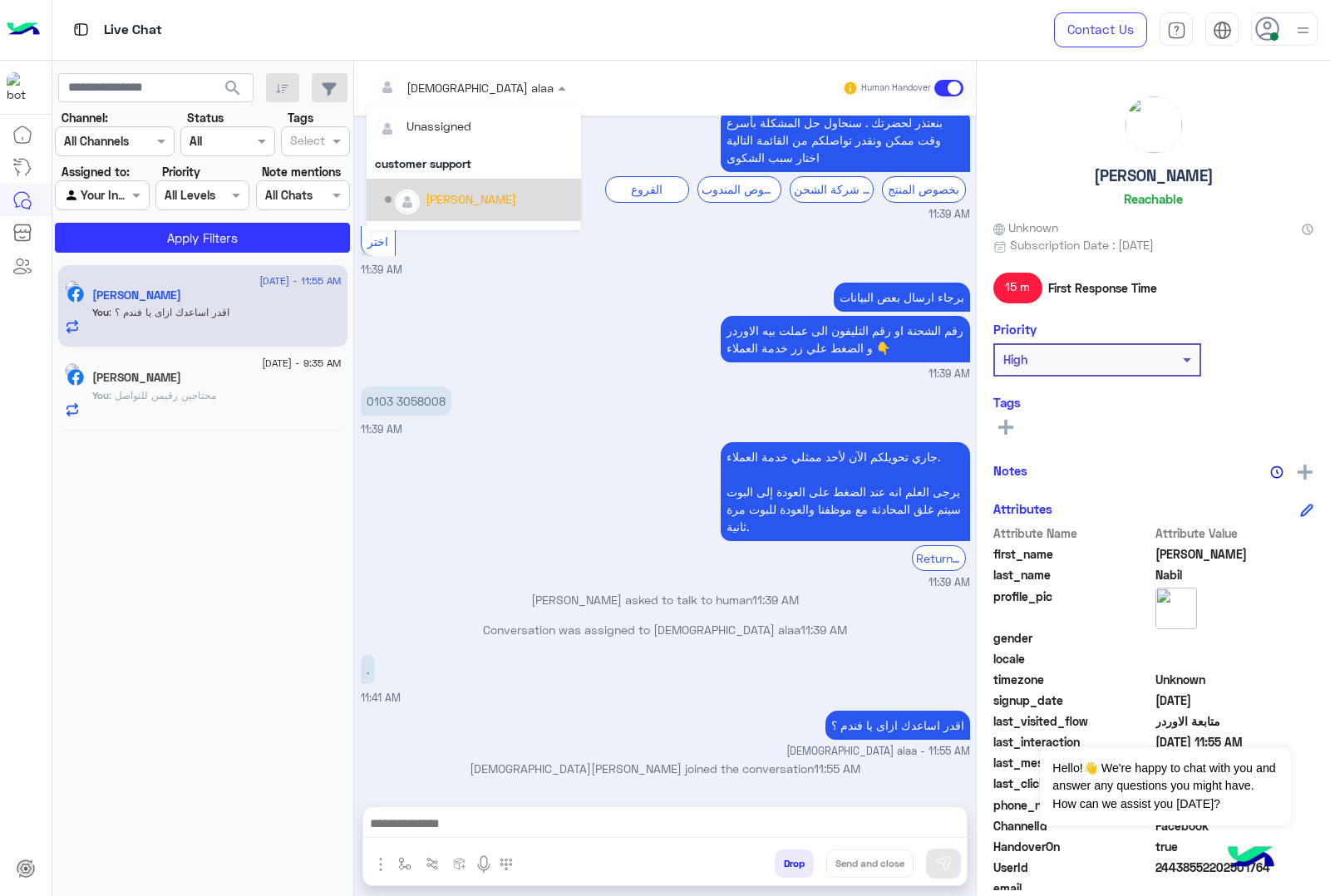
click at [479, 191] on div "Bassem Hisham" at bounding box center [471, 199] width 91 height 18
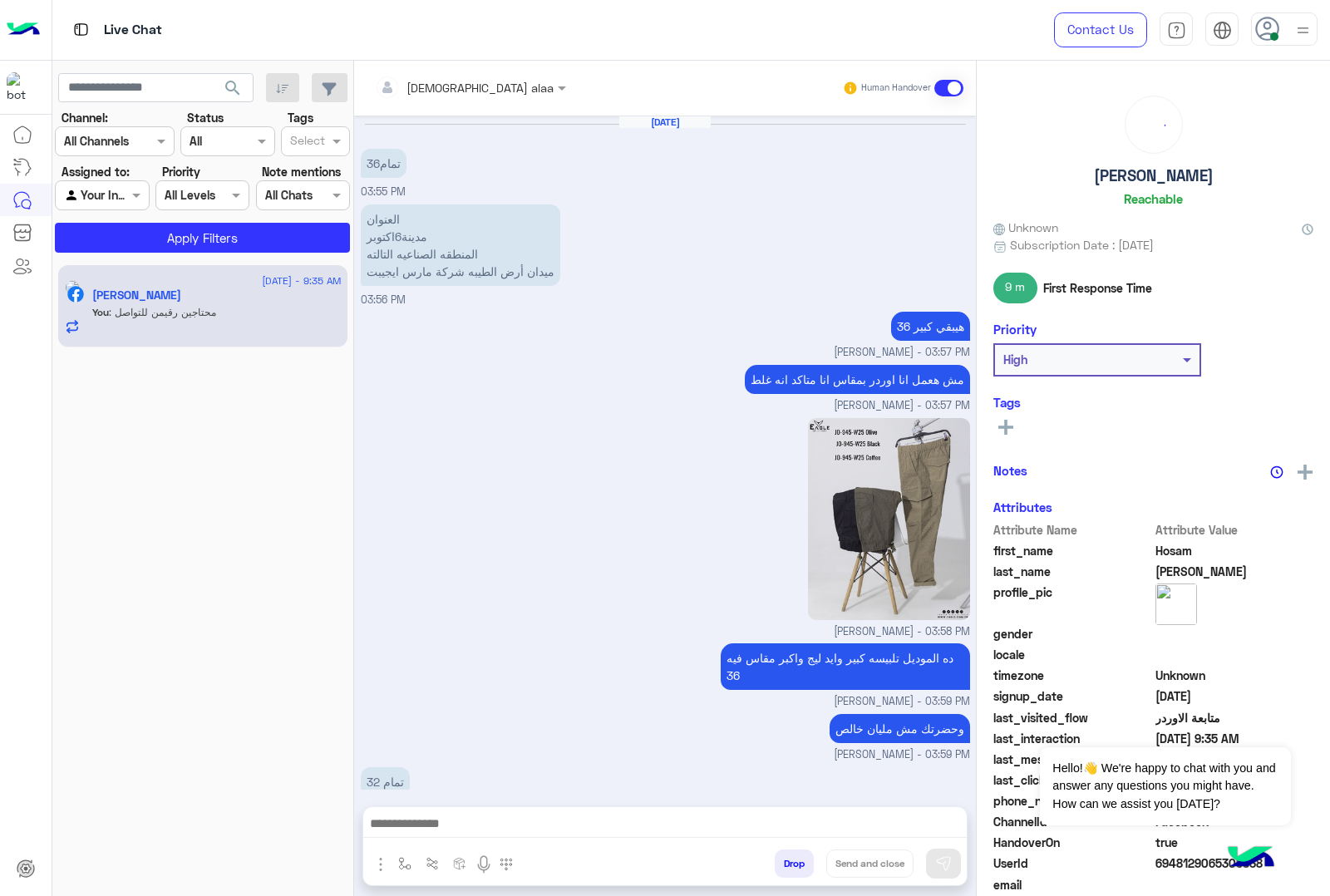
scroll to position [1700, 0]
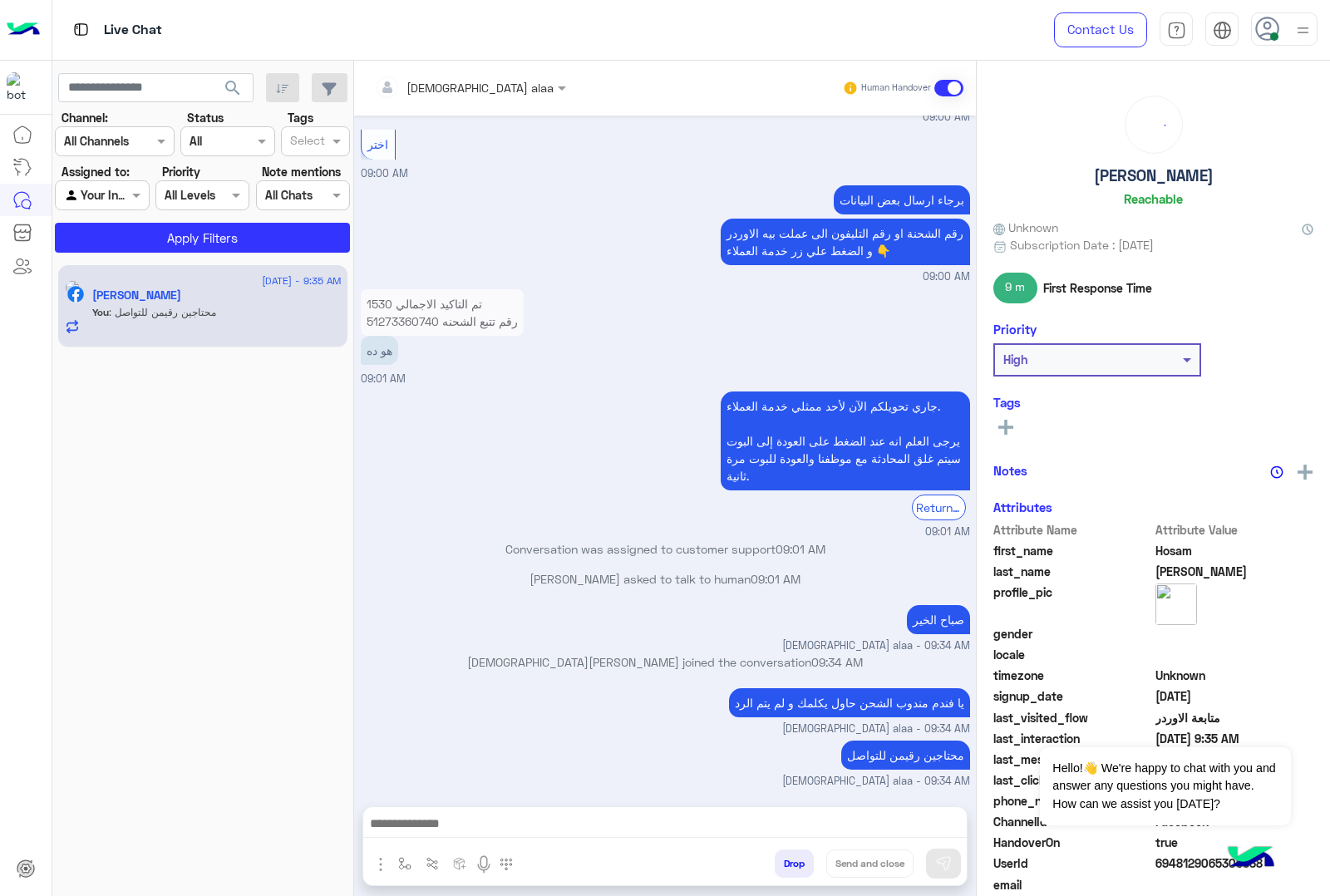
click at [448, 86] on div at bounding box center [470, 87] width 208 height 19
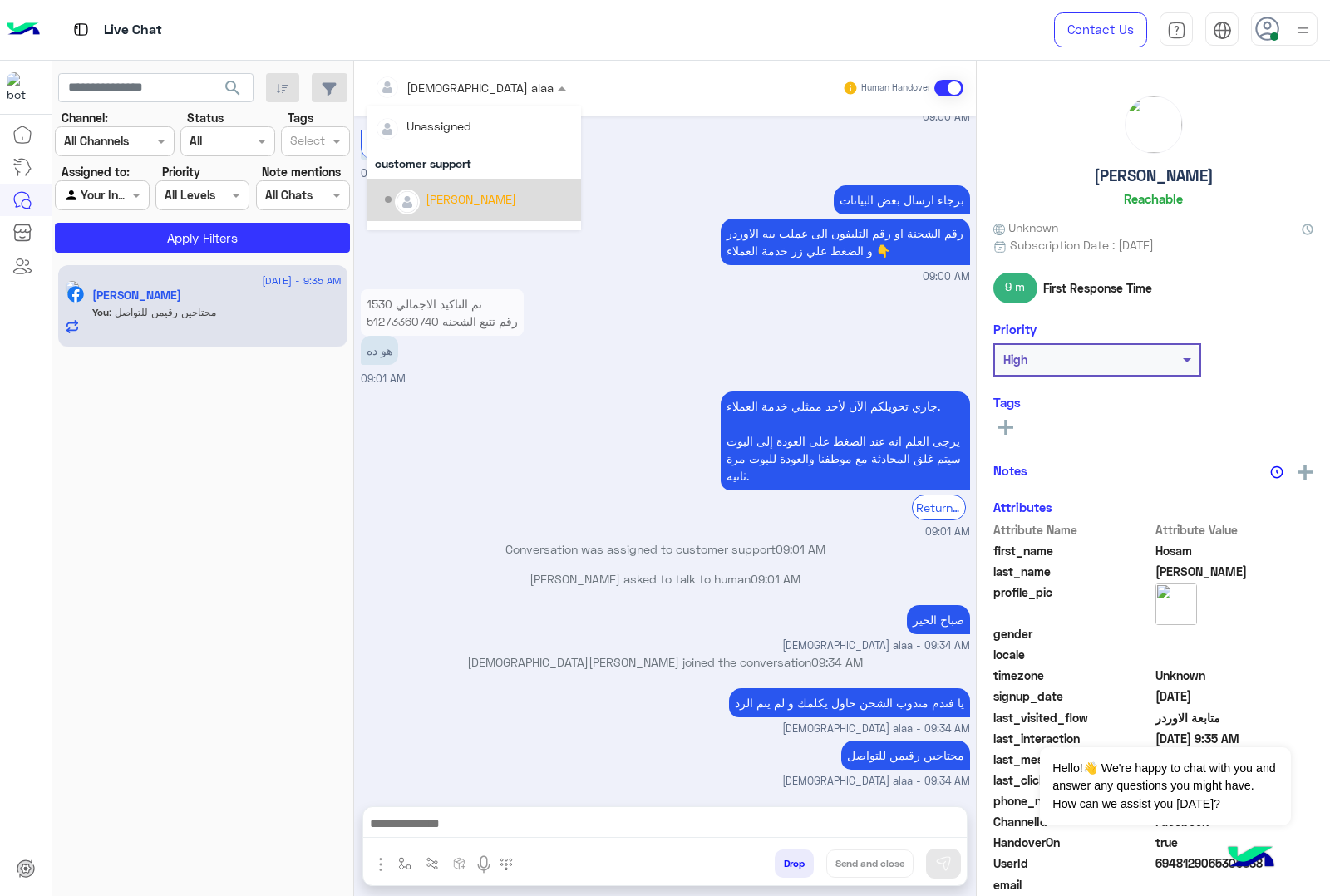
click at [494, 197] on div "Bassem Hisham" at bounding box center [471, 199] width 91 height 18
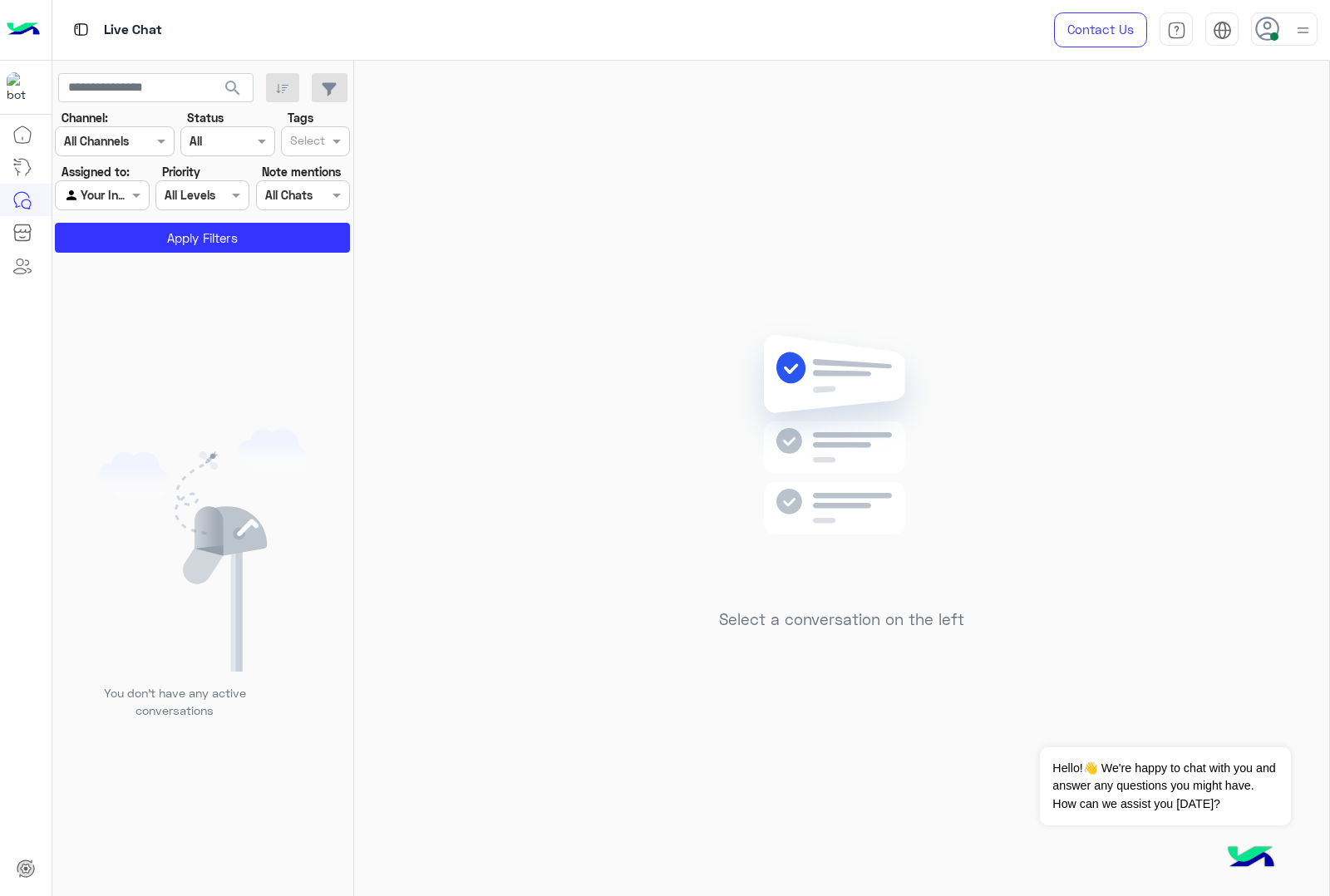
click at [1267, 29] on use at bounding box center [1267, 28] width 24 height 24
click at [1198, 234] on label "Offline" at bounding box center [1214, 236] width 181 height 30
click at [1302, 21] on img at bounding box center [1304, 31] width 20 height 19
click at [1304, 35] on img at bounding box center [1303, 29] width 20 height 20
click at [1176, 375] on div "Sign Out" at bounding box center [1213, 368] width 206 height 44
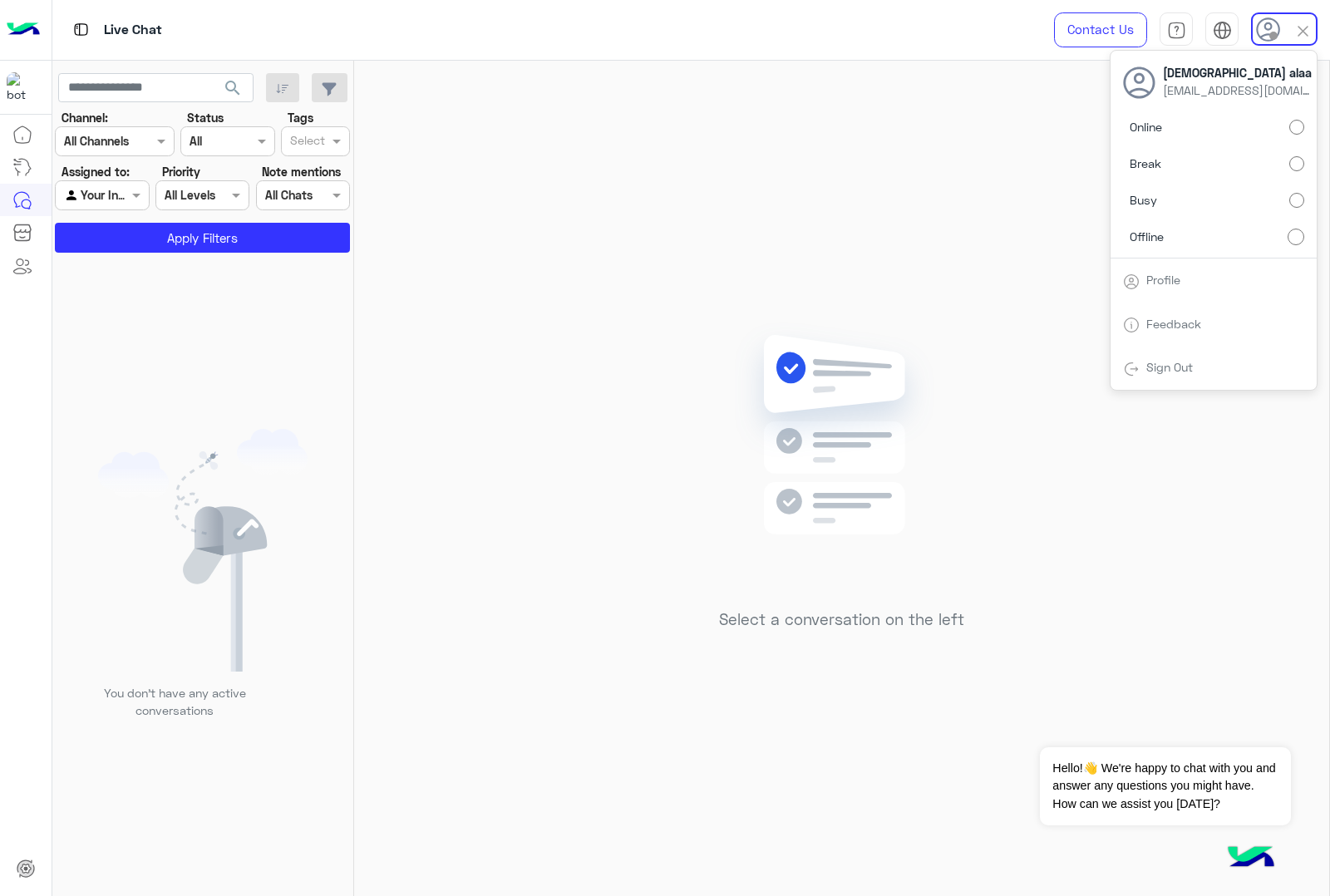
click at [1174, 372] on link "Sign Out" at bounding box center [1170, 367] width 47 height 14
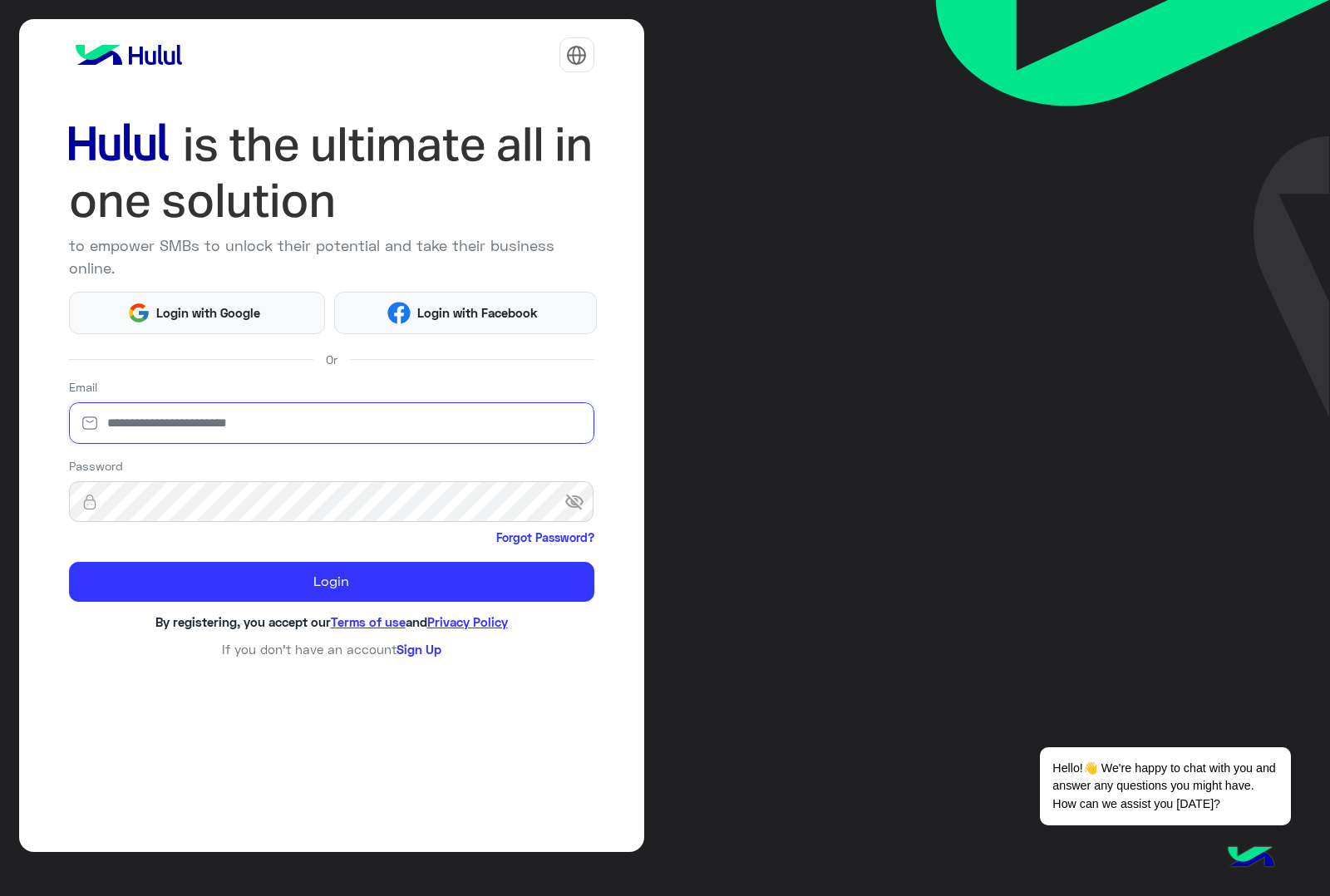
type input "**********"
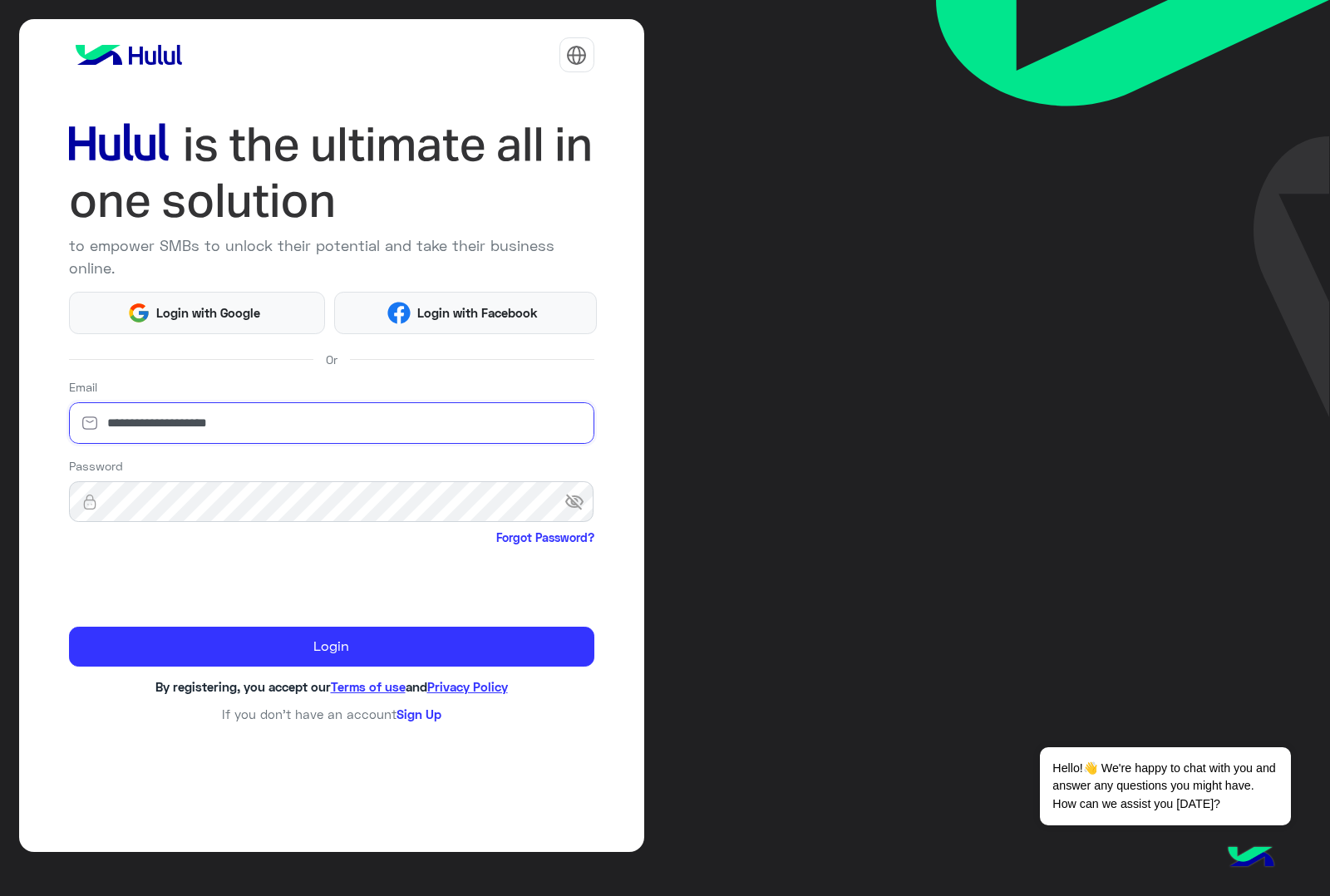
click at [306, 404] on input "**********" at bounding box center [332, 423] width 526 height 42
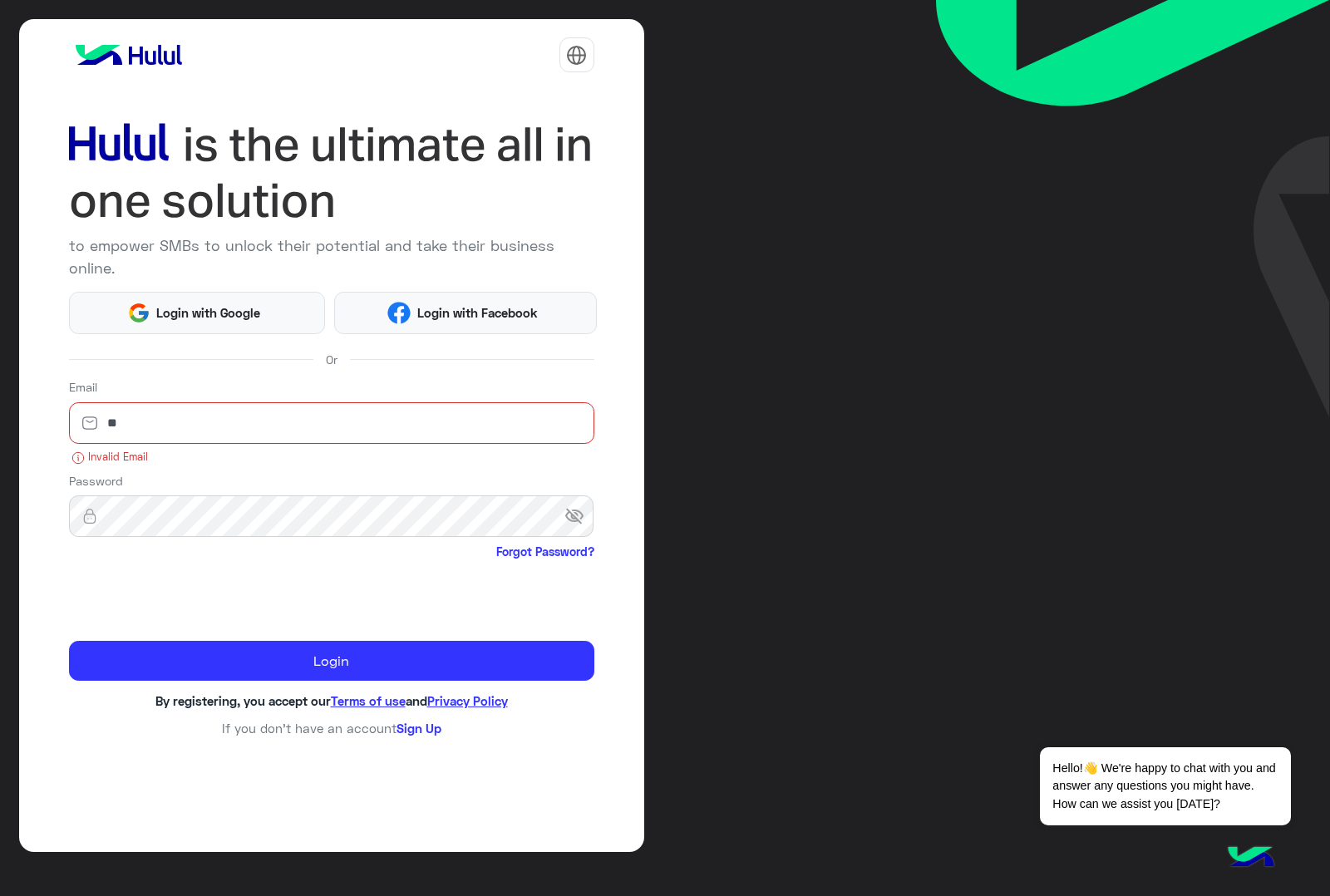
type input "*"
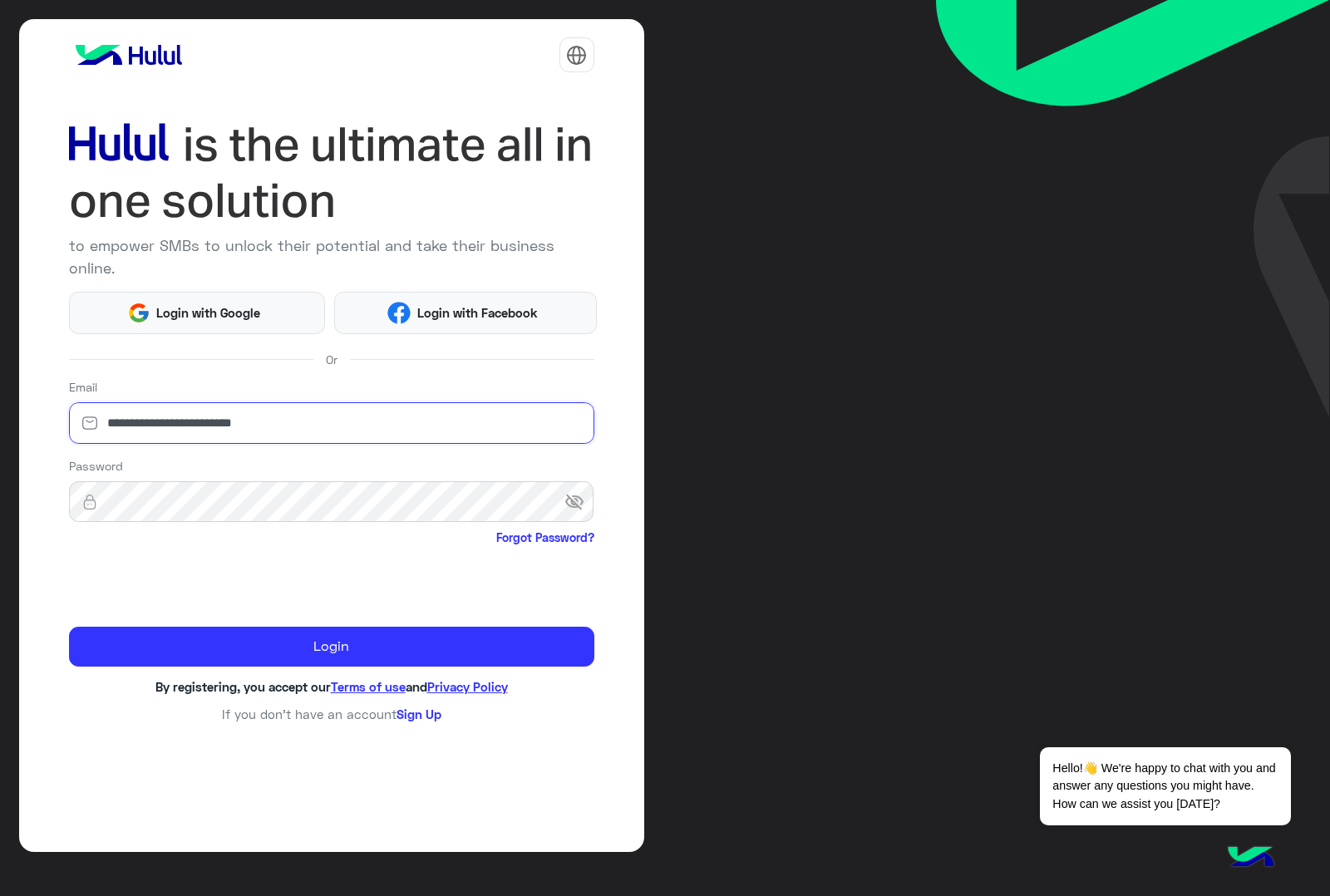
type input "**********"
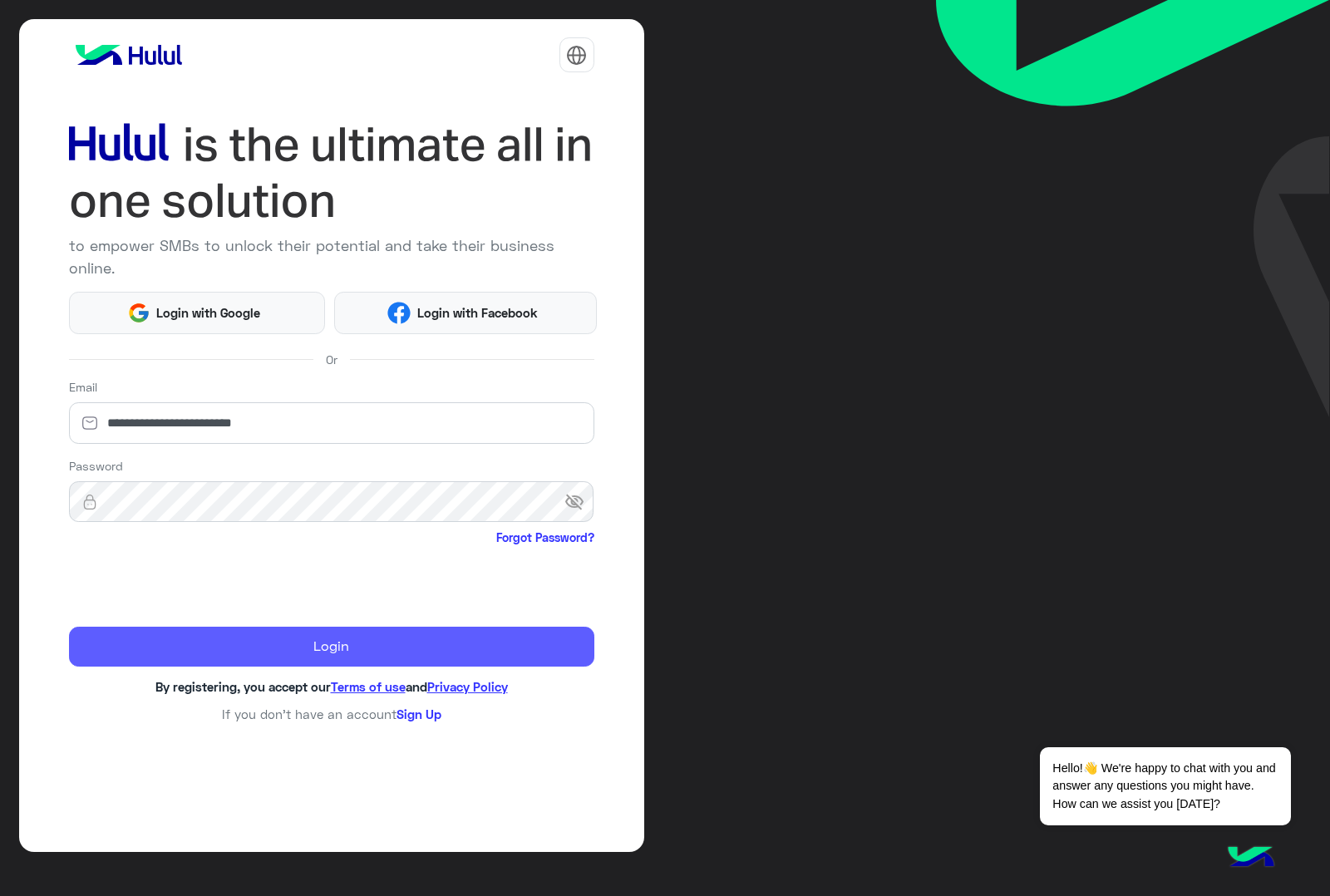
click at [191, 628] on button "Login" at bounding box center [332, 646] width 526 height 40
